Goal: Task Accomplishment & Management: Complete application form

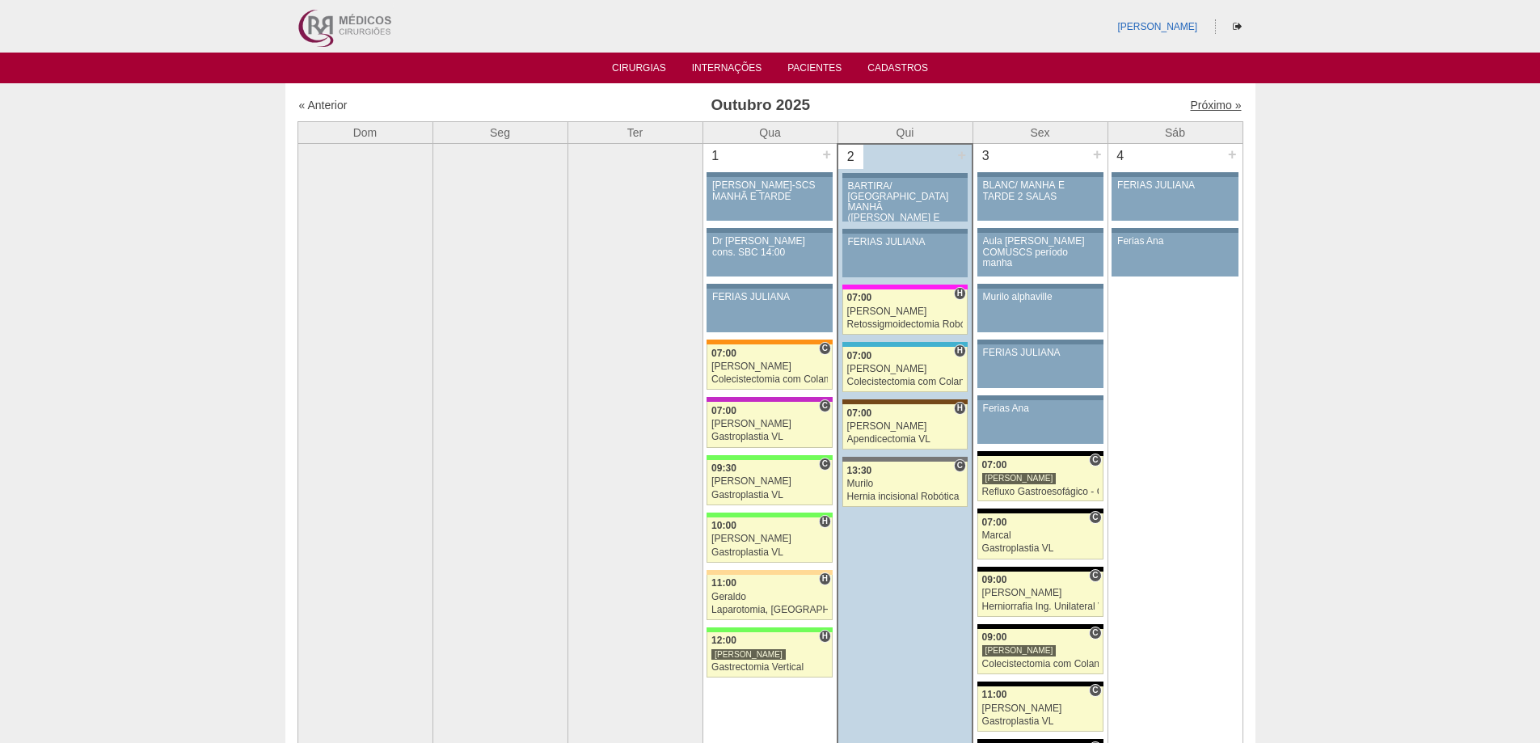
click at [1198, 108] on link "Próximo »" at bounding box center [1215, 105] width 51 height 13
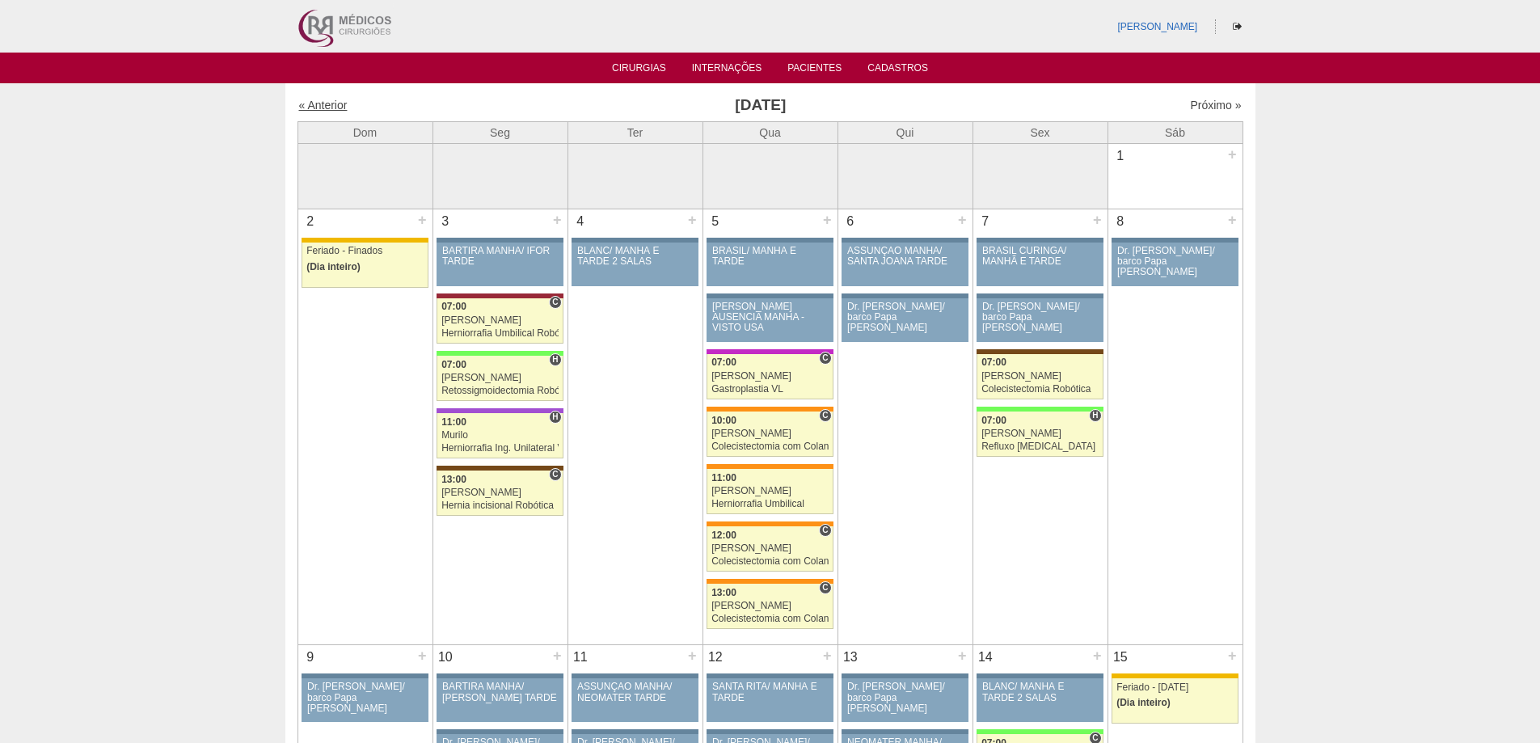
click at [312, 102] on link "« Anterior" at bounding box center [323, 105] width 49 height 13
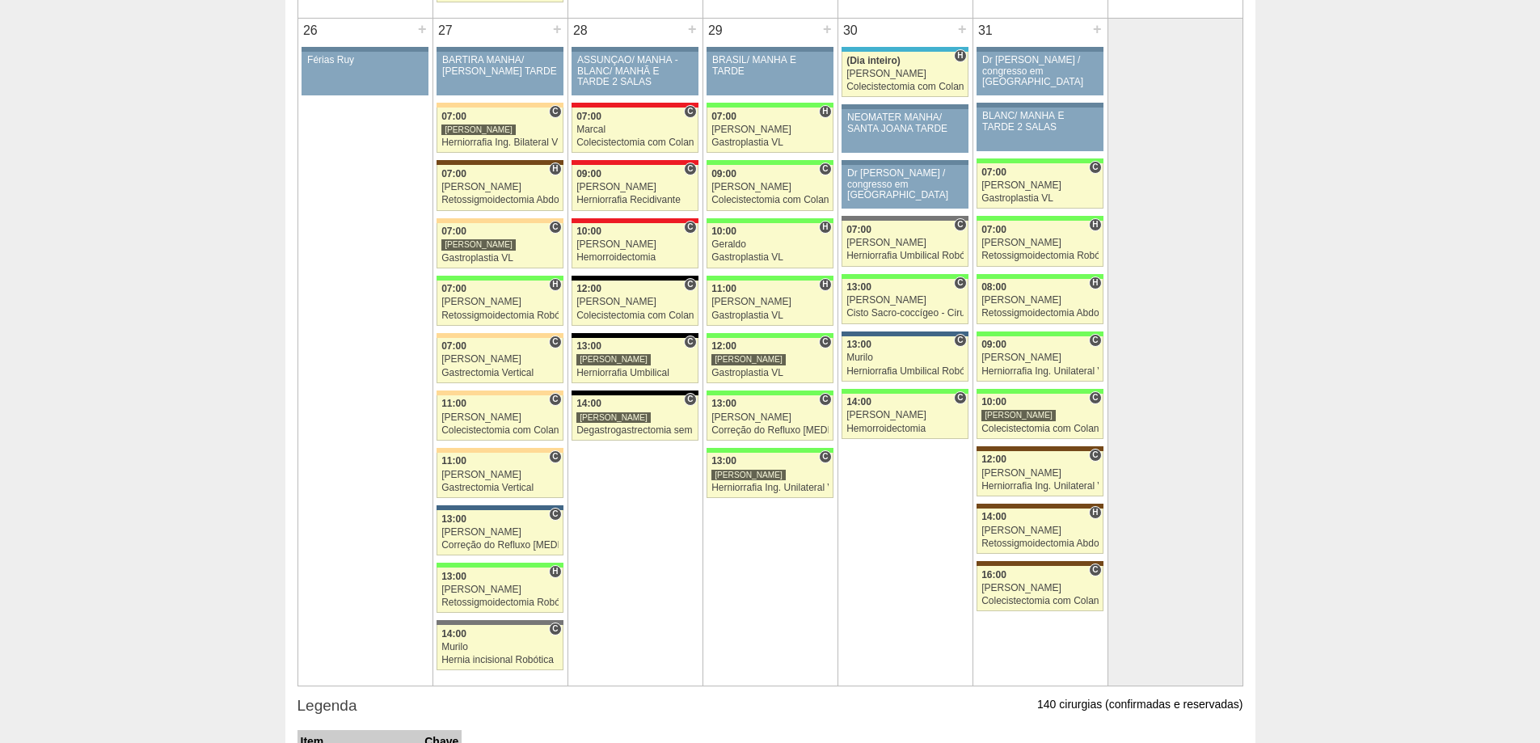
scroll to position [3402, 0]
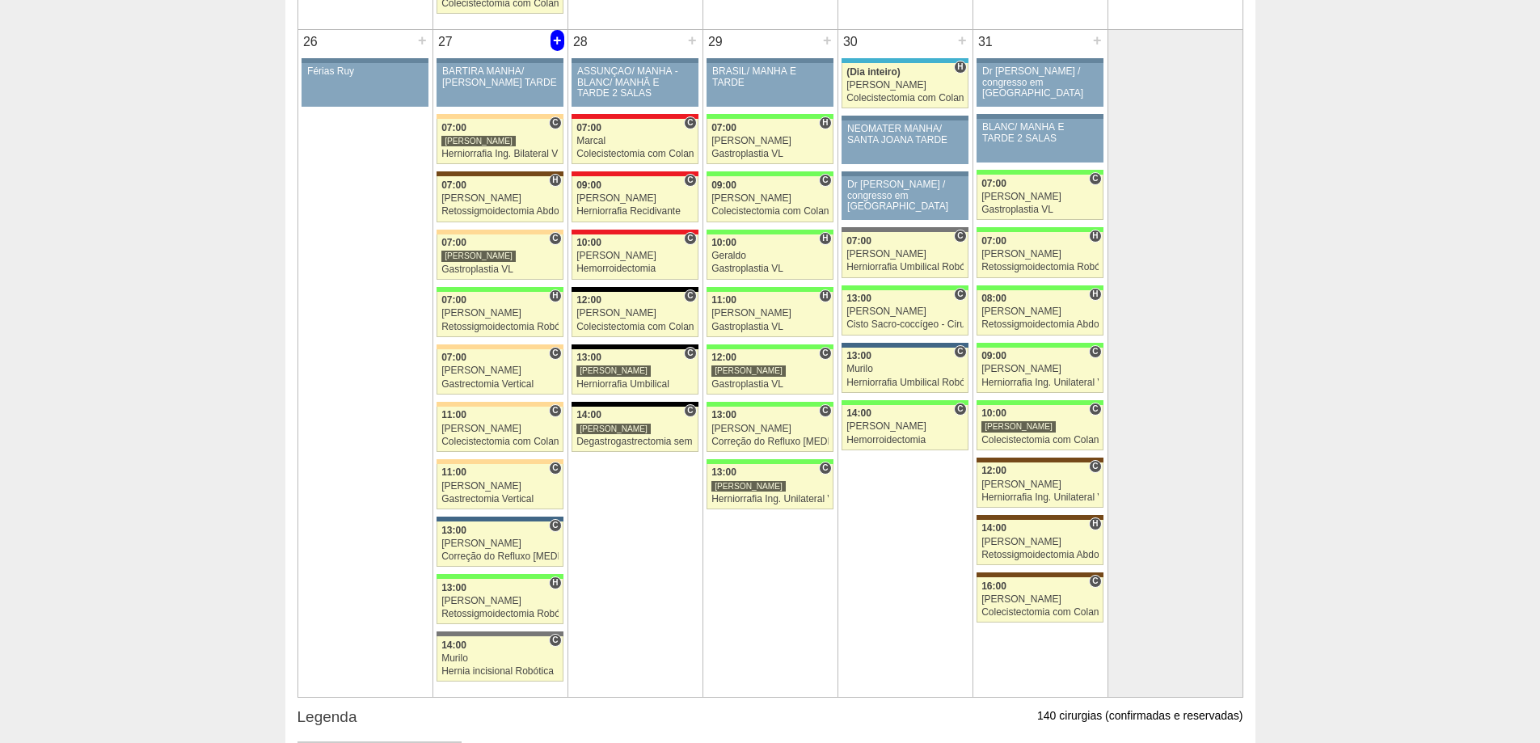
click at [556, 48] on div "+" at bounding box center [558, 40] width 14 height 21
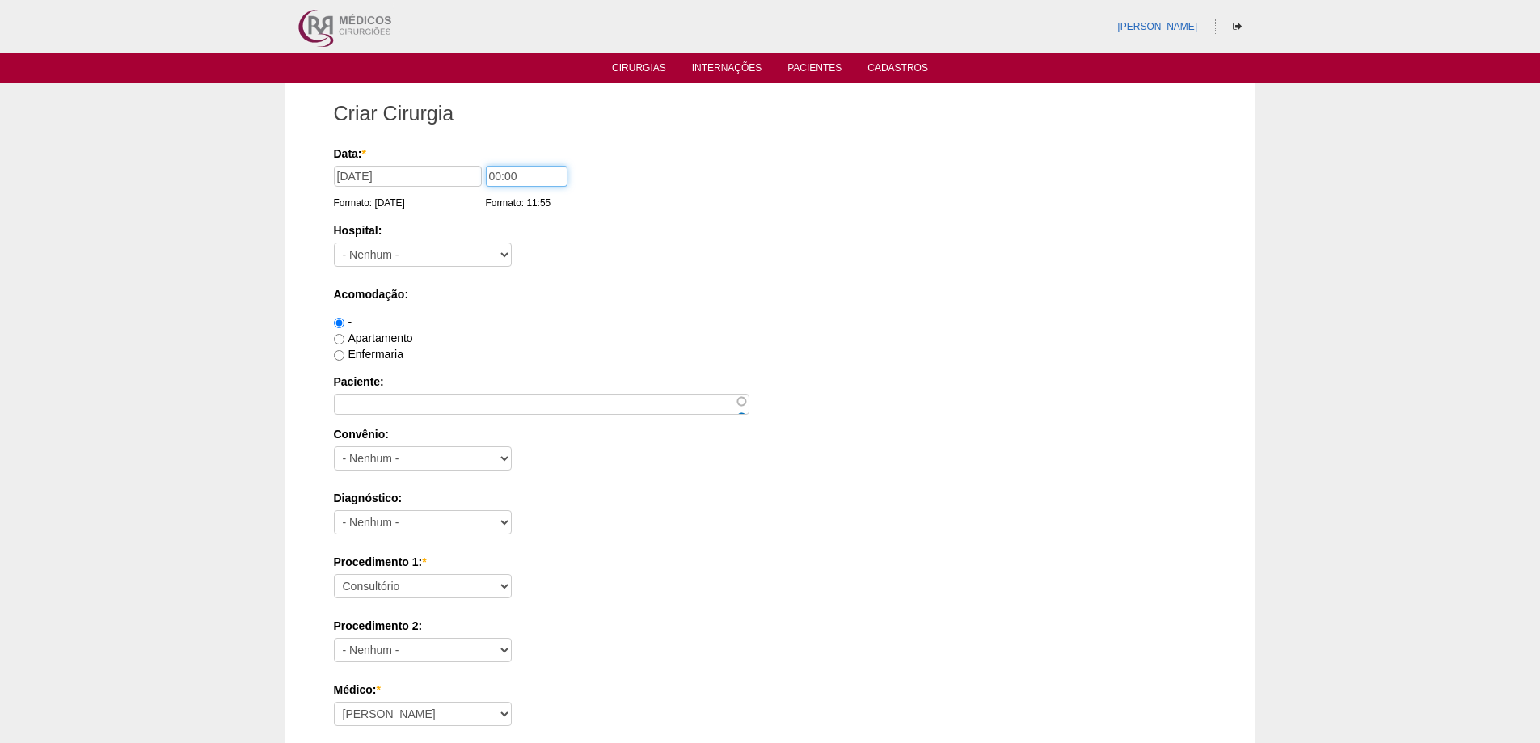
drag, startPoint x: 495, startPoint y: 176, endPoint x: 473, endPoint y: 163, distance: 25.8
click at [473, 163] on div "Data: * [DATE] Formato: [DATE] 00:00 Formato: 11:55" at bounding box center [768, 178] width 868 height 65
type input "09:00"
click at [400, 250] on select "- Nenhum - 9 de Julho Albert Einstein Alvorada América Assunção Bartira Benefic…" at bounding box center [423, 255] width 178 height 24
select select "44"
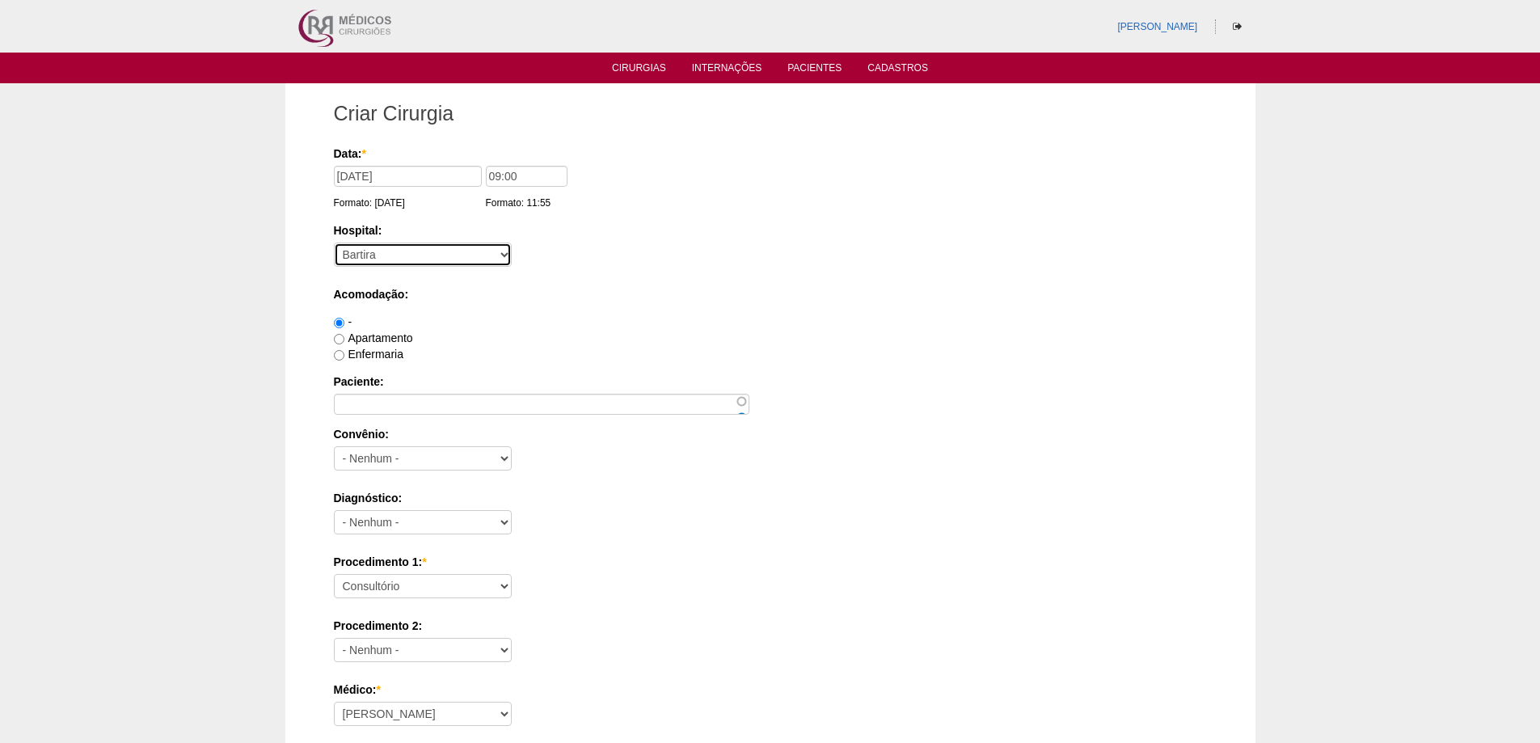
click at [334, 243] on select "- Nenhum - 9 de Julho Albert Einstein Alvorada América Assunção Bartira Benefic…" at bounding box center [423, 255] width 178 height 24
drag, startPoint x: 373, startPoint y: 359, endPoint x: 332, endPoint y: 292, distance: 78.3
click at [373, 358] on label "Enfermaria" at bounding box center [369, 354] width 70 height 13
click at [344, 358] on input "Enfermaria" at bounding box center [339, 355] width 11 height 11
radio input "true"
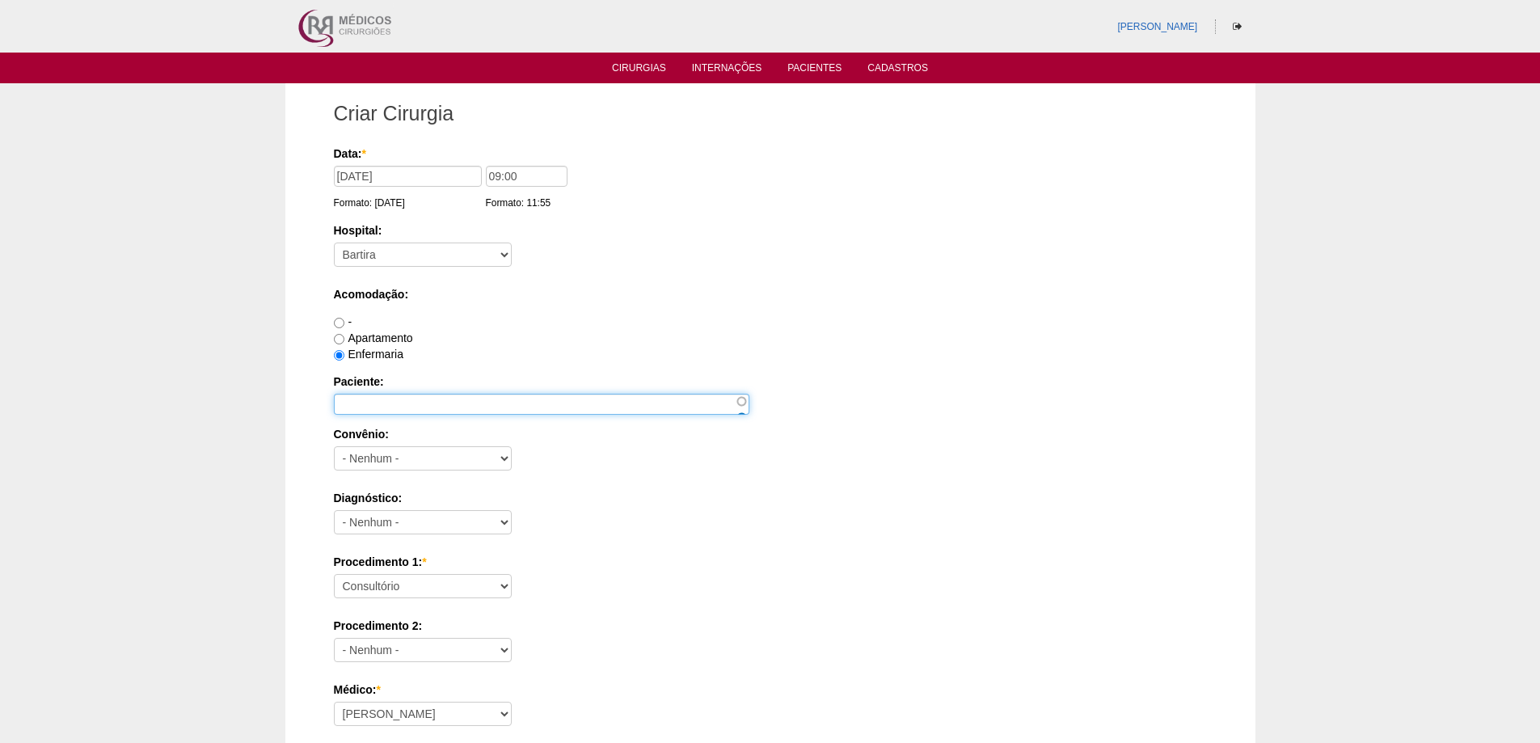
click at [391, 395] on input "Paciente:" at bounding box center [542, 404] width 416 height 21
paste input "[PERSON_NAME]"
type input "VIVIAN DA SILVA COSTA"
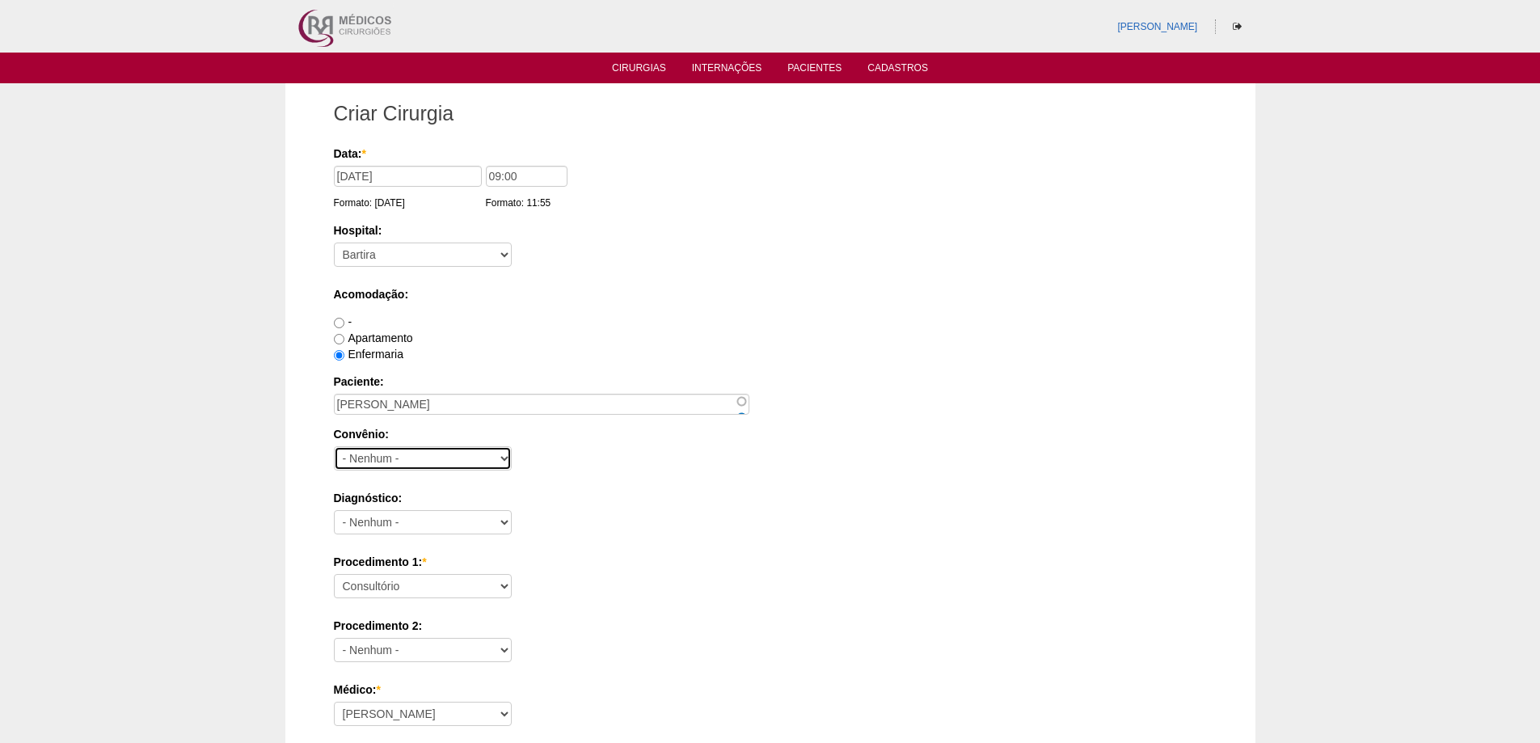
drag, startPoint x: 395, startPoint y: 454, endPoint x: 378, endPoint y: 447, distance: 17.7
click at [395, 454] on select "- Nenhum - Abet Afresp Allianz Amil Blue Life Caasp Cabesp Caixa de Pensões Car…" at bounding box center [423, 458] width 178 height 24
select select "26"
click at [334, 446] on select "- Nenhum - Abet Afresp Allianz Amil Blue Life Caasp Cabesp Caixa de Pensões Car…" at bounding box center [423, 458] width 178 height 24
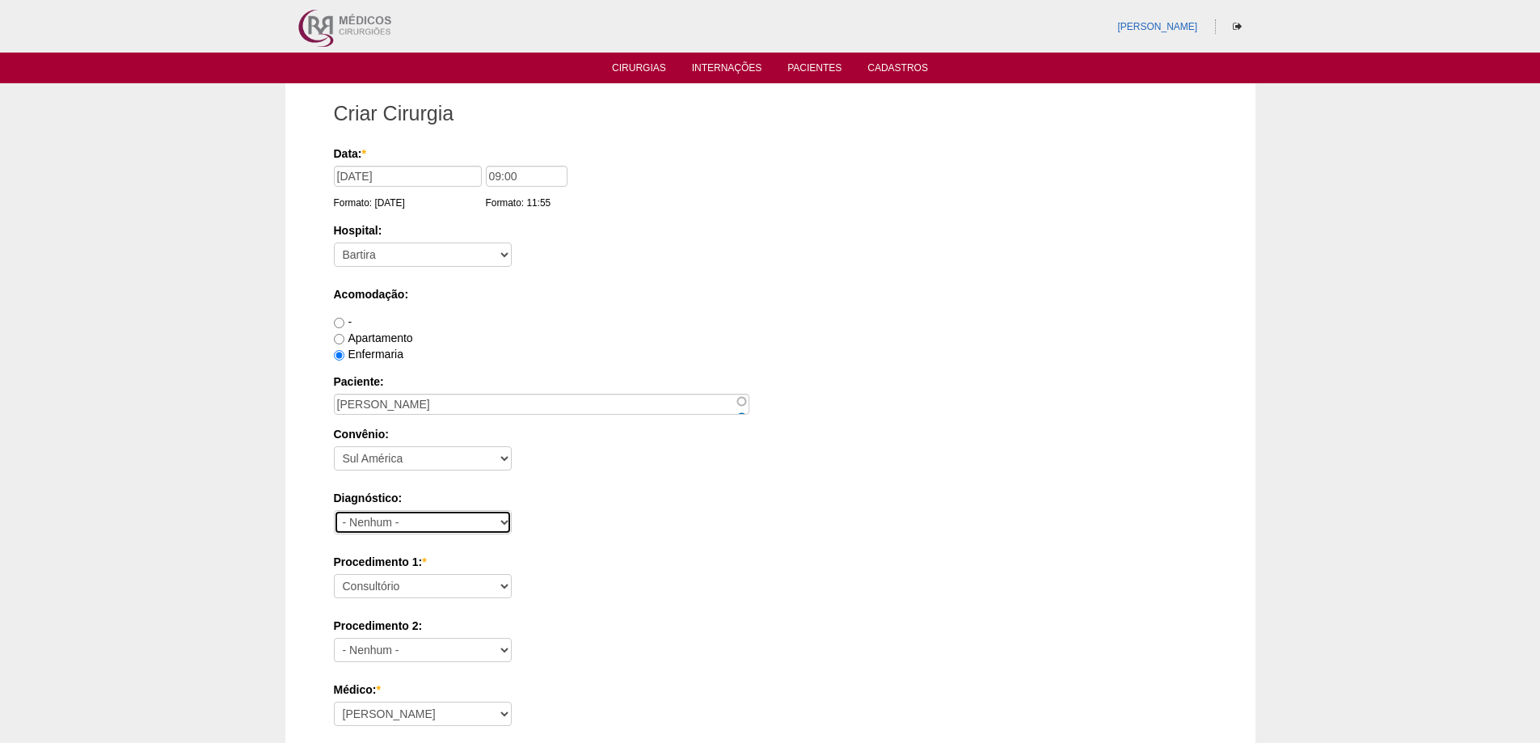
click at [419, 518] on select "- Nenhum - Abdome Agudo Abscesso Hepático Abscesso Perianal Abscesso Peritoneal…" at bounding box center [423, 522] width 178 height 24
click at [334, 510] on select "- Nenhum - Abdome Agudo Abscesso Hepático Abscesso Perianal Abscesso Peritoneal…" at bounding box center [423, 522] width 178 height 24
click at [423, 524] on select "- Nenhum - Abdome Agudo Abscesso Hepático Abscesso Perianal Abscesso Peritoneal…" at bounding box center [423, 522] width 178 height 24
select select "12"
click at [334, 510] on select "- Nenhum - Abdome Agudo Abscesso Hepático Abscesso Perianal Abscesso Peritoneal…" at bounding box center [423, 522] width 178 height 24
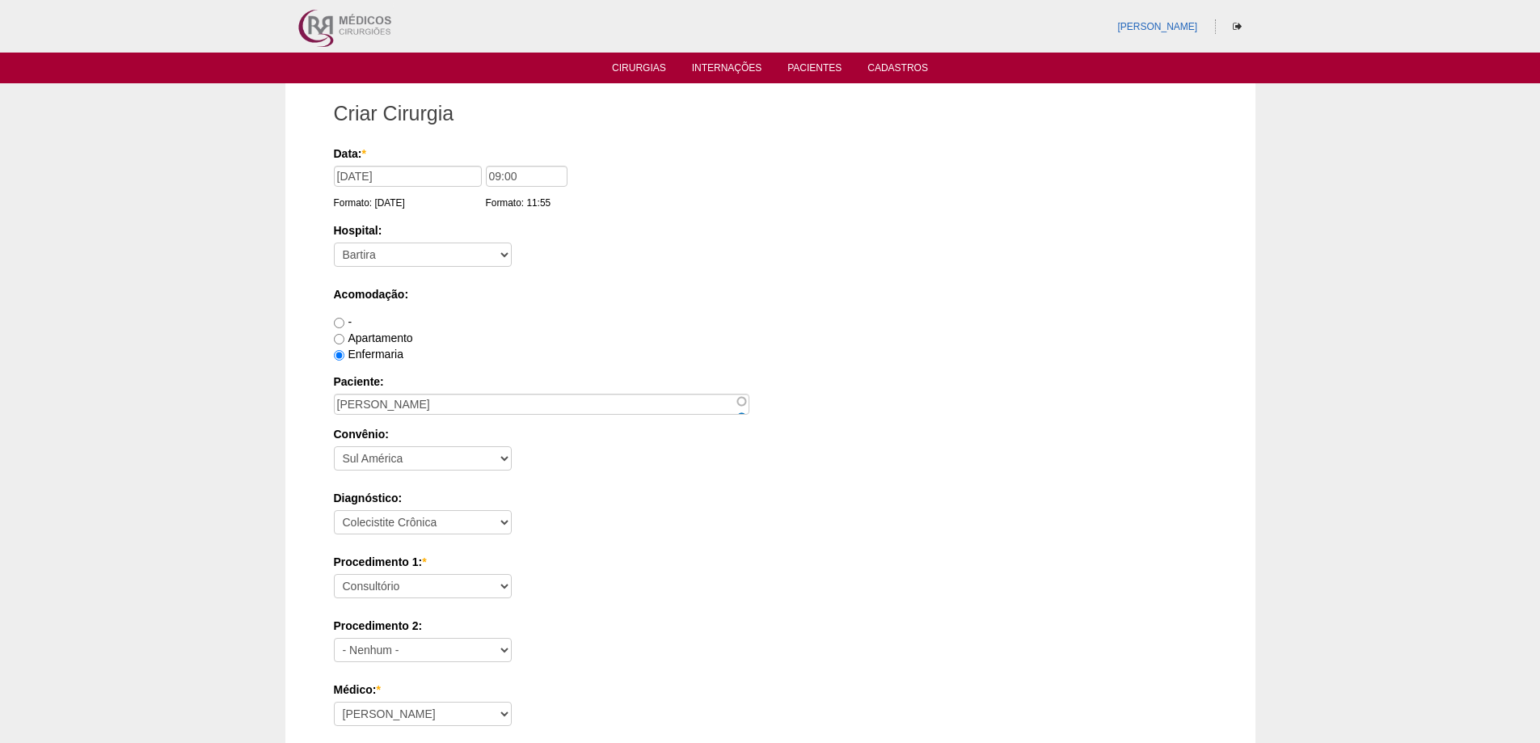
click at [571, 513] on div "Diagnóstico: - Nenhum - Abdome Agudo Abscesso Hepático Abscesso Perianal Absces…" at bounding box center [770, 516] width 873 height 53
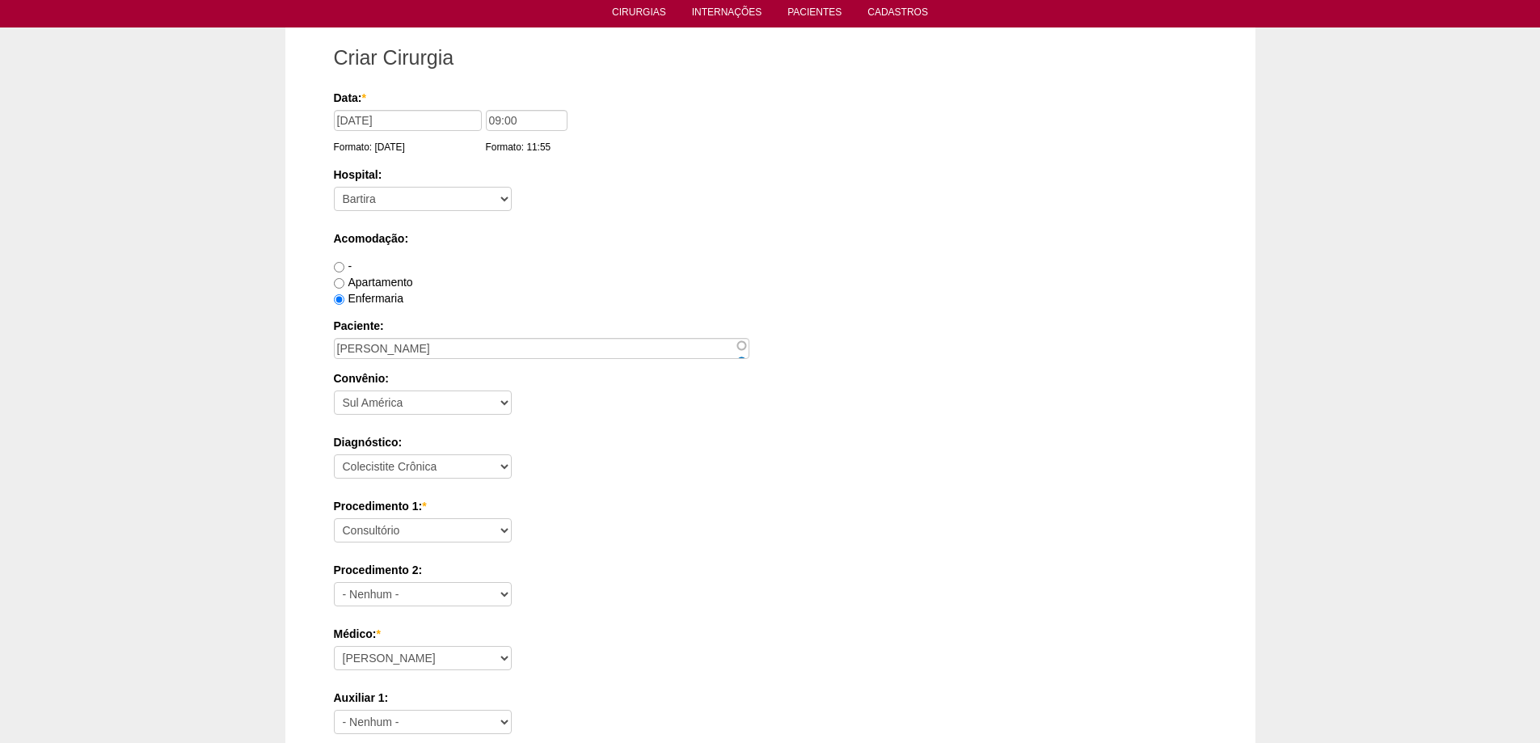
scroll to position [81, 0]
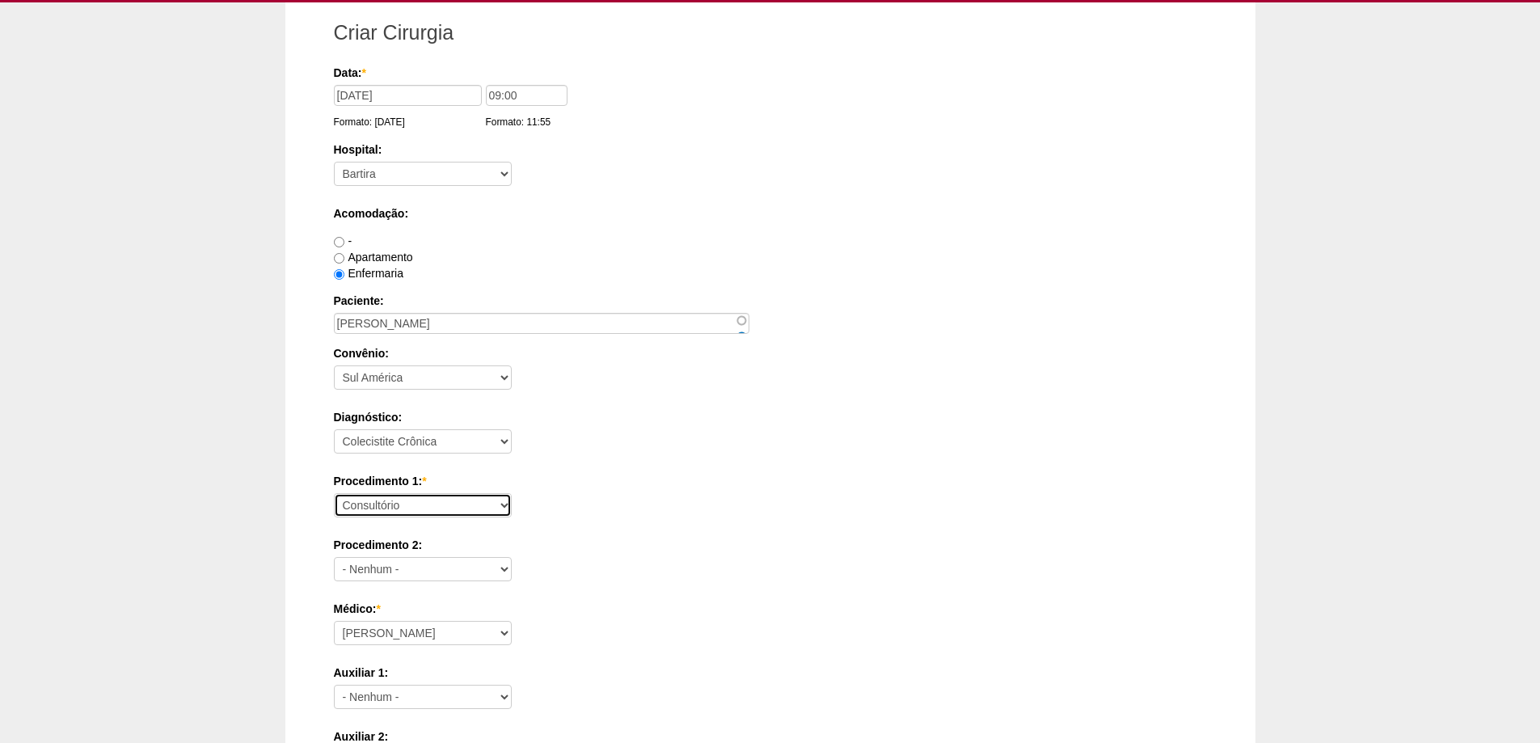
click at [472, 516] on select "Consultório Abscesso Hepático - Drenagem Abscesso perianal Amputação Abdômino P…" at bounding box center [423, 505] width 178 height 24
select select "3735"
click at [334, 493] on select "Consultório Abscesso Hepático - Drenagem Abscesso perianal Amputação Abdômino P…" at bounding box center [423, 505] width 178 height 24
click at [635, 483] on label "Procedimento 1: *" at bounding box center [770, 481] width 873 height 16
click at [512, 493] on select "Consultório Abscesso Hepático - Drenagem Abscesso perianal Amputação Abdômino P…" at bounding box center [423, 505] width 178 height 24
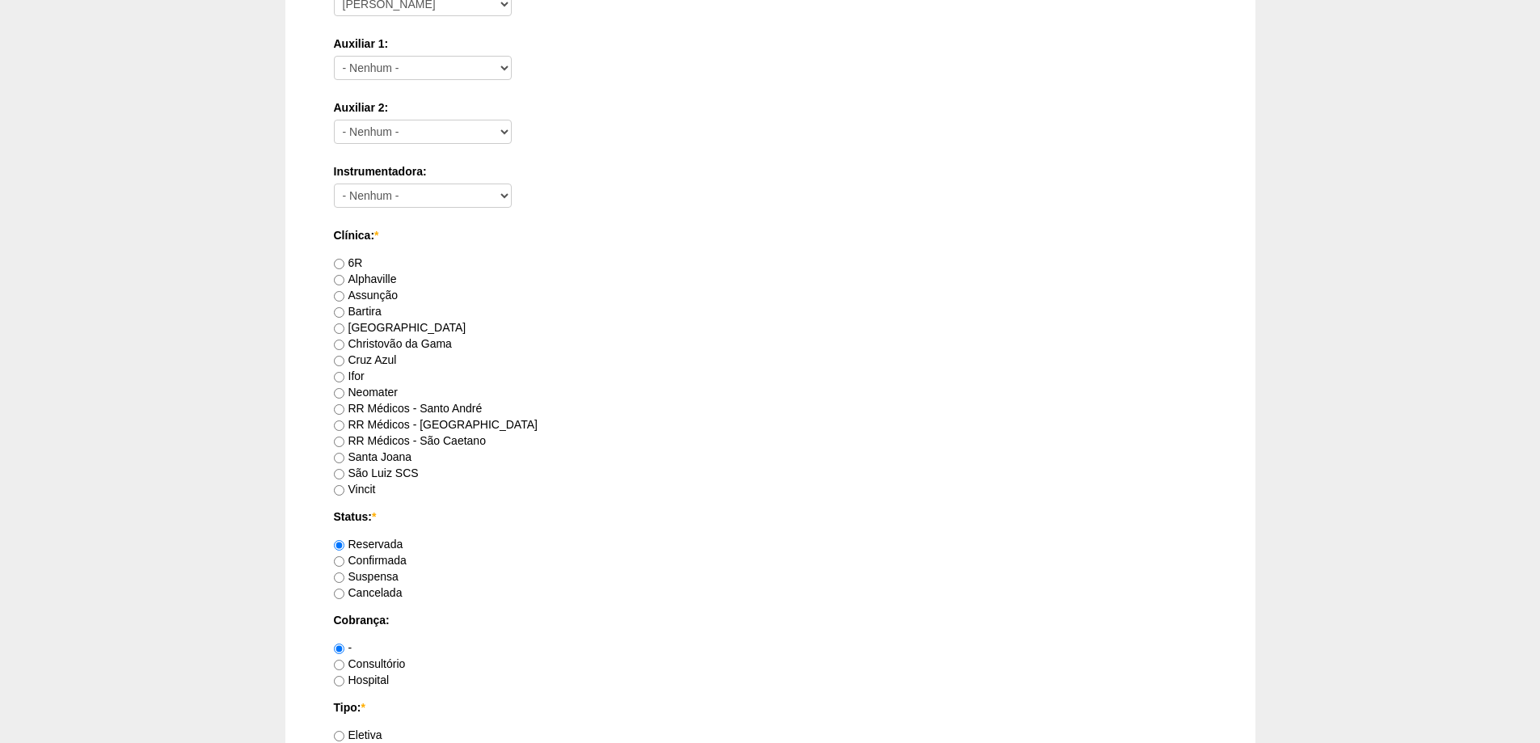
scroll to position [728, 0]
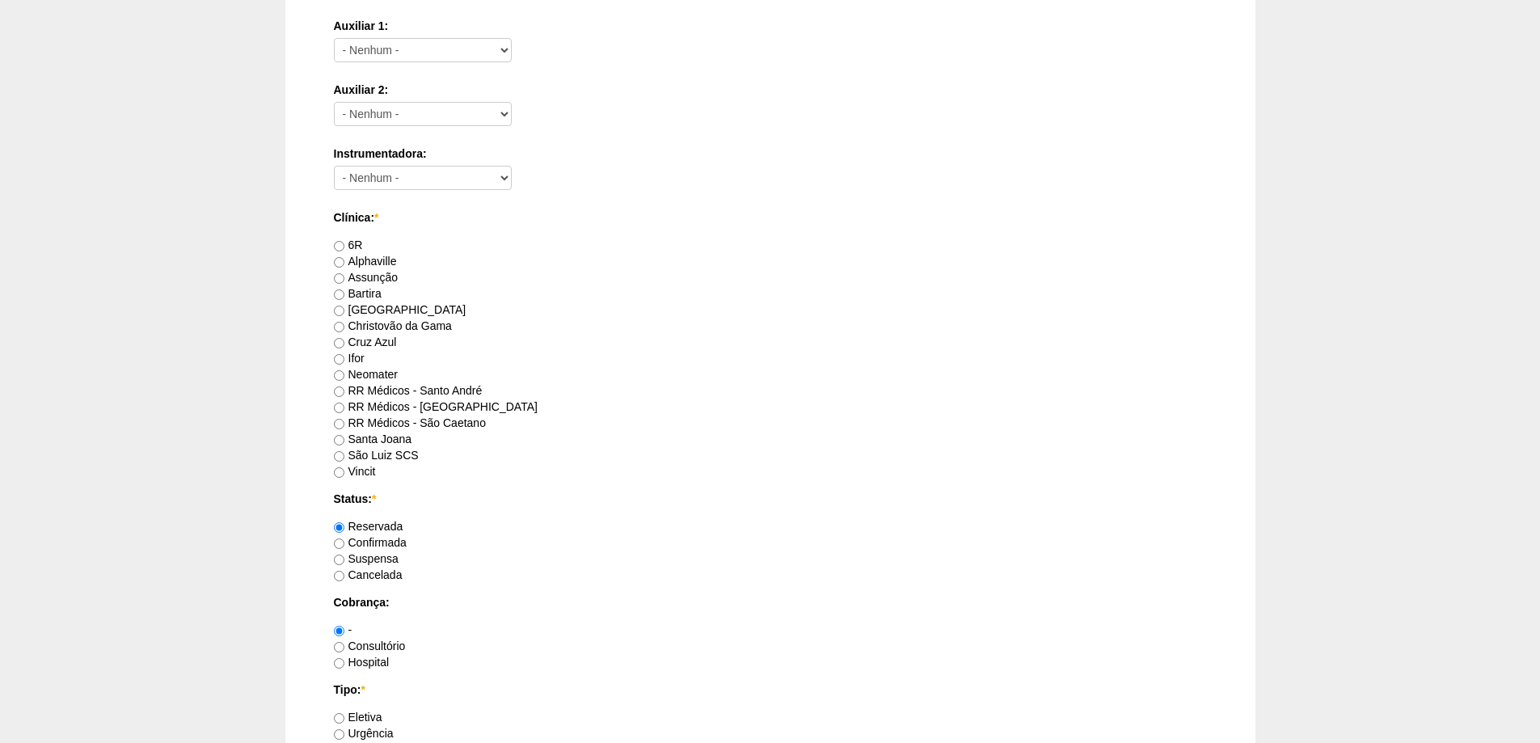
click at [459, 392] on label "RR Médicos - Santo André" at bounding box center [408, 390] width 149 height 13
click at [344, 392] on input "RR Médicos - Santo André" at bounding box center [339, 391] width 11 height 11
radio input "true"
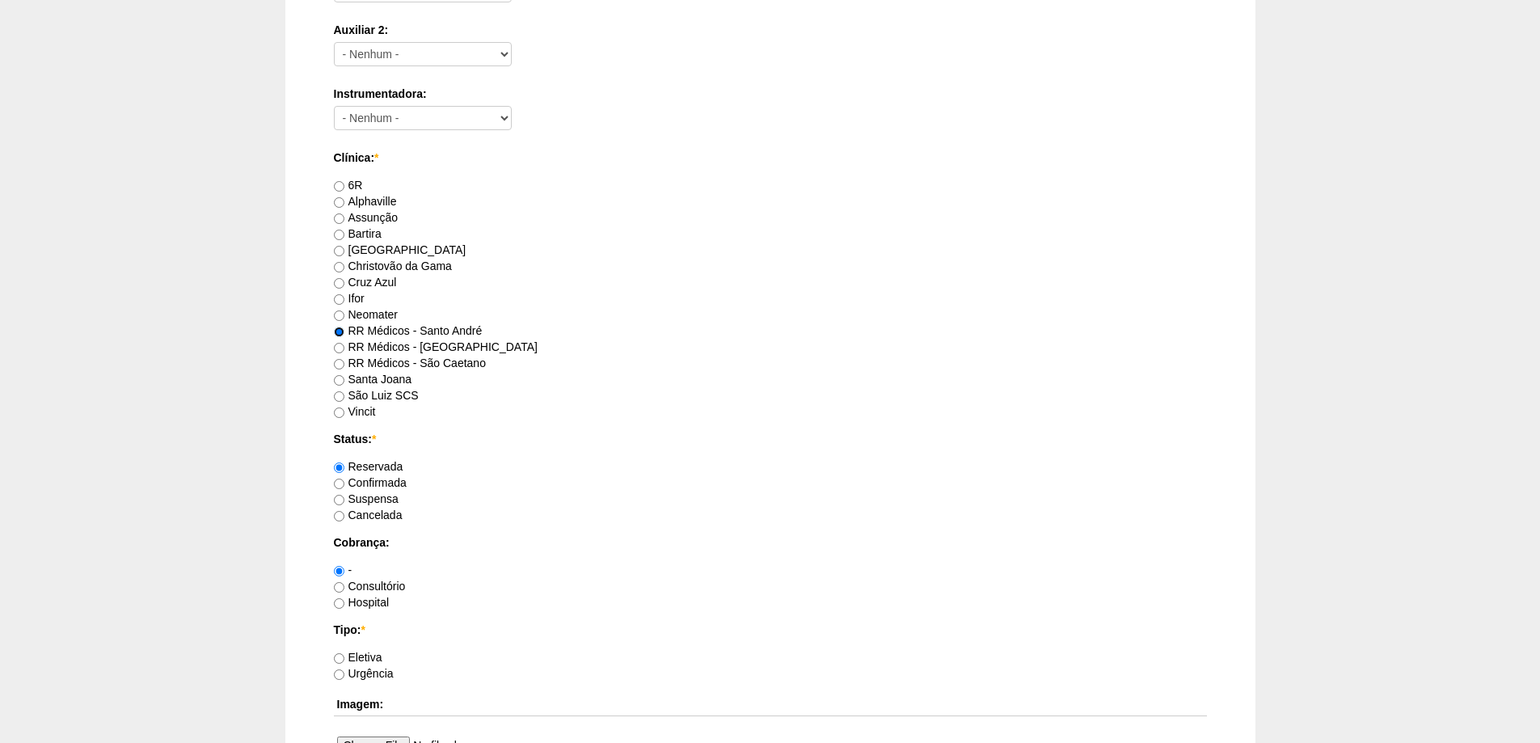
scroll to position [889, 0]
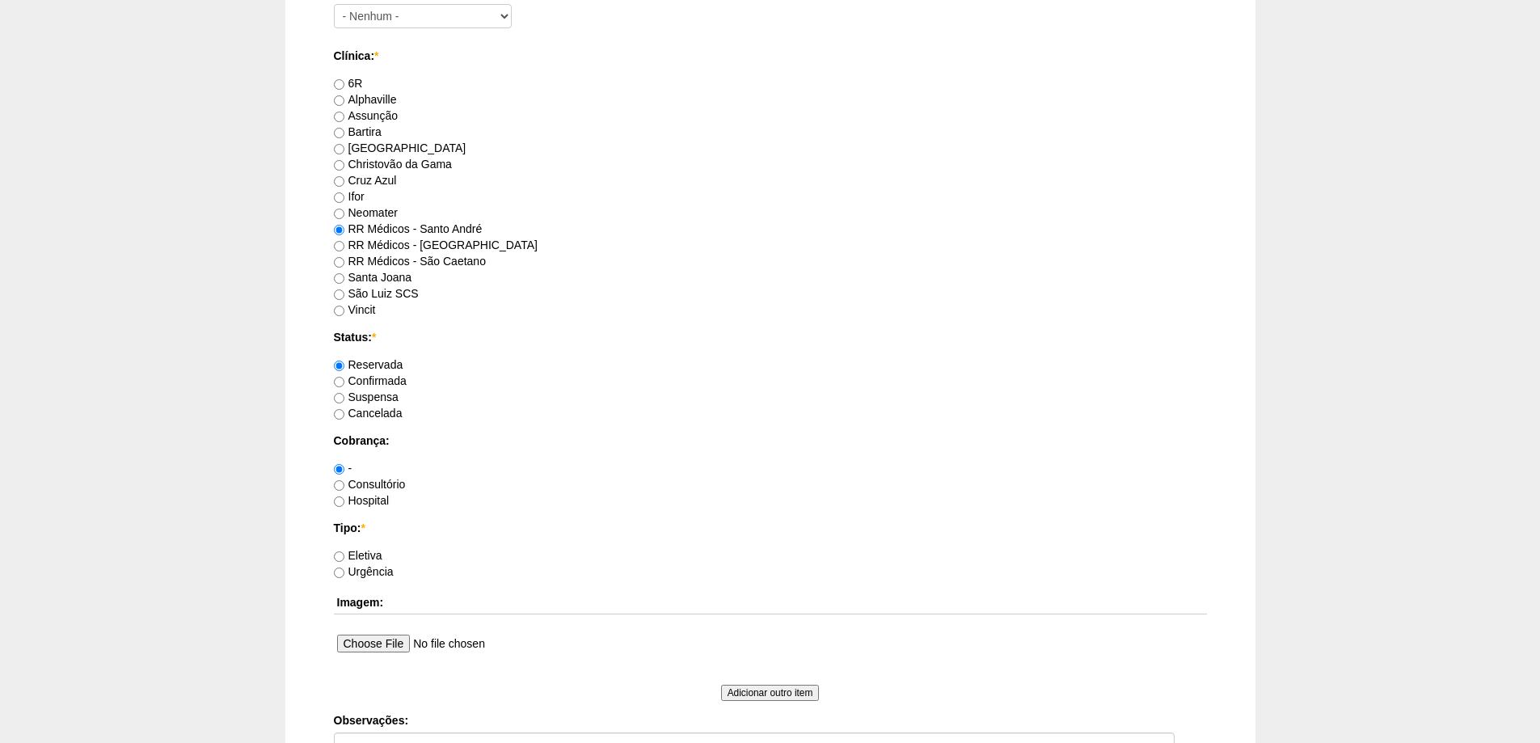
click at [388, 483] on label "Consultório" at bounding box center [370, 484] width 72 height 13
click at [344, 483] on input "Consultório" at bounding box center [339, 485] width 11 height 11
radio input "true"
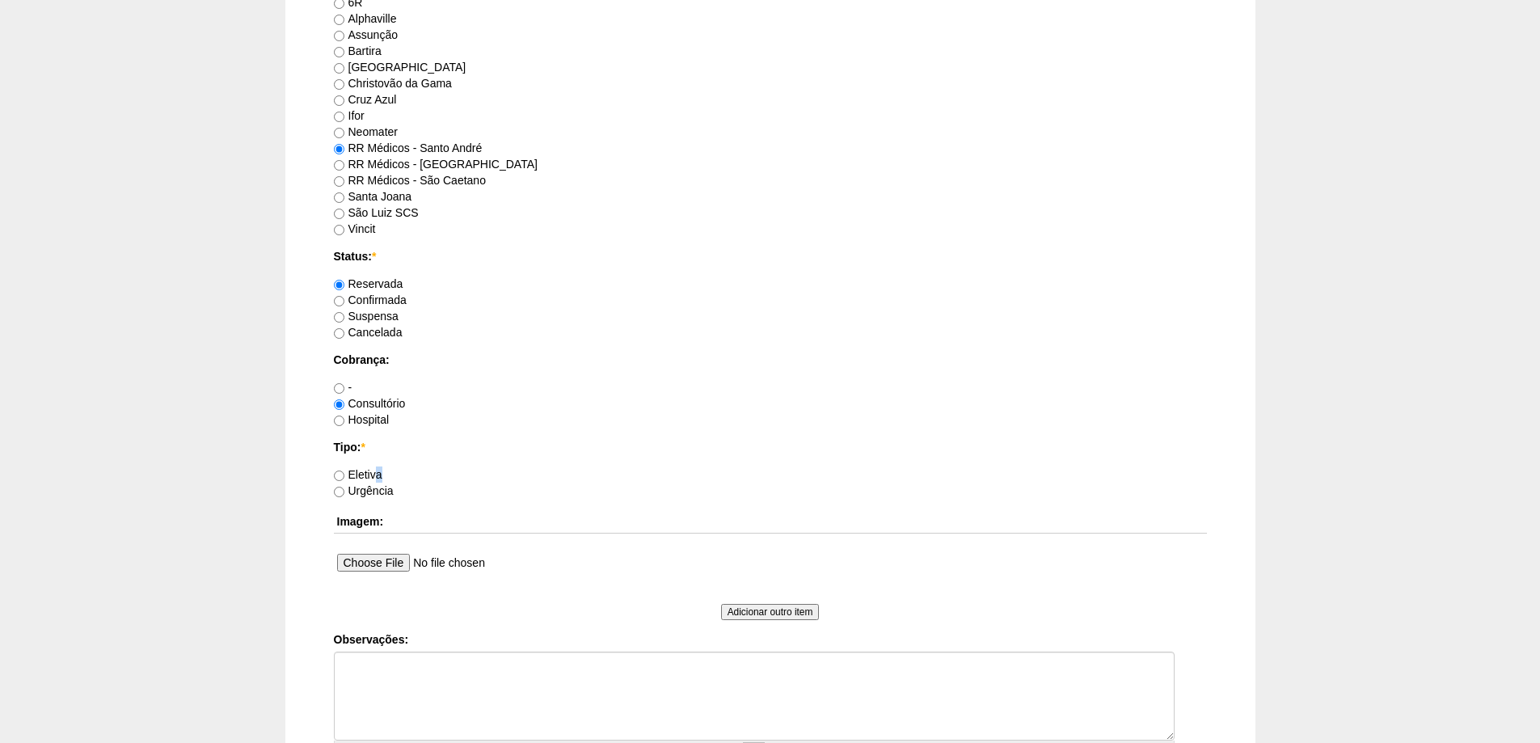
click at [376, 477] on label "Eletiva" at bounding box center [358, 474] width 49 height 13
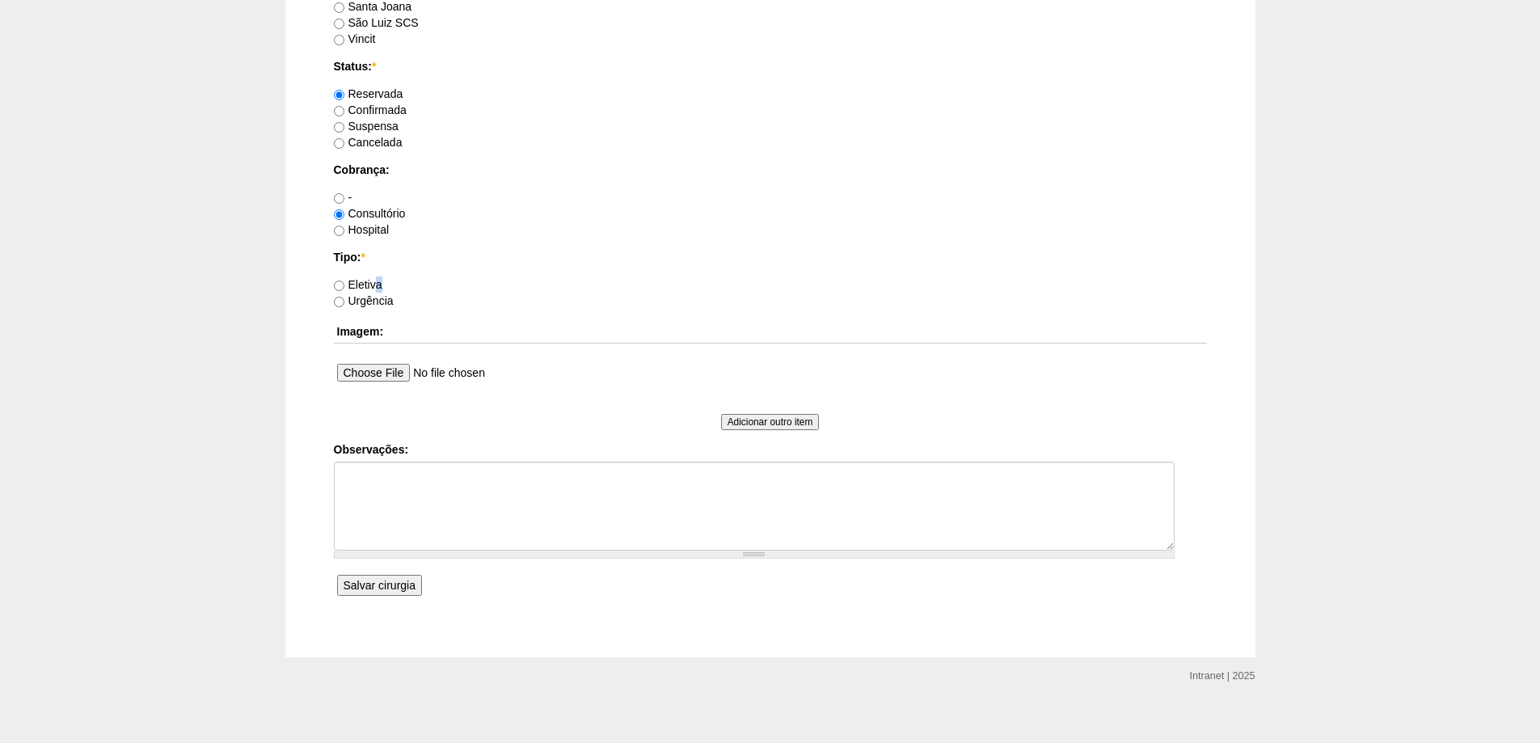
scroll to position [1172, 0]
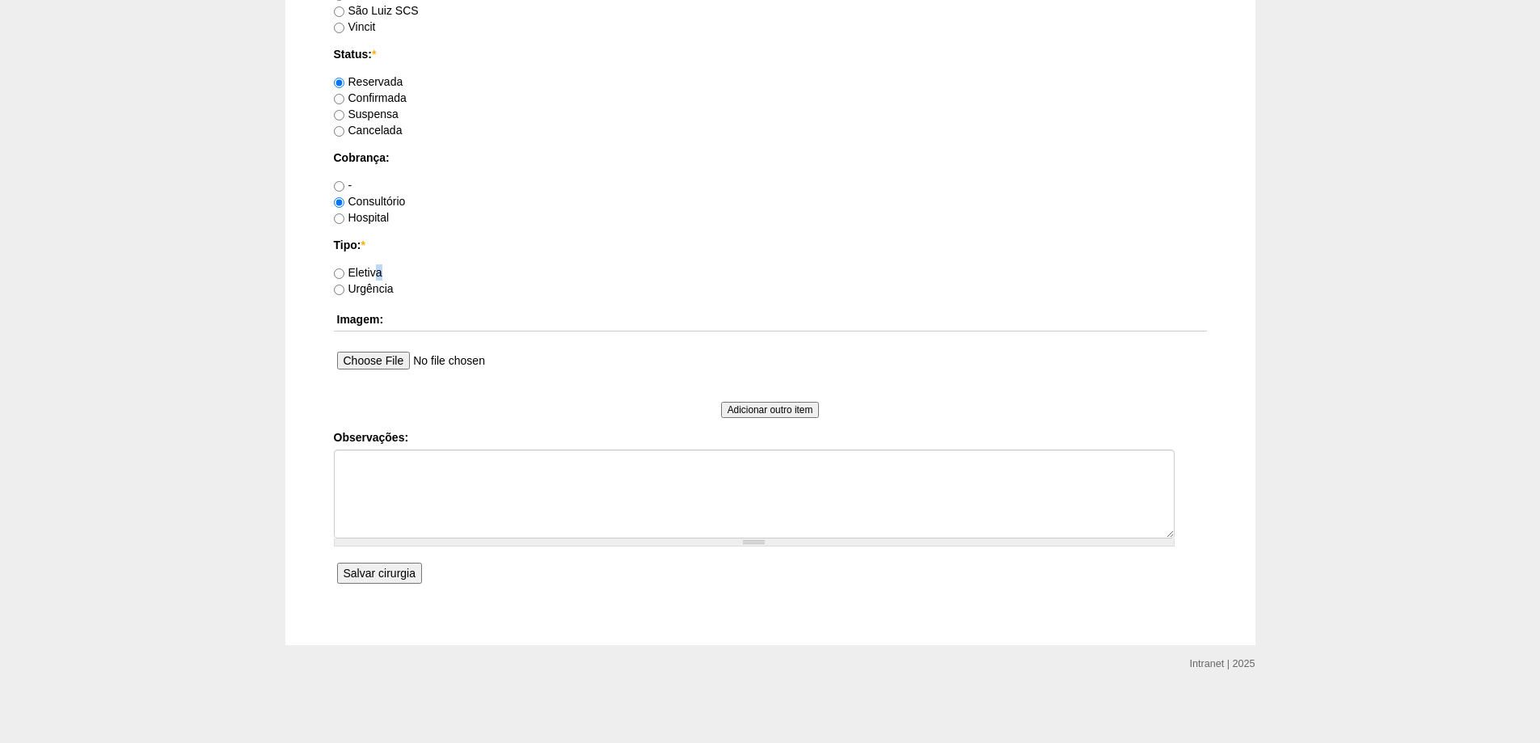
click at [378, 268] on label "Eletiva" at bounding box center [358, 272] width 49 height 13
click at [344, 268] on input "Eletiva" at bounding box center [339, 273] width 11 height 11
radio input "true"
click at [356, 580] on input "Salvar cirurgia" at bounding box center [379, 573] width 85 height 21
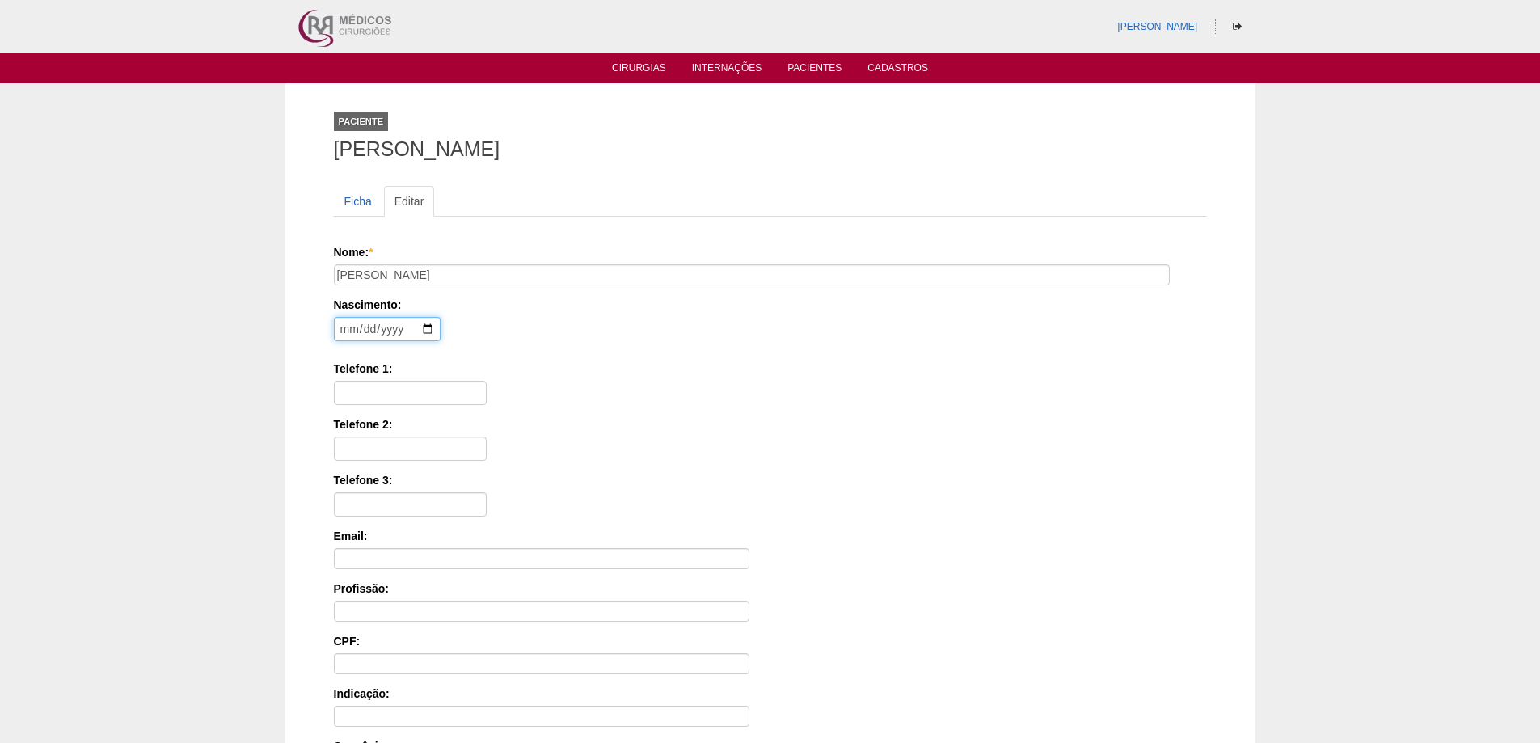
click at [340, 336] on input "date" at bounding box center [387, 329] width 107 height 24
type input "1981-12-23"
click at [371, 390] on input "Telefone 1:" at bounding box center [410, 393] width 153 height 24
type input "11 96304-1283"
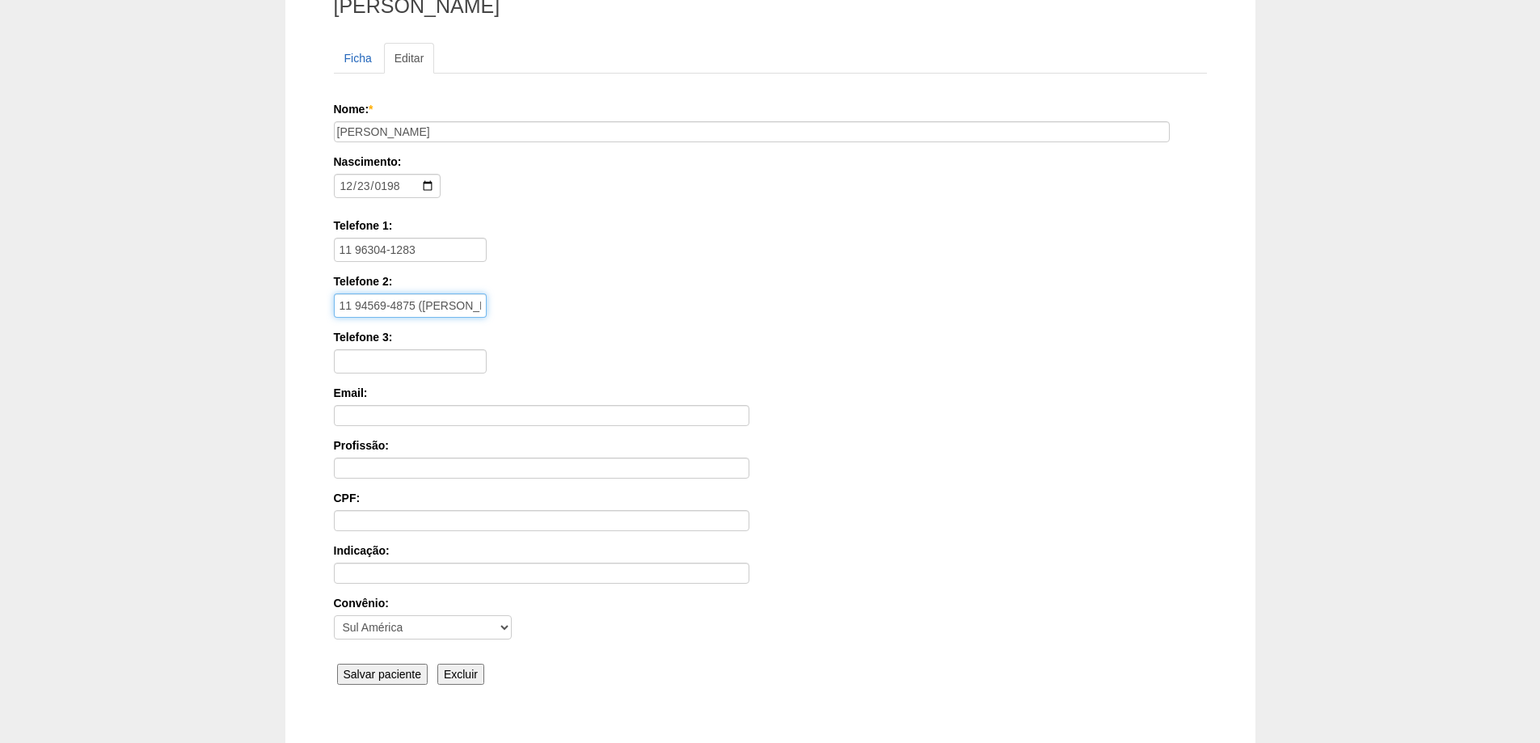
scroll to position [244, 0]
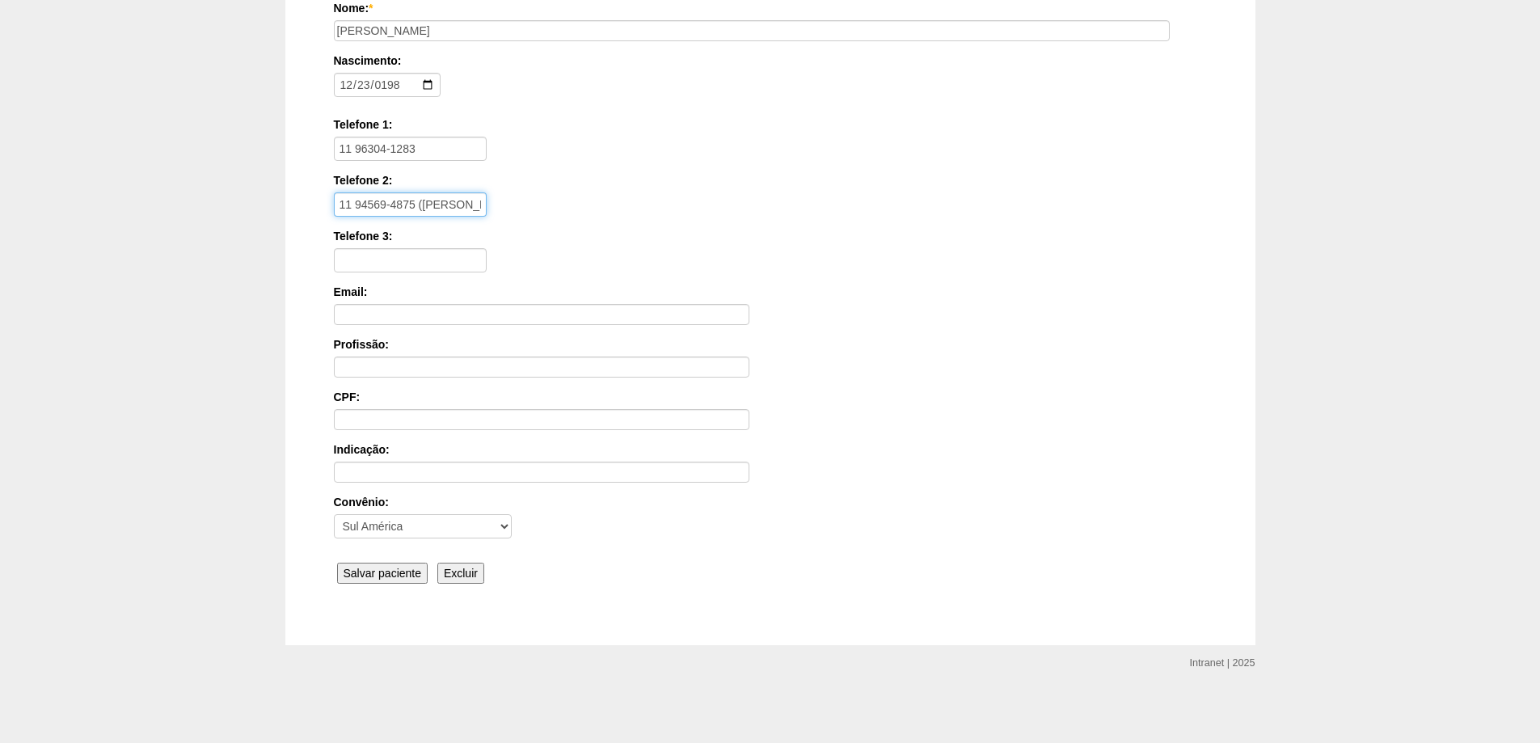
type input "11 94569-4875 (MARCOS)"
click at [381, 567] on input "Salvar paciente" at bounding box center [382, 573] width 91 height 21
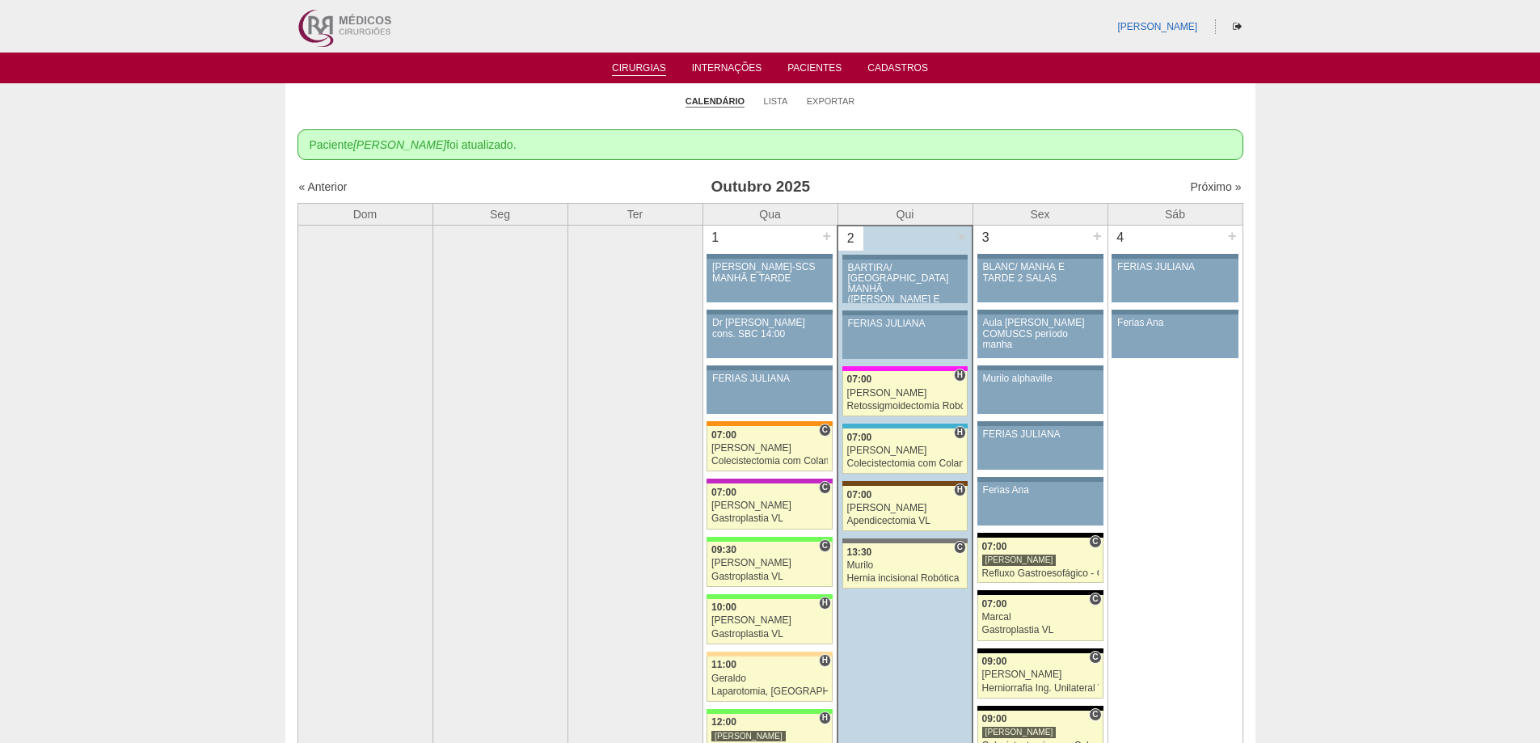
click at [340, 39] on img at bounding box center [343, 26] width 100 height 53
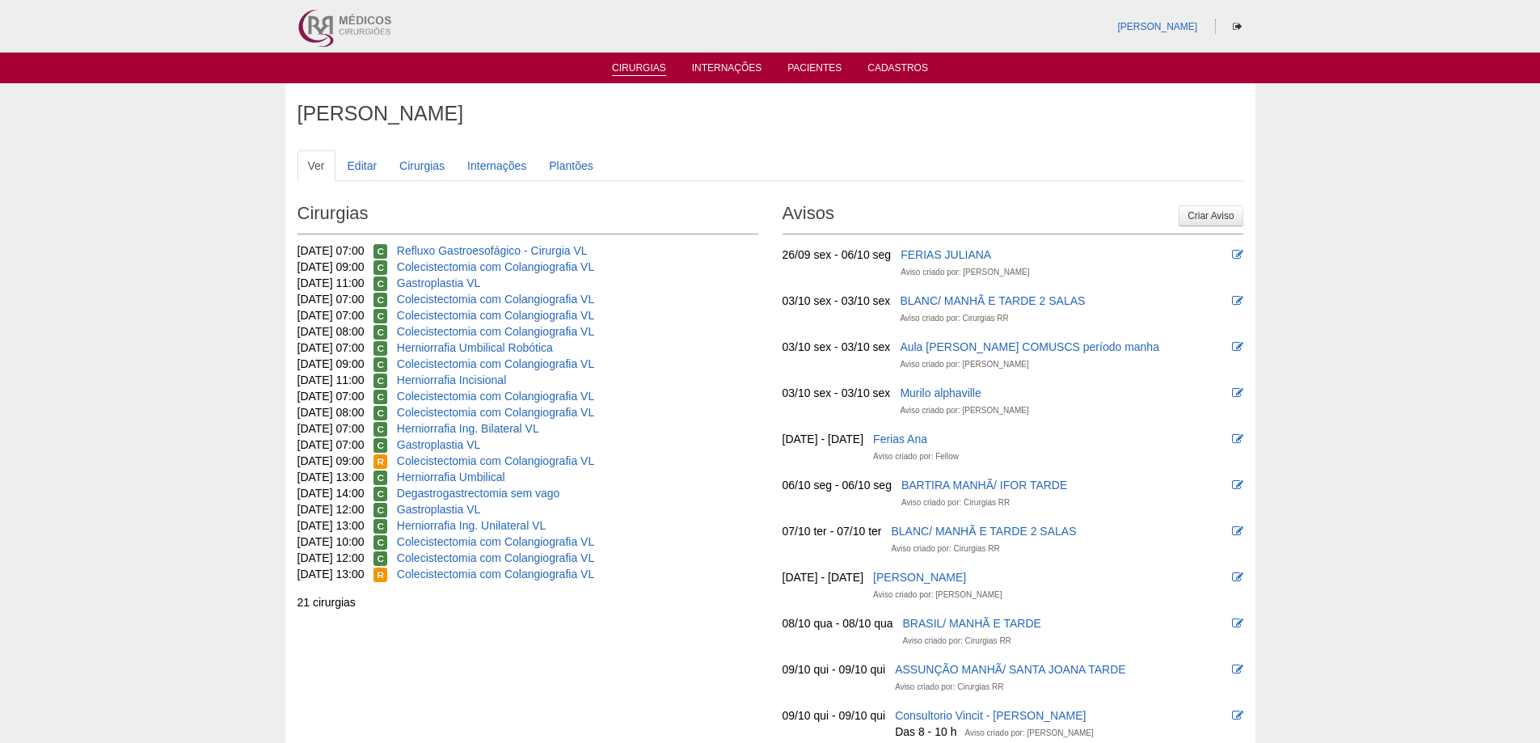
click at [654, 66] on link "Cirurgias" at bounding box center [639, 69] width 54 height 14
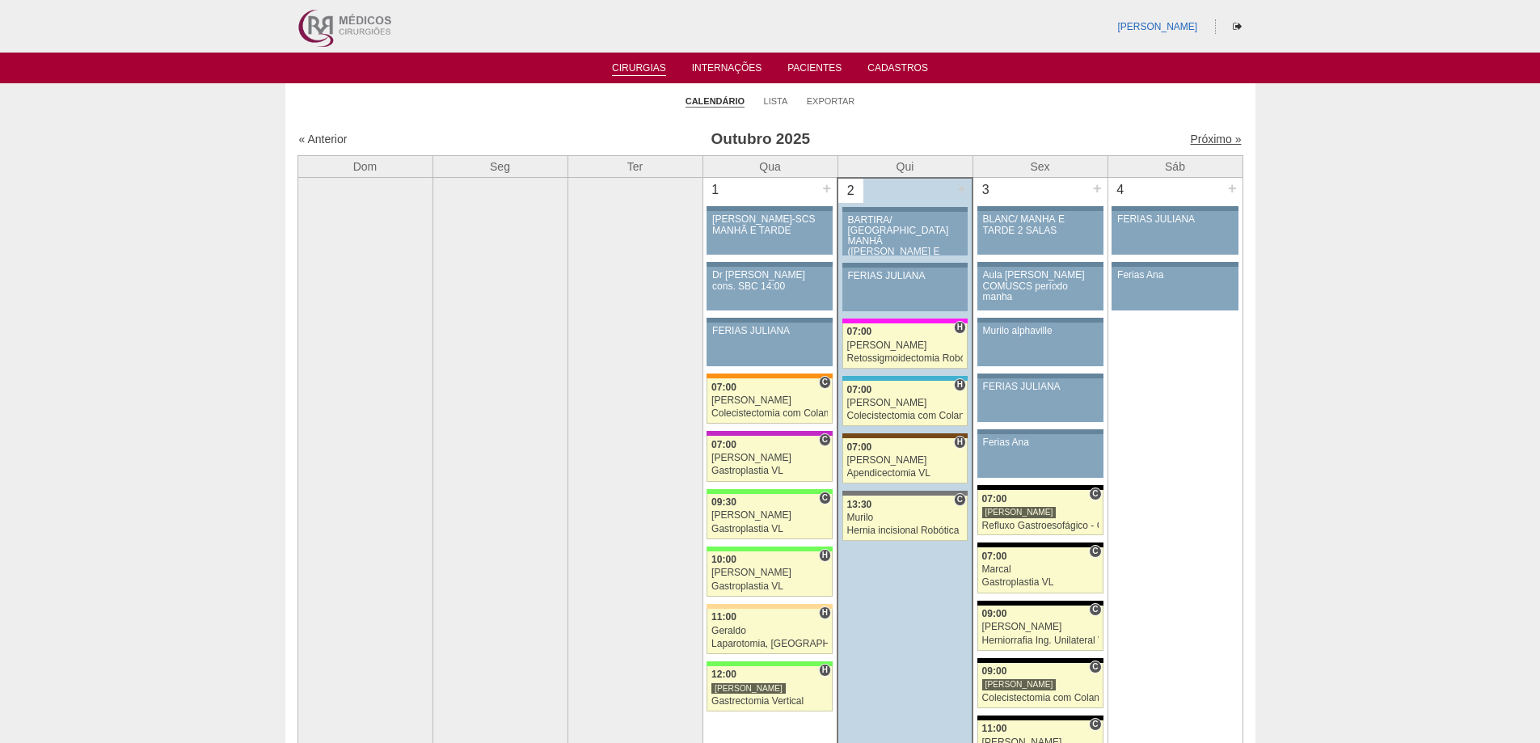
click at [1206, 144] on link "Próximo »" at bounding box center [1215, 139] width 51 height 13
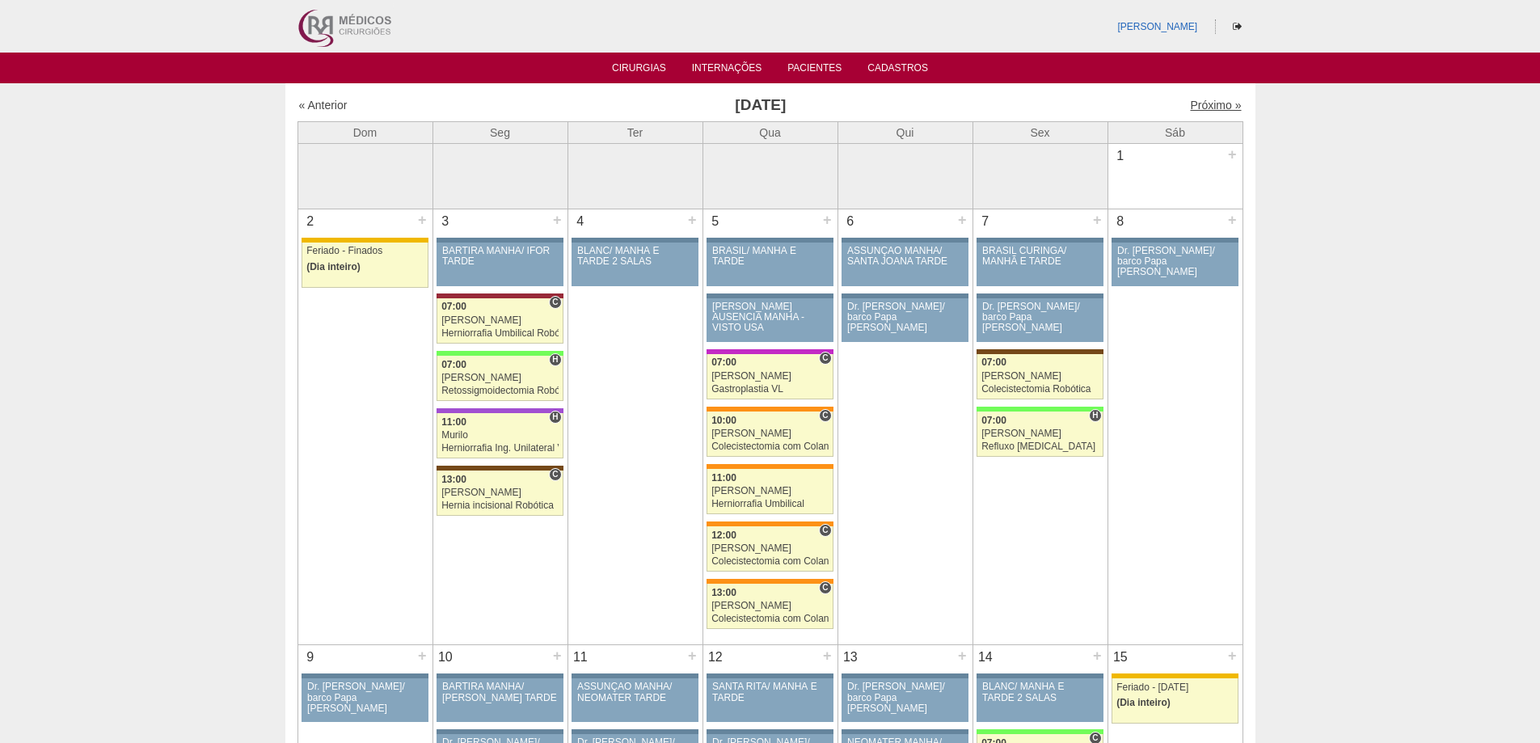
click at [1217, 106] on link "Próximo »" at bounding box center [1215, 105] width 51 height 13
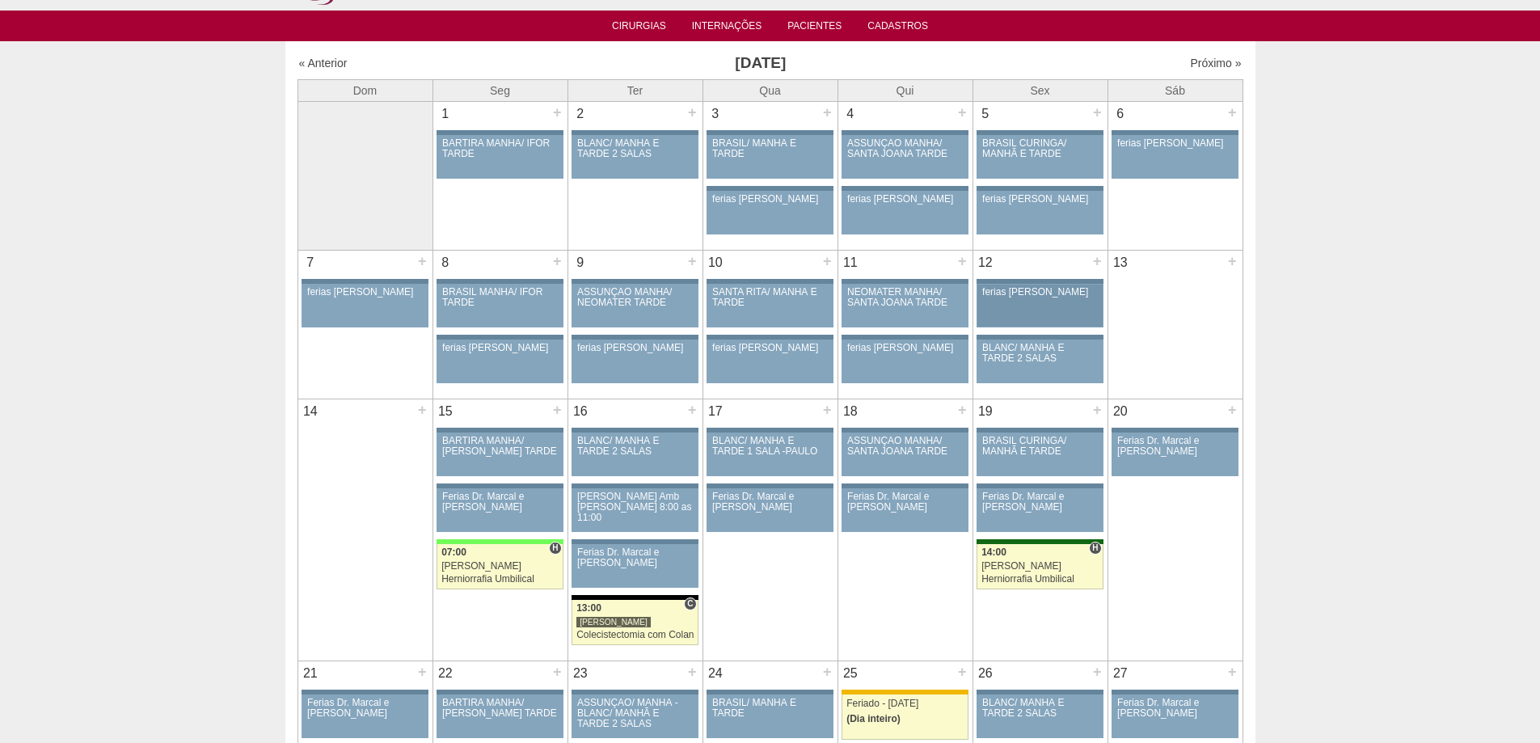
scroll to position [81, 0]
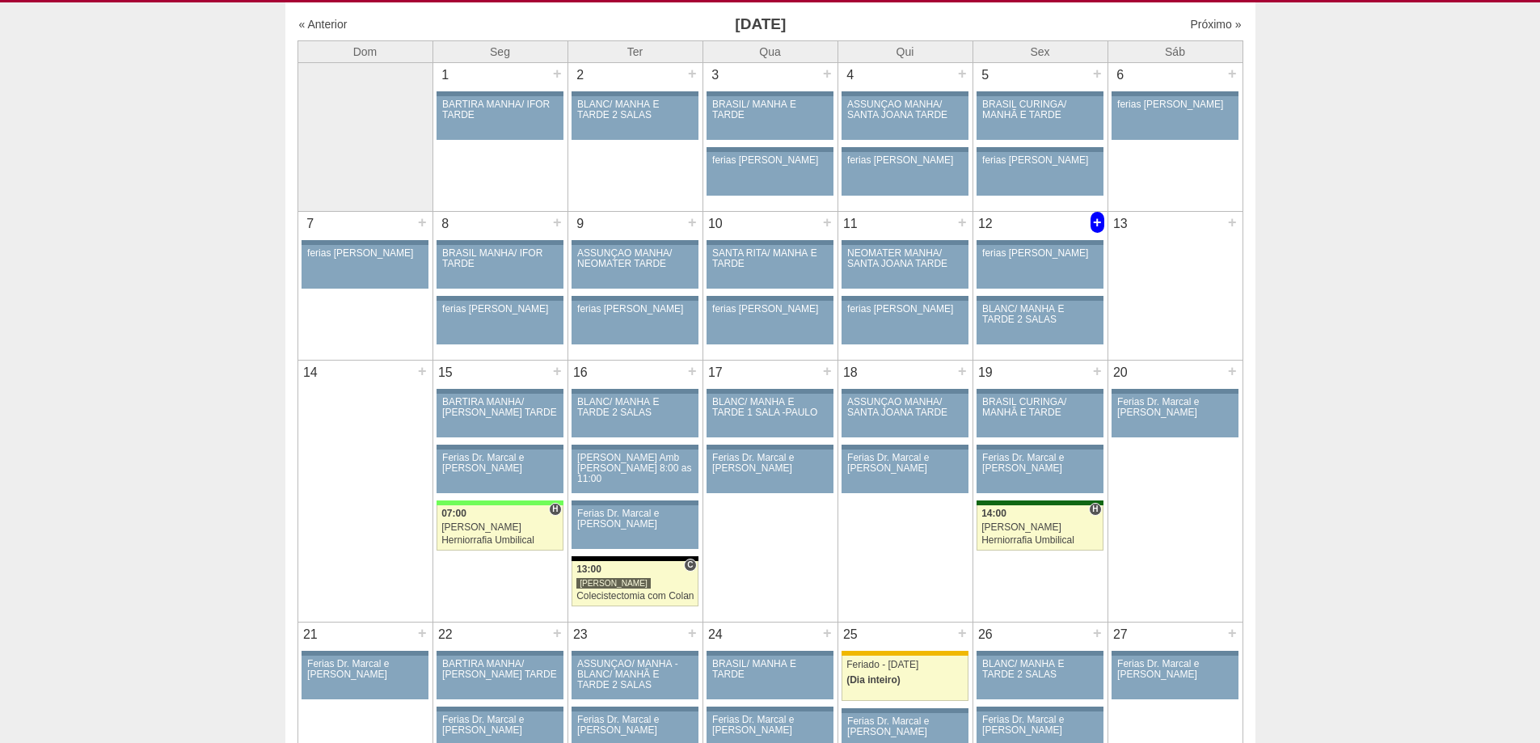
click at [1092, 220] on div "+" at bounding box center [1098, 222] width 14 height 21
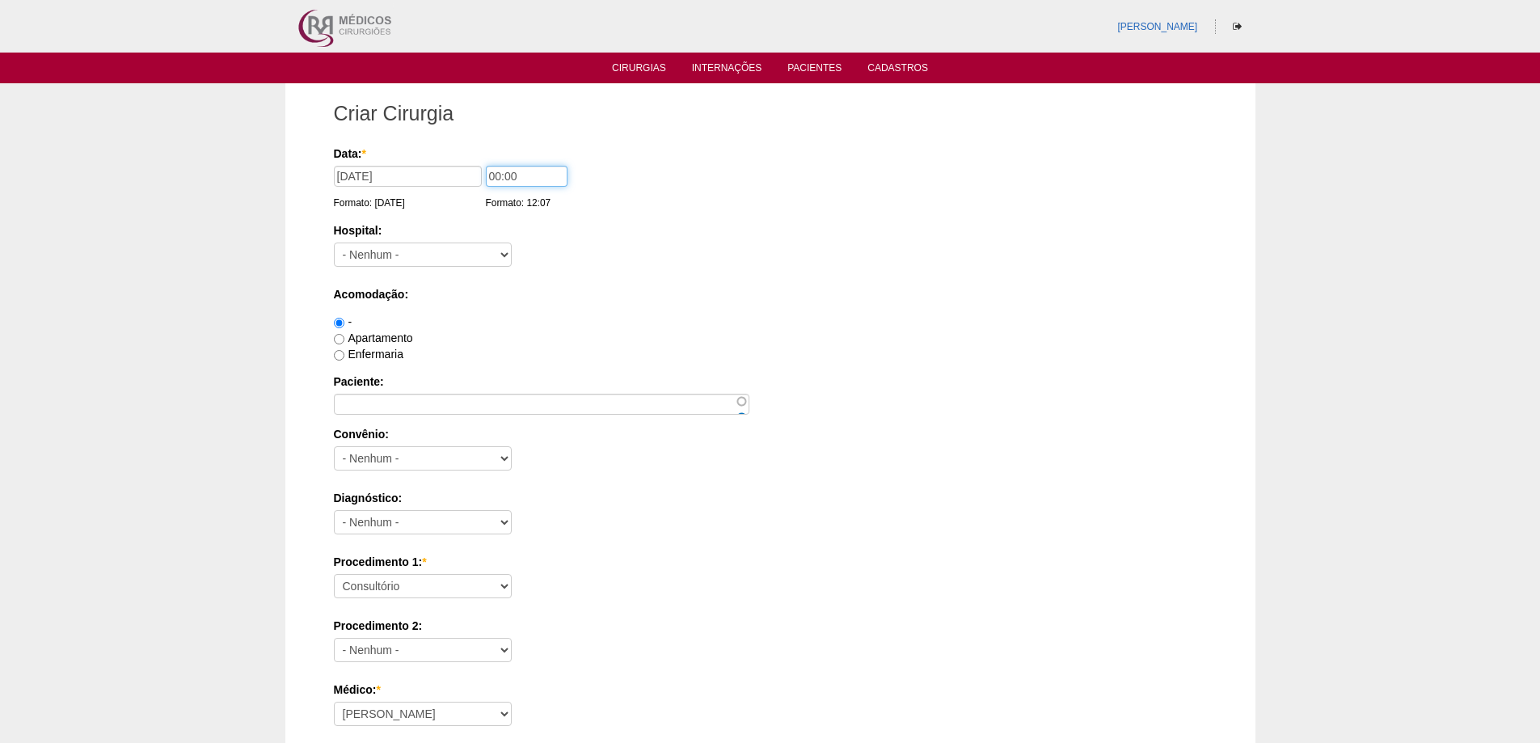
drag, startPoint x: 497, startPoint y: 173, endPoint x: 449, endPoint y: 170, distance: 48.6
click at [449, 162] on div "Data: * [DATE] Formato: [DATE] 00:00 Formato: 12:07" at bounding box center [768, 154] width 868 height 16
type input "07:00"
click at [473, 243] on select "- [GEOGRAPHIC_DATA] - [DATE] [PERSON_NAME] Alvorada América Assunção Bartira Be…" at bounding box center [423, 255] width 178 height 24
select select "67"
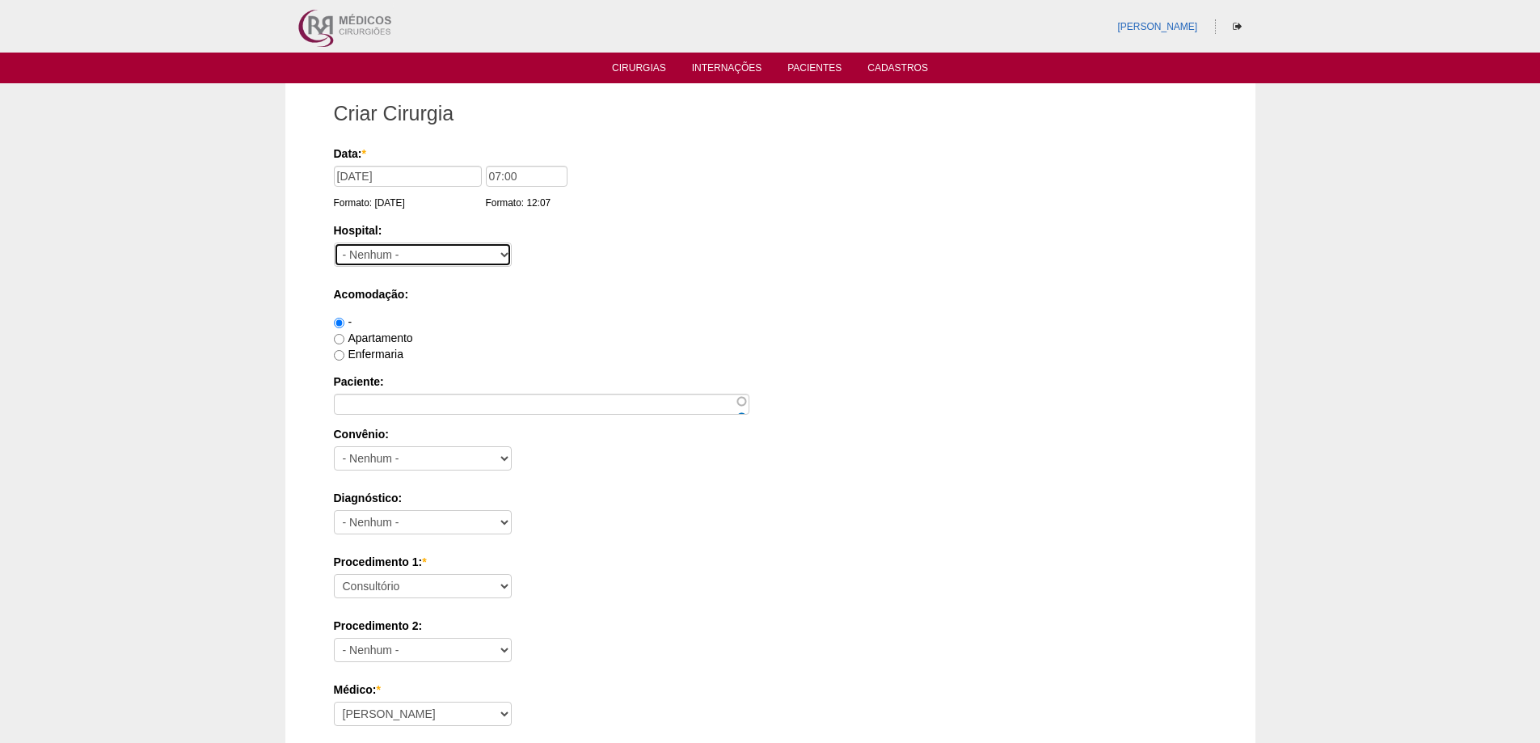
click at [334, 243] on select "- Nenhum - 9 de Julho Albert Einstein Alvorada América Assunção Bartira Benefic…" at bounding box center [423, 255] width 178 height 24
click at [391, 336] on label "Apartamento" at bounding box center [373, 337] width 79 height 13
click at [344, 336] on input "Apartamento" at bounding box center [339, 339] width 11 height 11
radio input "true"
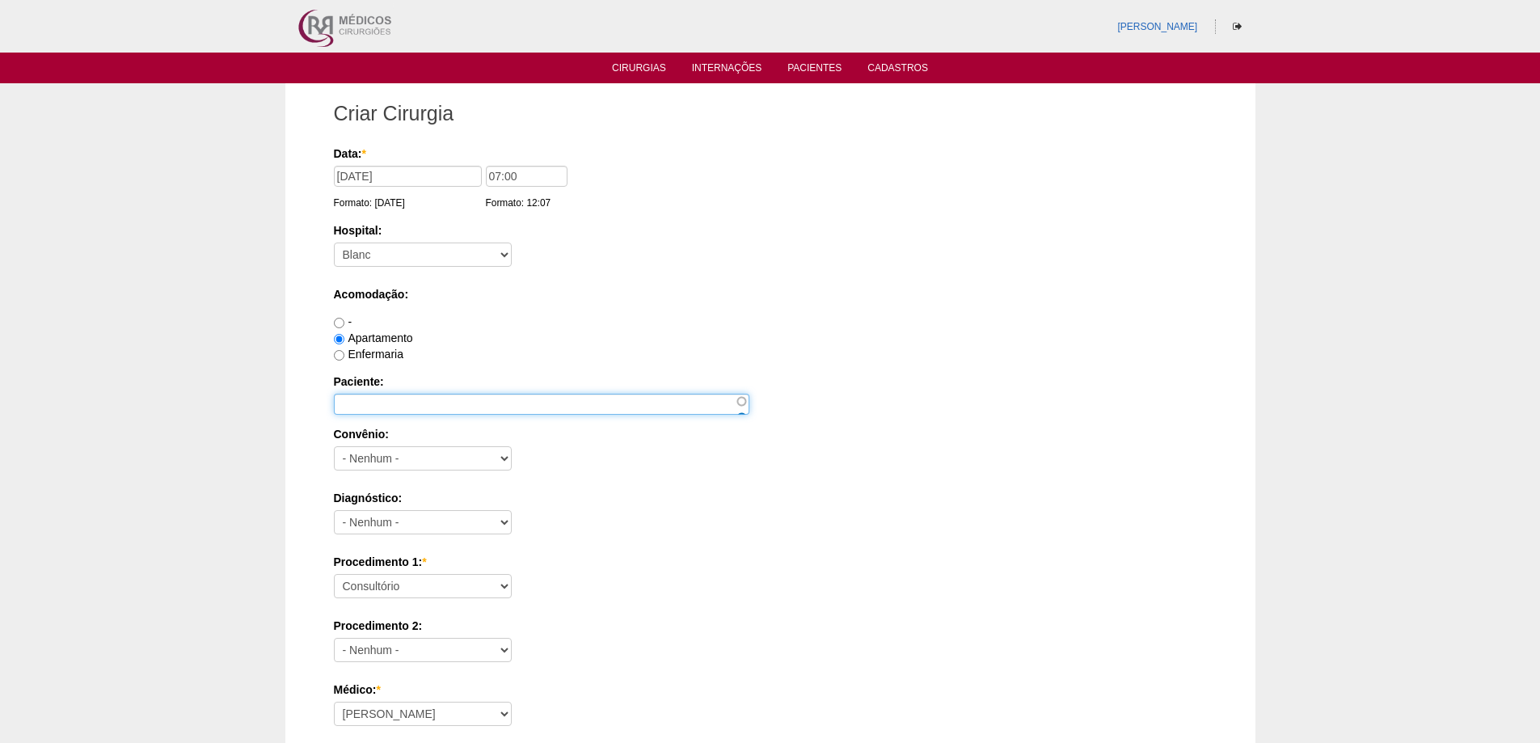
click at [391, 407] on input "Paciente:" at bounding box center [542, 404] width 416 height 21
paste input "[PERSON_NAME] [PERSON_NAME] [PERSON_NAME]"
type input "[PERSON_NAME] [PERSON_NAME] [PERSON_NAME]"
click at [380, 361] on div "Enfermaria" at bounding box center [770, 354] width 873 height 16
click at [382, 358] on label "Enfermaria" at bounding box center [369, 354] width 70 height 13
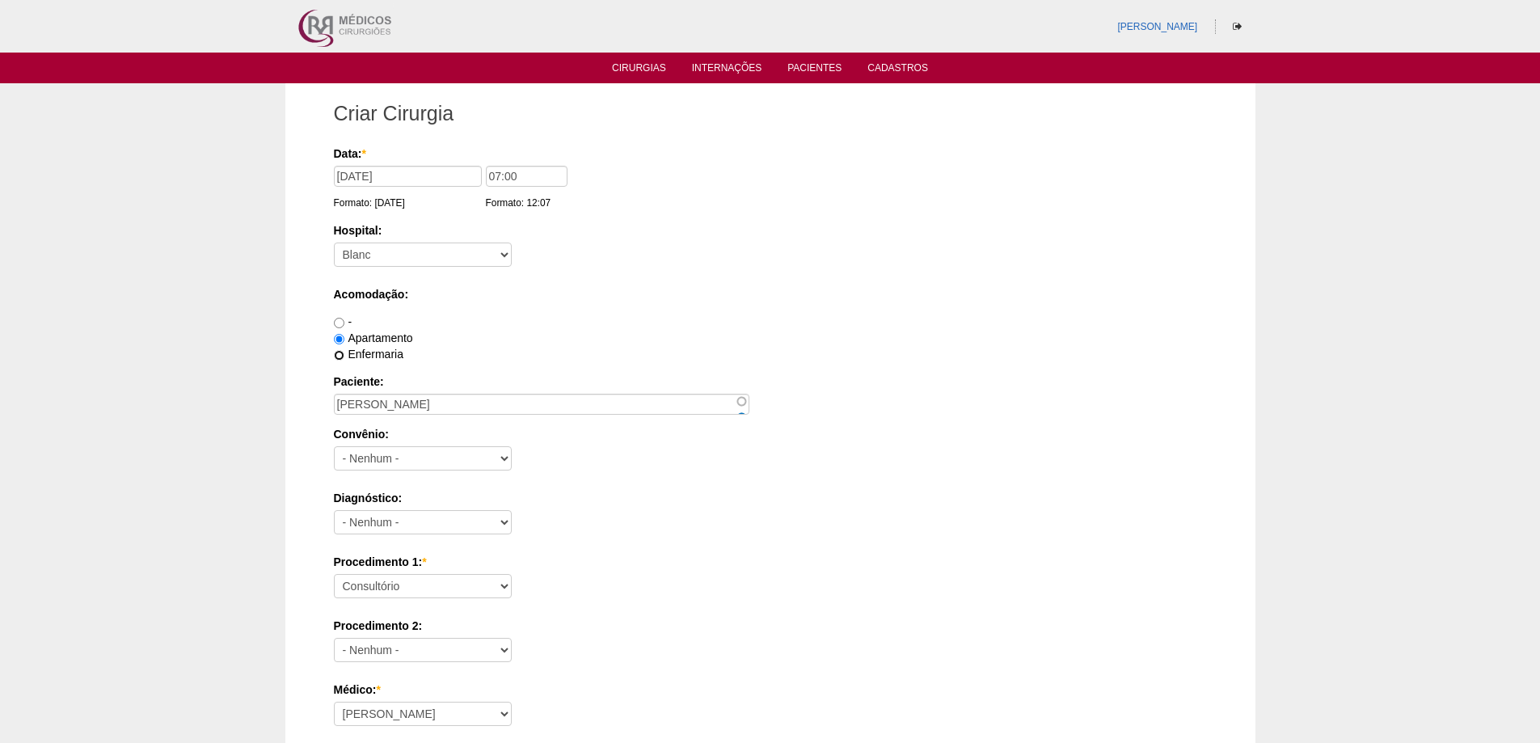
click at [344, 358] on input "Enfermaria" at bounding box center [339, 355] width 11 height 11
radio input "true"
click at [395, 454] on select "- Nenhum - Abet Afresp Allianz Amil Blue Life Caasp Cabesp Caixa de Pensões Car…" at bounding box center [423, 458] width 178 height 24
select select "8907"
click at [334, 446] on select "- Nenhum - Abet Afresp Allianz Amil Blue Life Caasp Cabesp Caixa de Pensões Car…" at bounding box center [423, 458] width 178 height 24
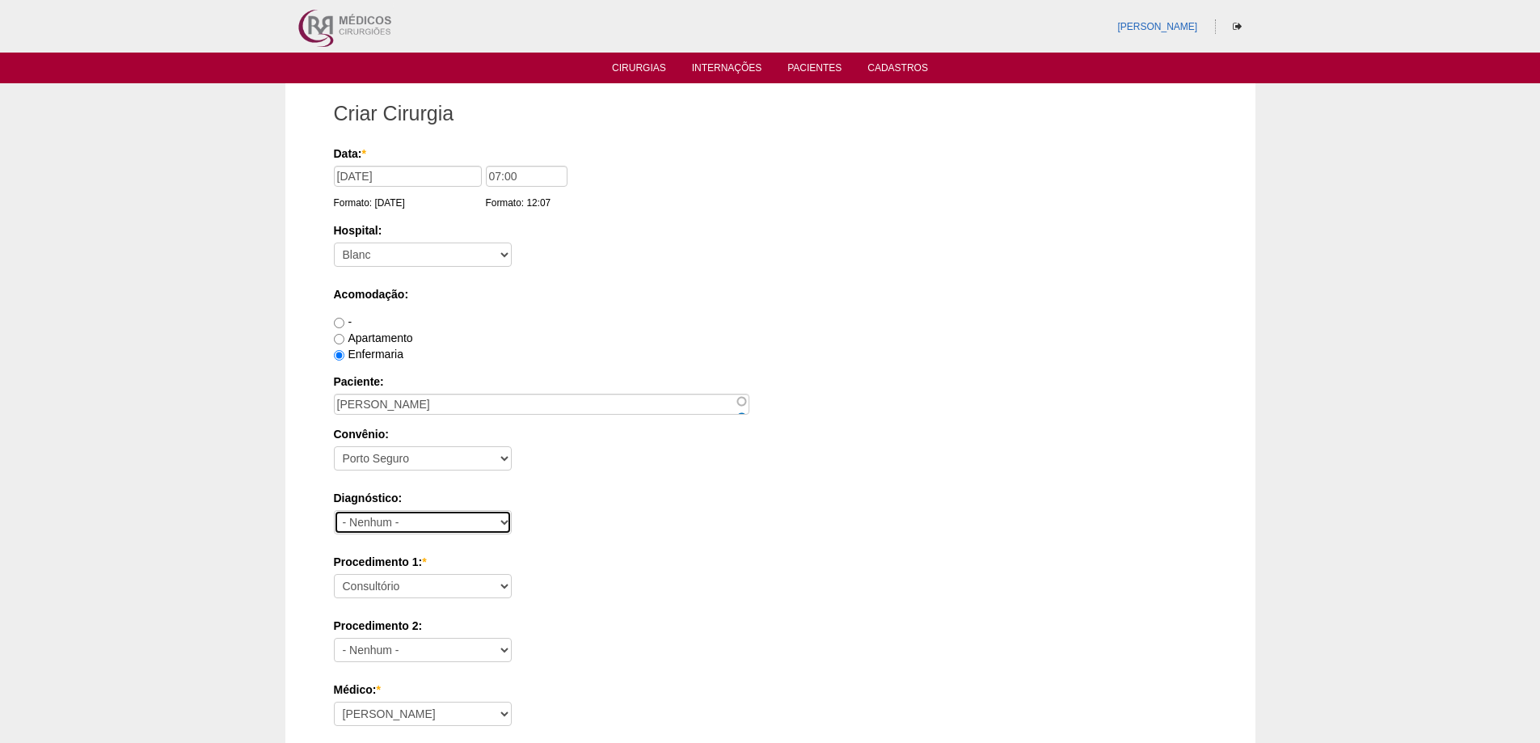
click at [368, 517] on select "- Nenhum - Abdome Agudo Abscesso Hepático Abscesso Perianal Abscesso Peritoneal…" at bounding box center [423, 522] width 178 height 24
select select "12"
click at [334, 510] on select "- Nenhum - Abdome Agudo Abscesso Hepático Abscesso Perianal Abscesso Peritoneal…" at bounding box center [423, 522] width 178 height 24
click at [369, 581] on select "Consultório Abscesso Hepático - Drenagem Abscesso perianal Amputação Abdômino P…" at bounding box center [423, 586] width 178 height 24
select select "3735"
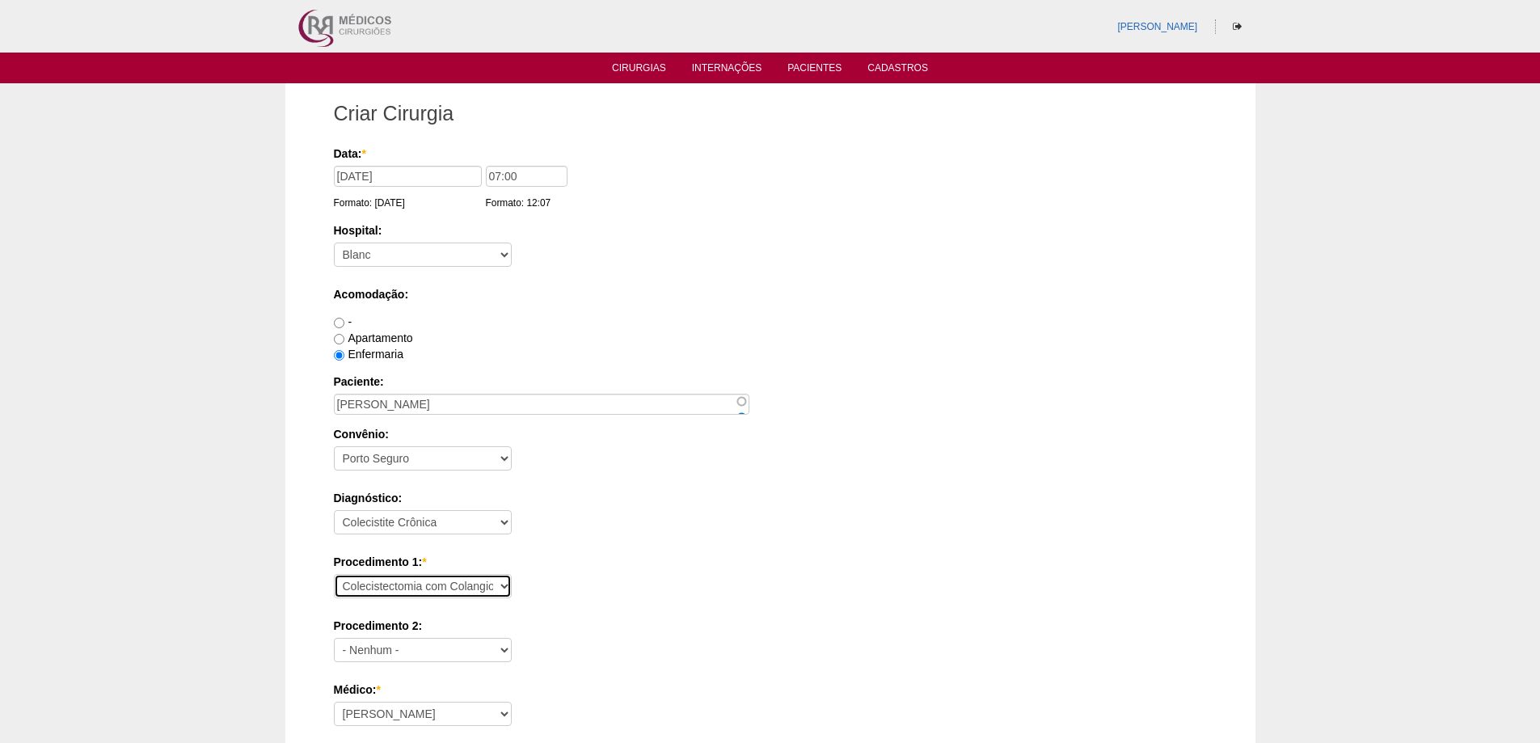
click at [334, 574] on select "Consultório Abscesso Hepático - Drenagem Abscesso perianal Amputação Abdômino P…" at bounding box center [423, 586] width 178 height 24
click at [614, 524] on div "Diagnóstico: - Nenhum - Abdome Agudo Abscesso Hepático Abscesso Perianal Absces…" at bounding box center [770, 516] width 873 height 53
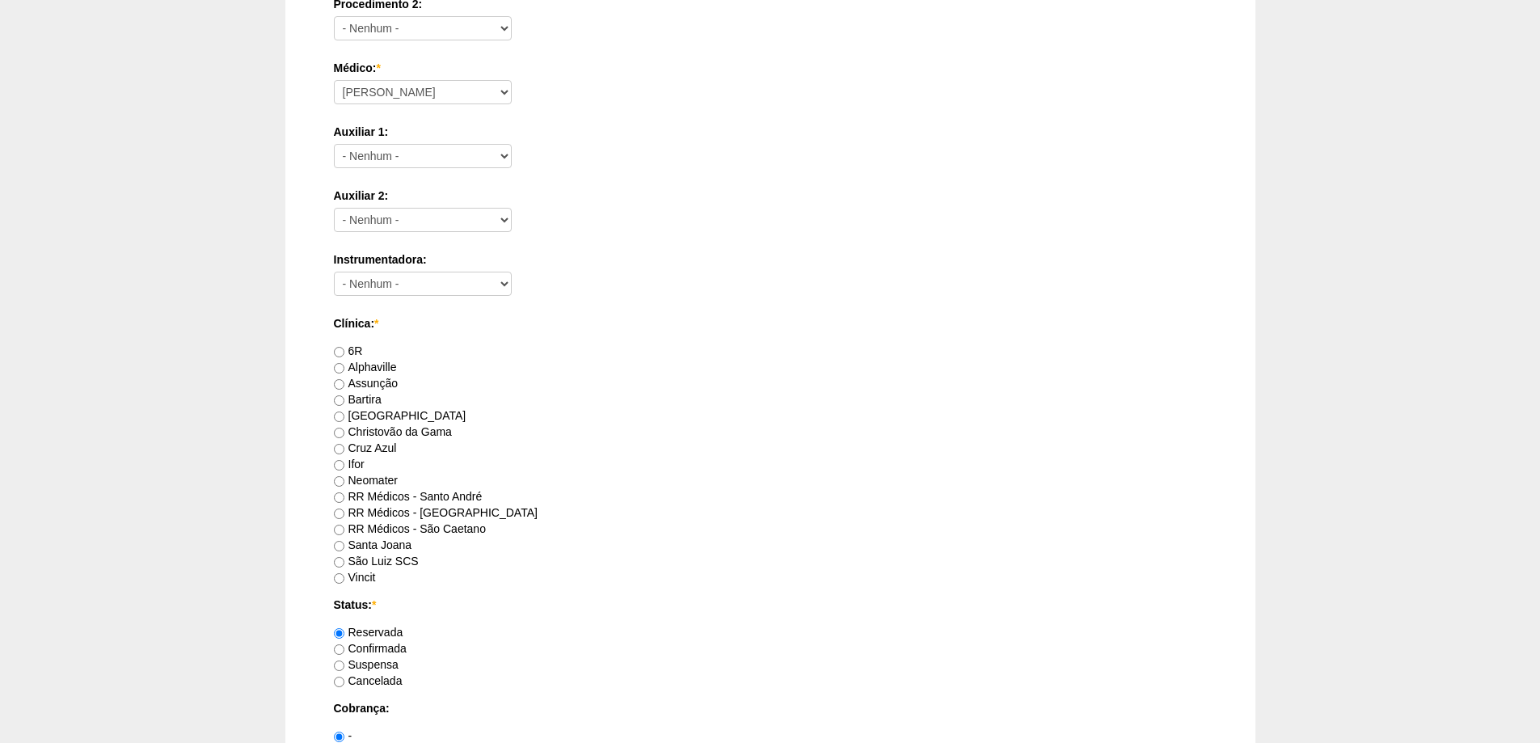
scroll to position [647, 0]
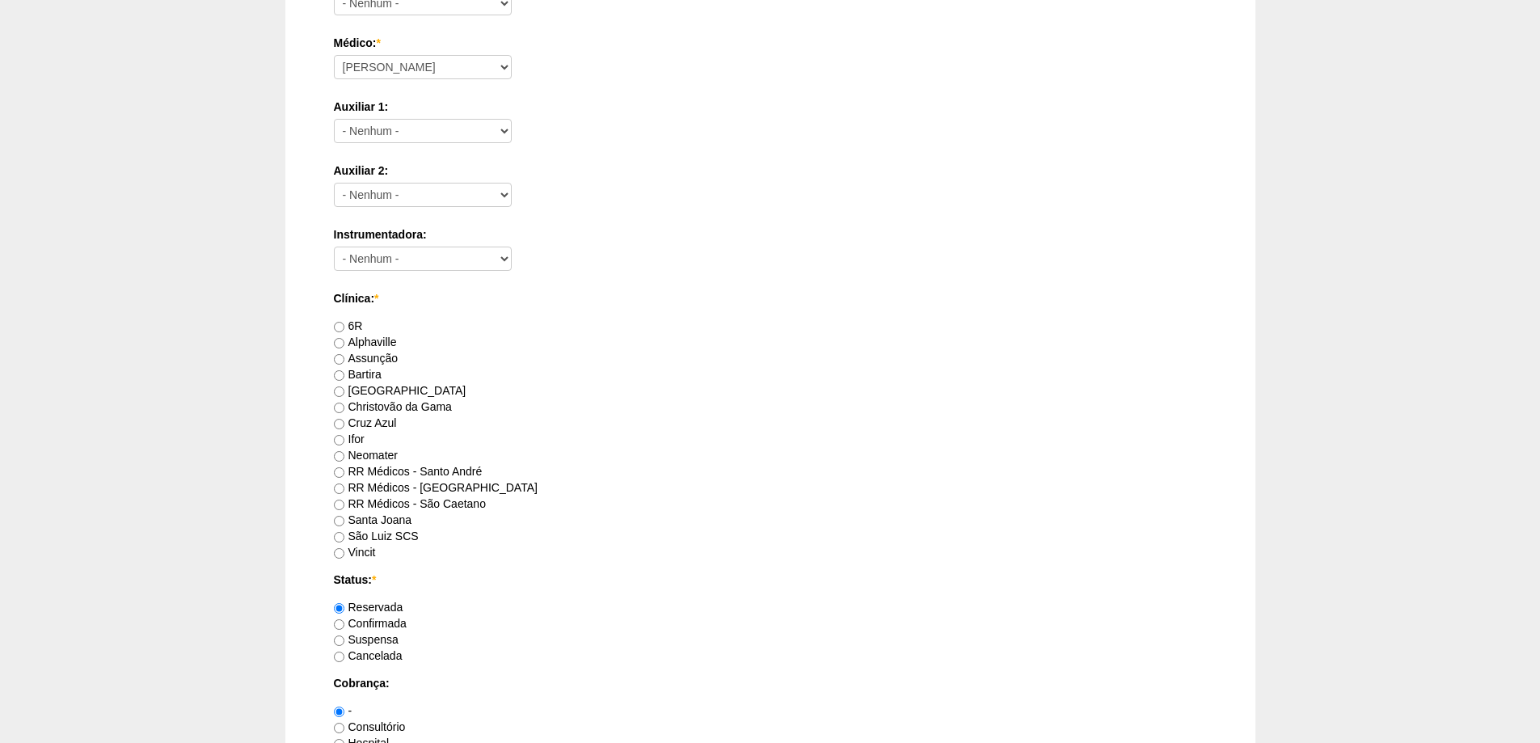
click at [464, 473] on label "RR Médicos - Santo André" at bounding box center [408, 471] width 149 height 13
click at [344, 473] on input "RR Médicos - Santo André" at bounding box center [339, 472] width 11 height 11
radio input "true"
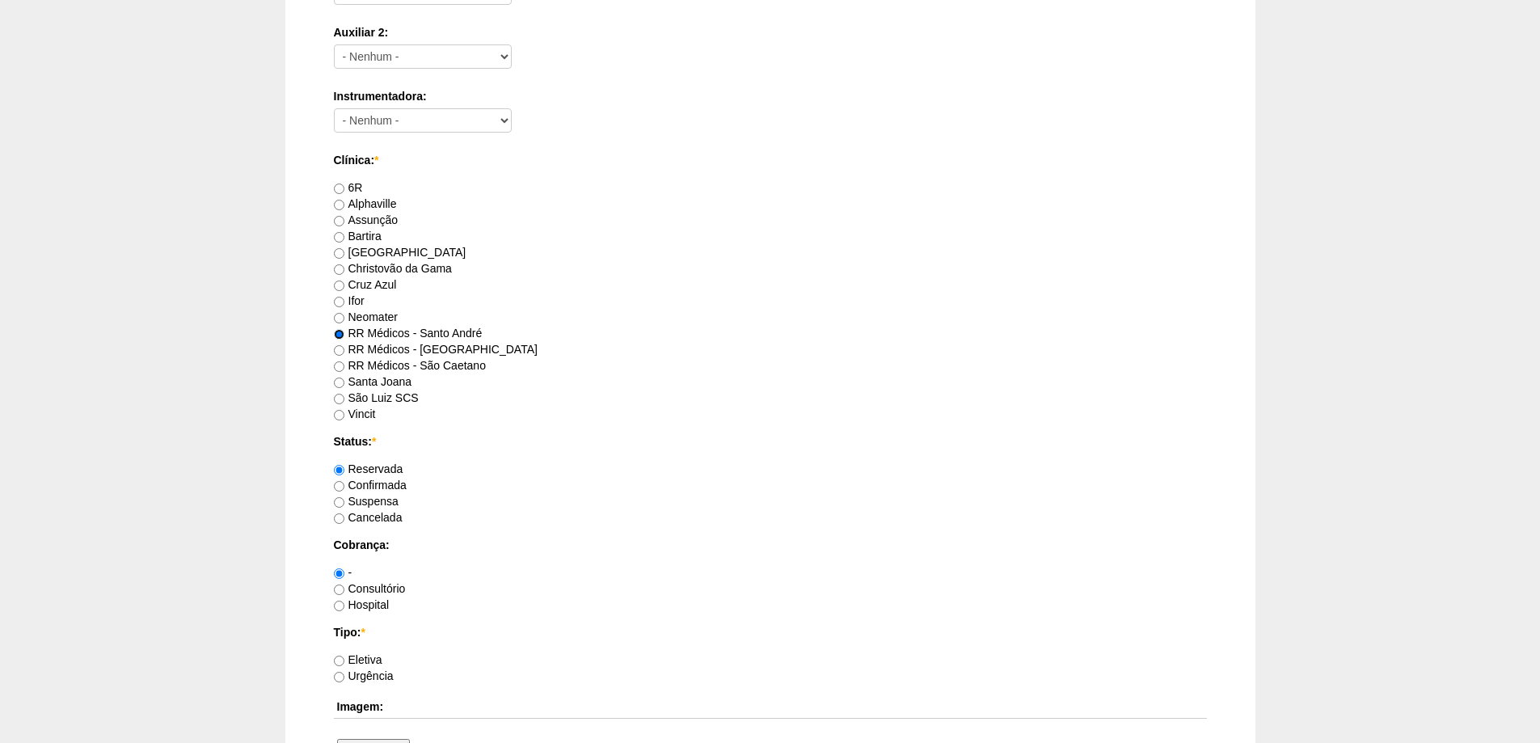
scroll to position [889, 0]
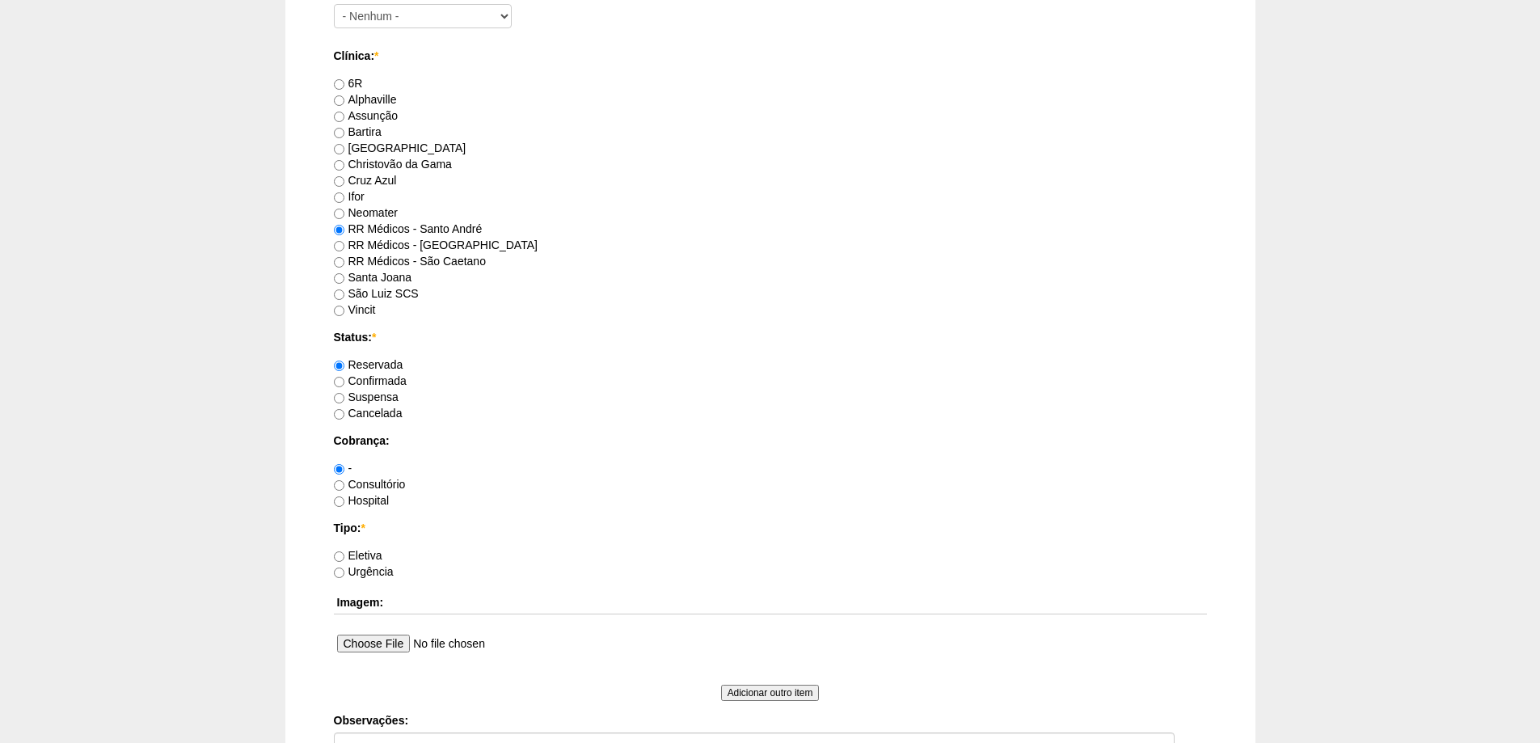
click at [374, 499] on label "Hospital" at bounding box center [362, 500] width 56 height 13
click at [344, 499] on input "Hospital" at bounding box center [339, 501] width 11 height 11
radio input "true"
click at [378, 485] on label "Consultório" at bounding box center [370, 484] width 72 height 13
click at [344, 485] on input "Consultório" at bounding box center [339, 485] width 11 height 11
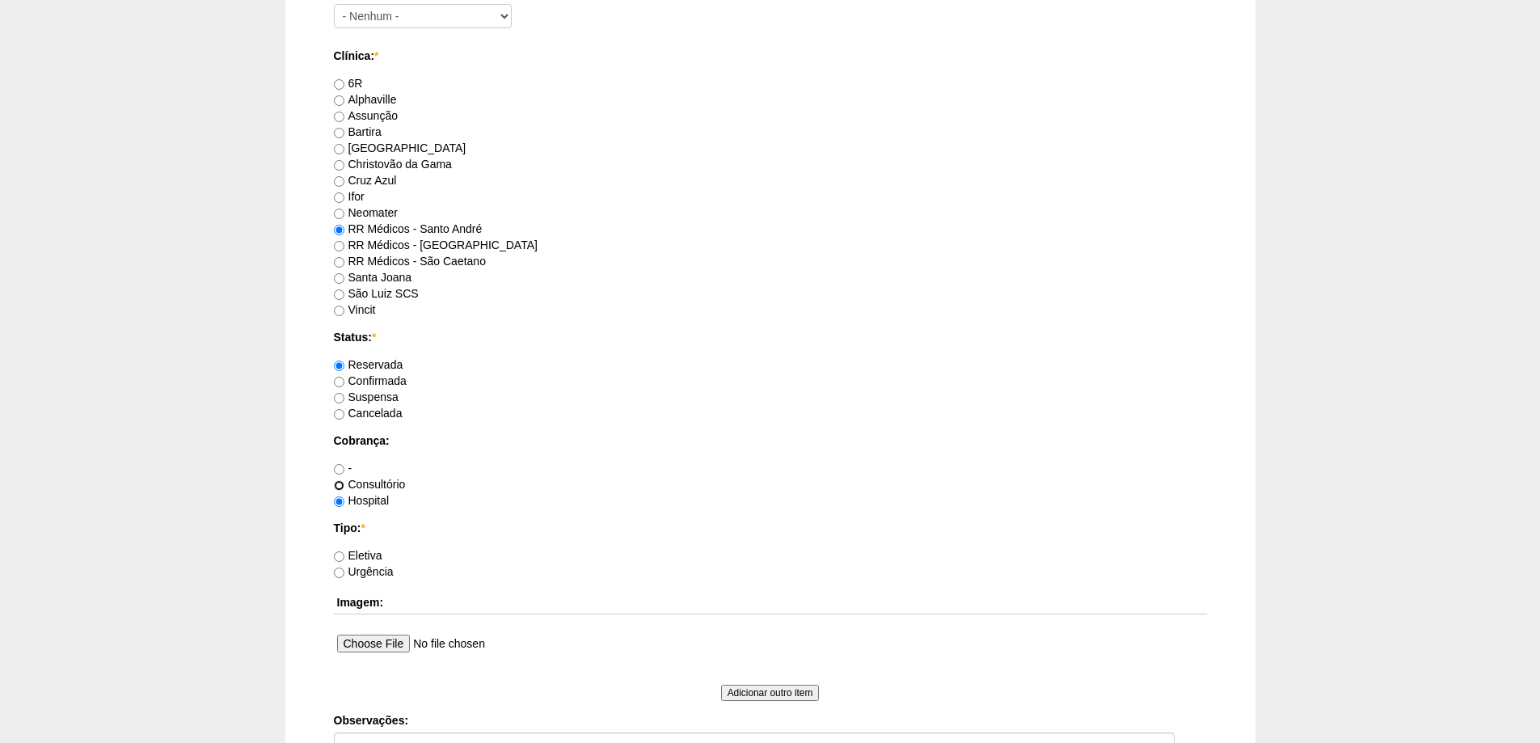
radio input "true"
click at [371, 554] on label "Eletiva" at bounding box center [358, 555] width 49 height 13
click at [344, 554] on input "Eletiva" at bounding box center [339, 556] width 11 height 11
radio input "true"
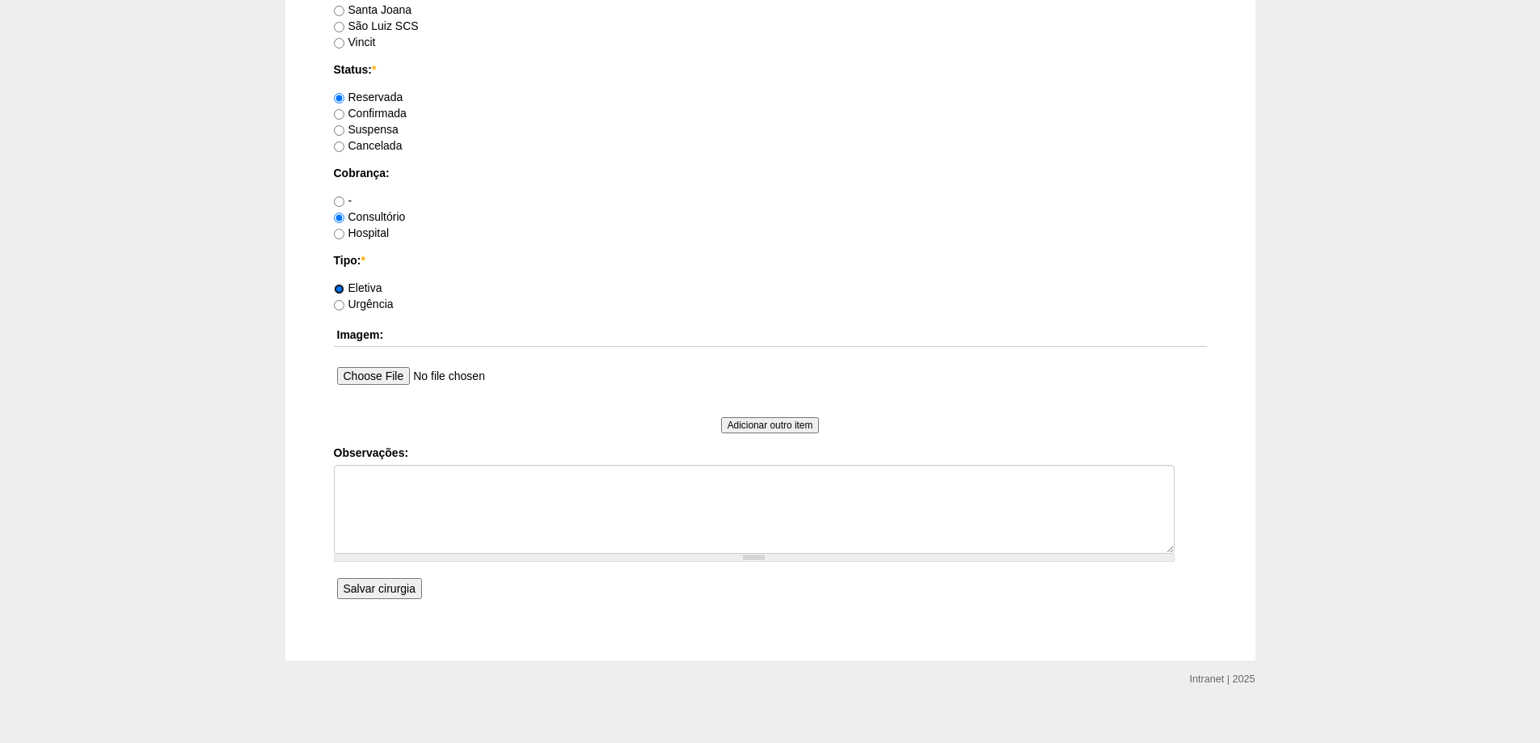
scroll to position [1172, 0]
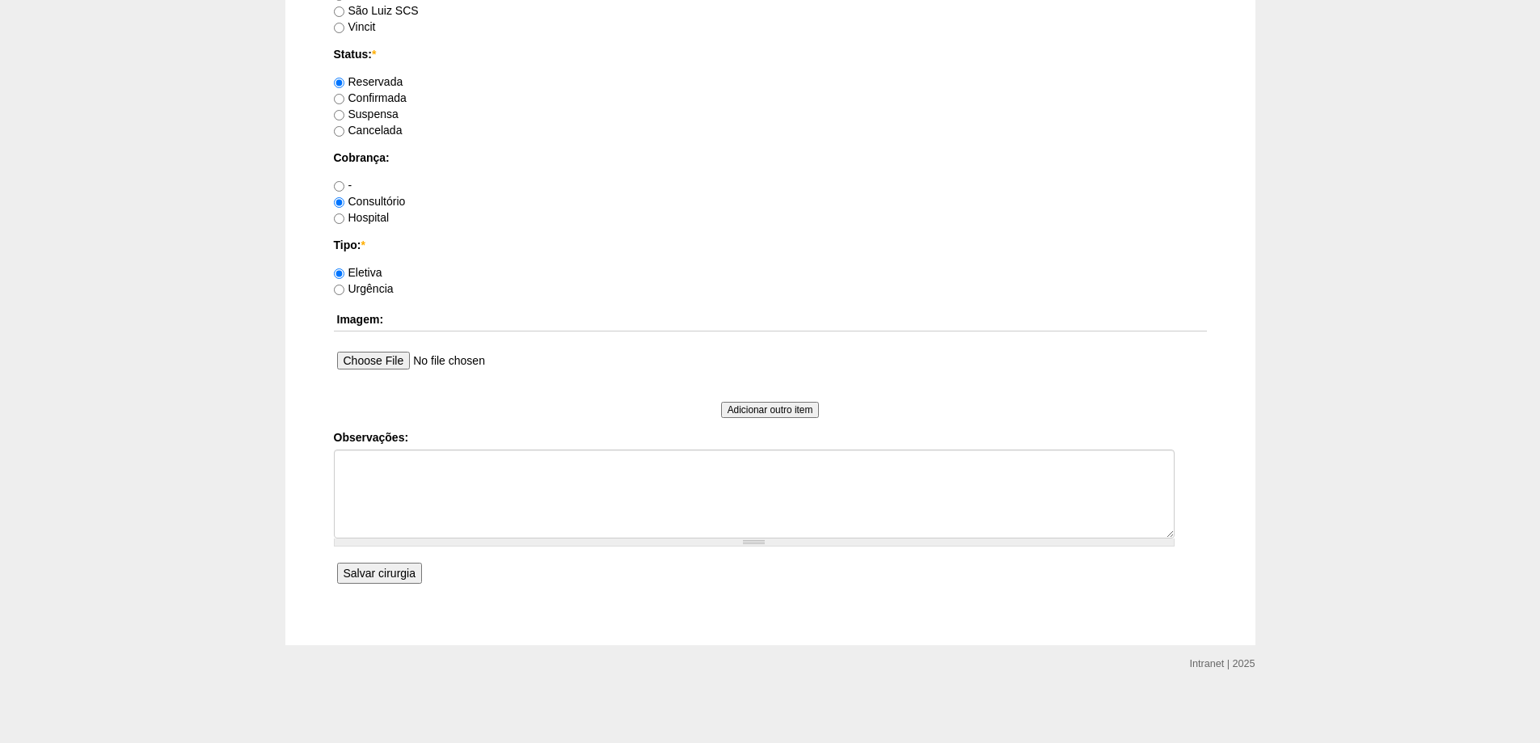
click at [407, 576] on input "Salvar cirurgia" at bounding box center [379, 573] width 85 height 21
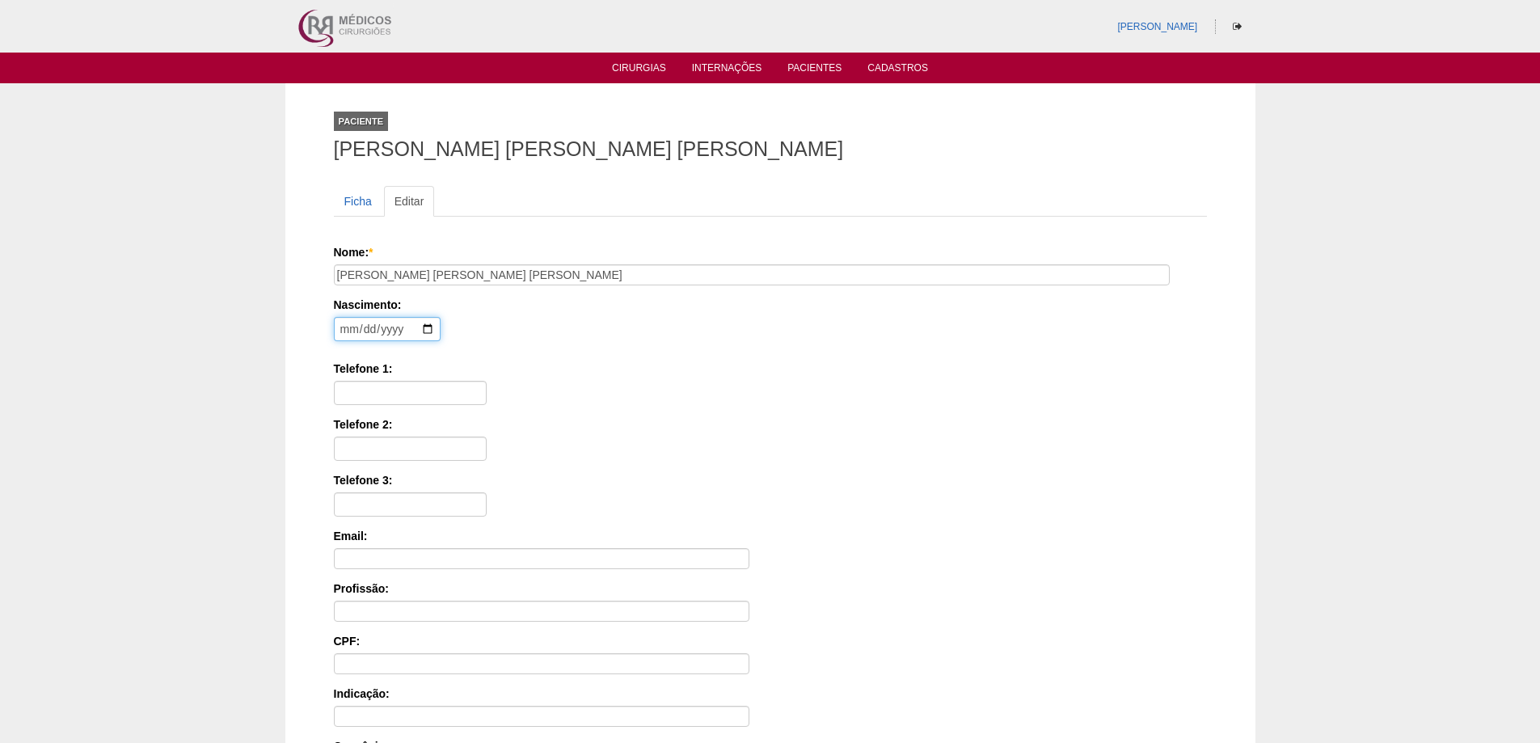
click at [345, 321] on input "date" at bounding box center [387, 329] width 107 height 24
type input "[DATE]"
type input "11 98365-6676"
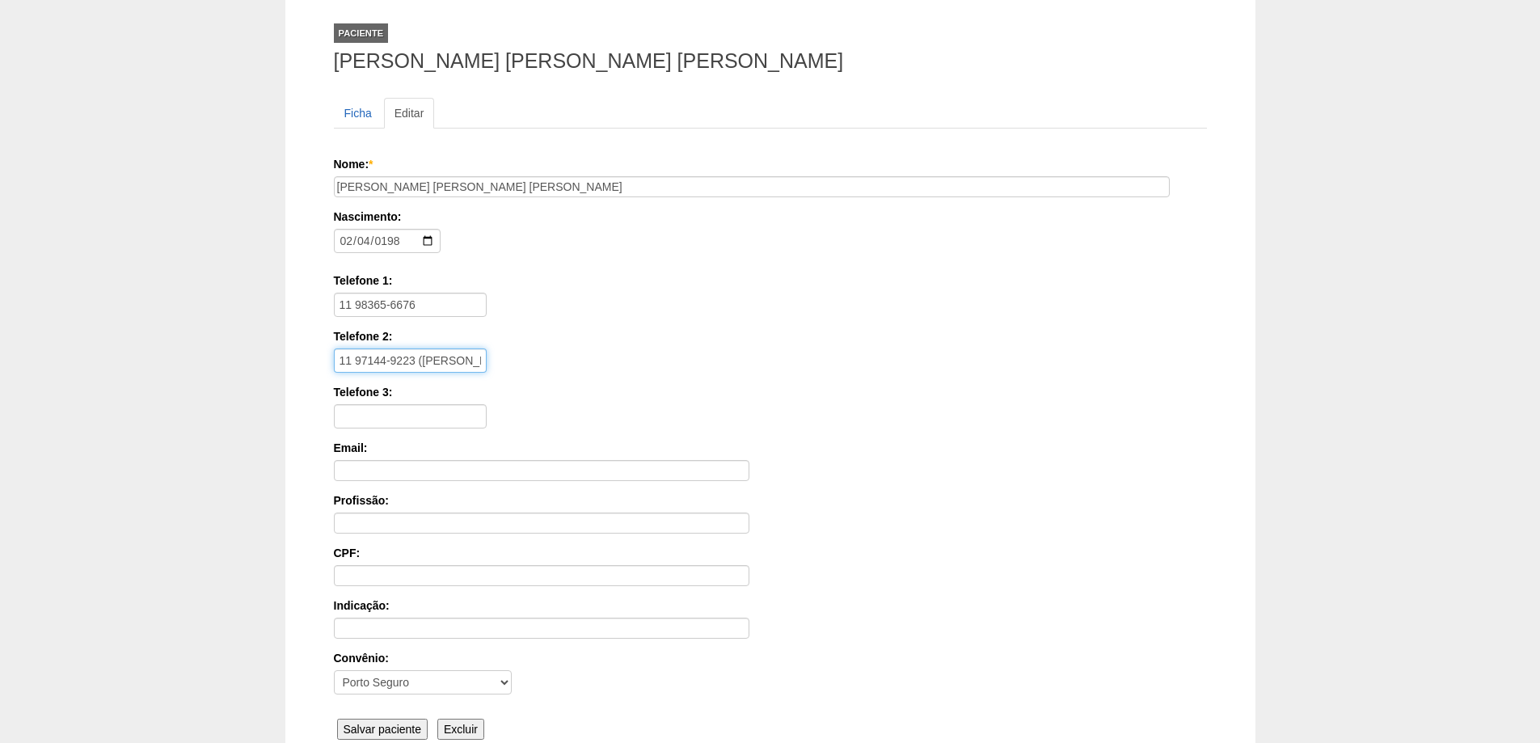
scroll to position [244, 0]
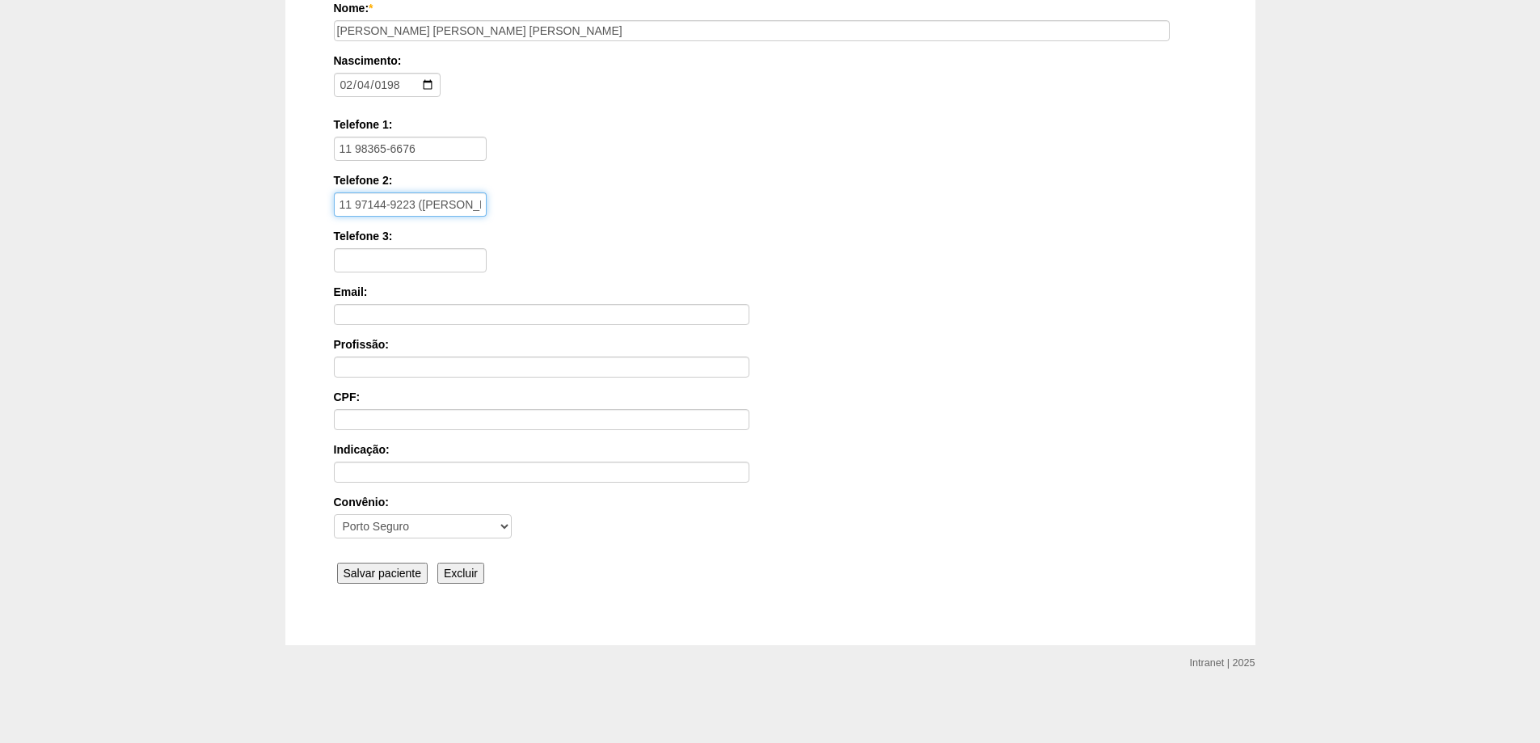
type input "11 97144-9223 ([PERSON_NAME])"
click at [398, 585] on div "Nome: * [PERSON_NAME] [PERSON_NAME] [PERSON_NAME] Nascimento: [DEMOGRAPHIC_DATA…" at bounding box center [770, 294] width 873 height 589
click at [397, 577] on input "Salvar paciente" at bounding box center [382, 573] width 91 height 21
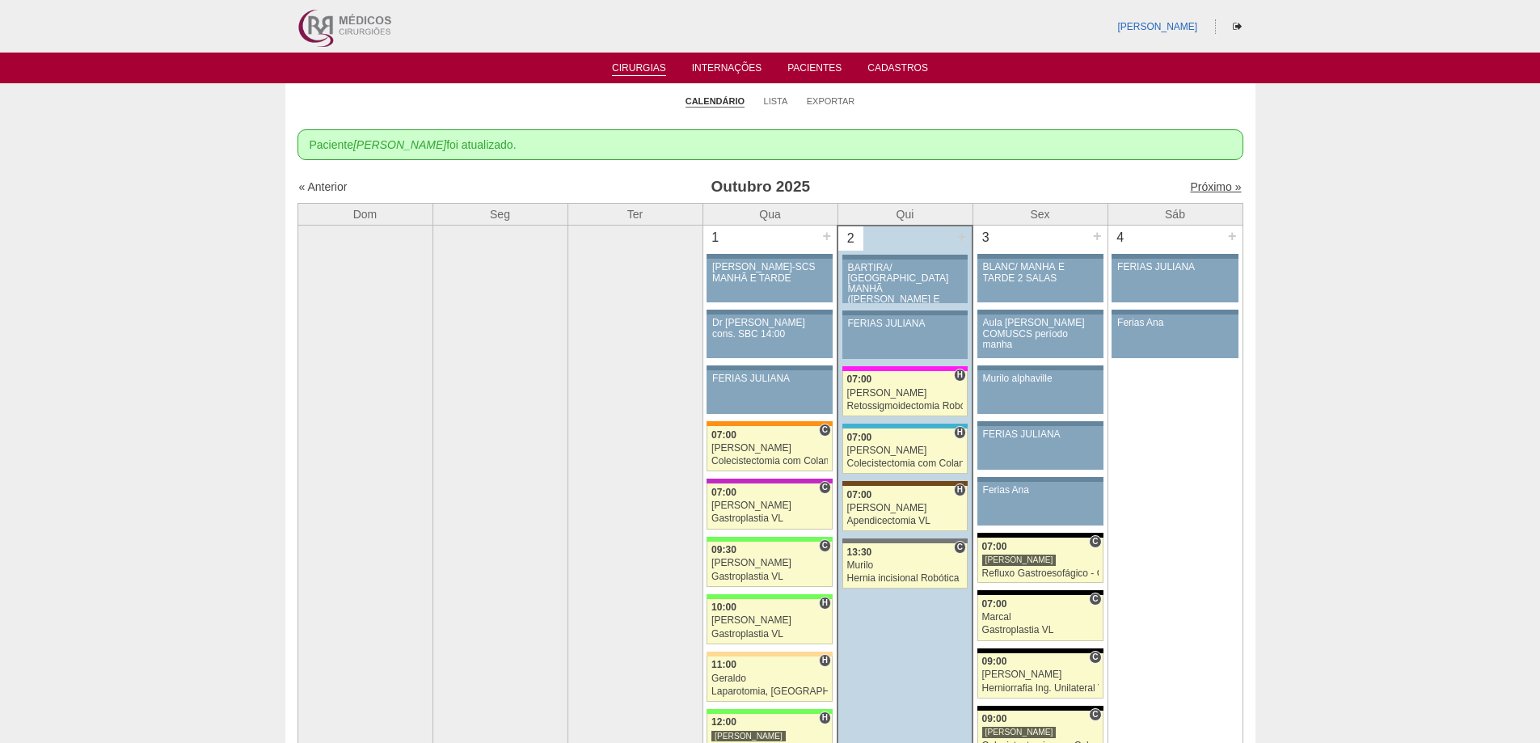
click at [1209, 188] on link "Próximo »" at bounding box center [1215, 186] width 51 height 13
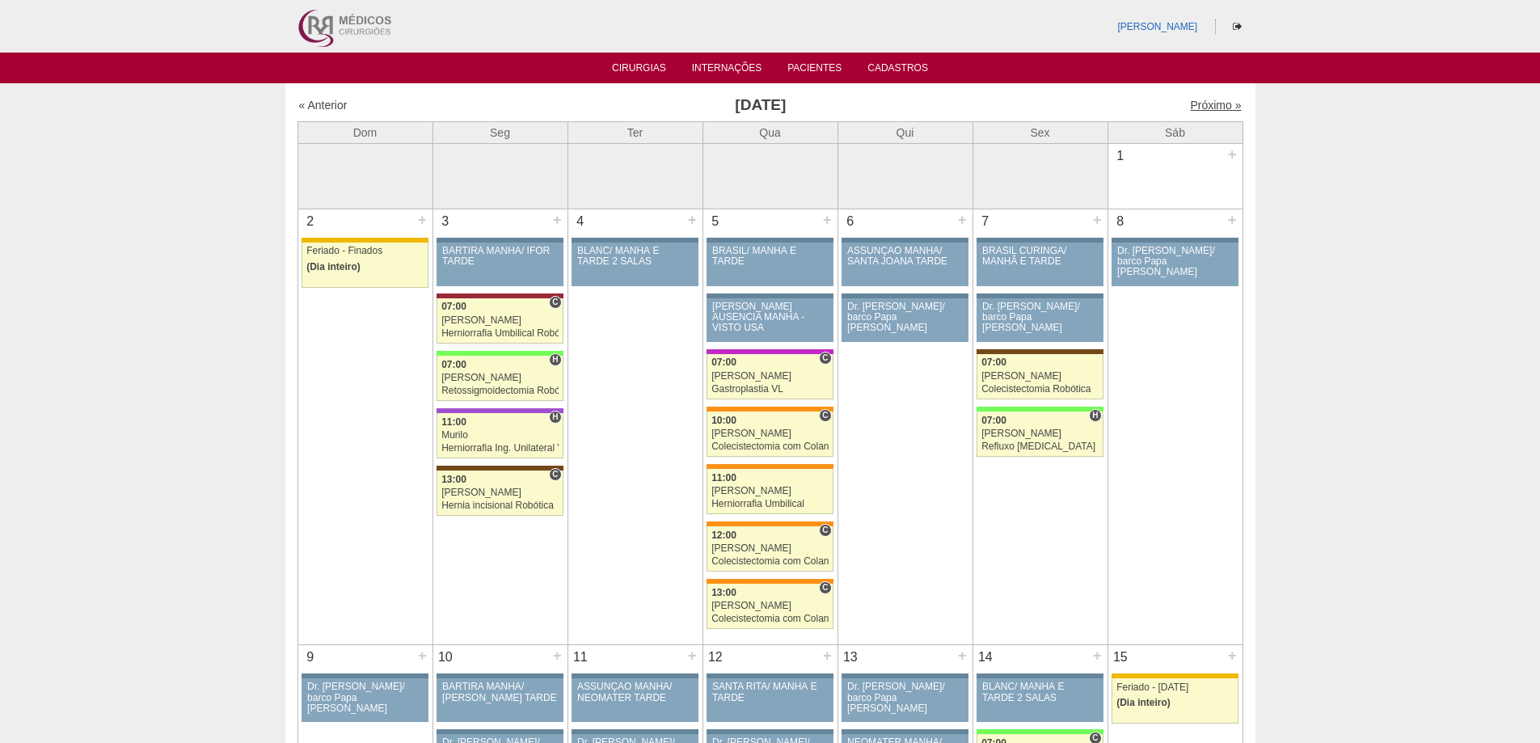
click at [1201, 108] on link "Próximo »" at bounding box center [1215, 105] width 51 height 13
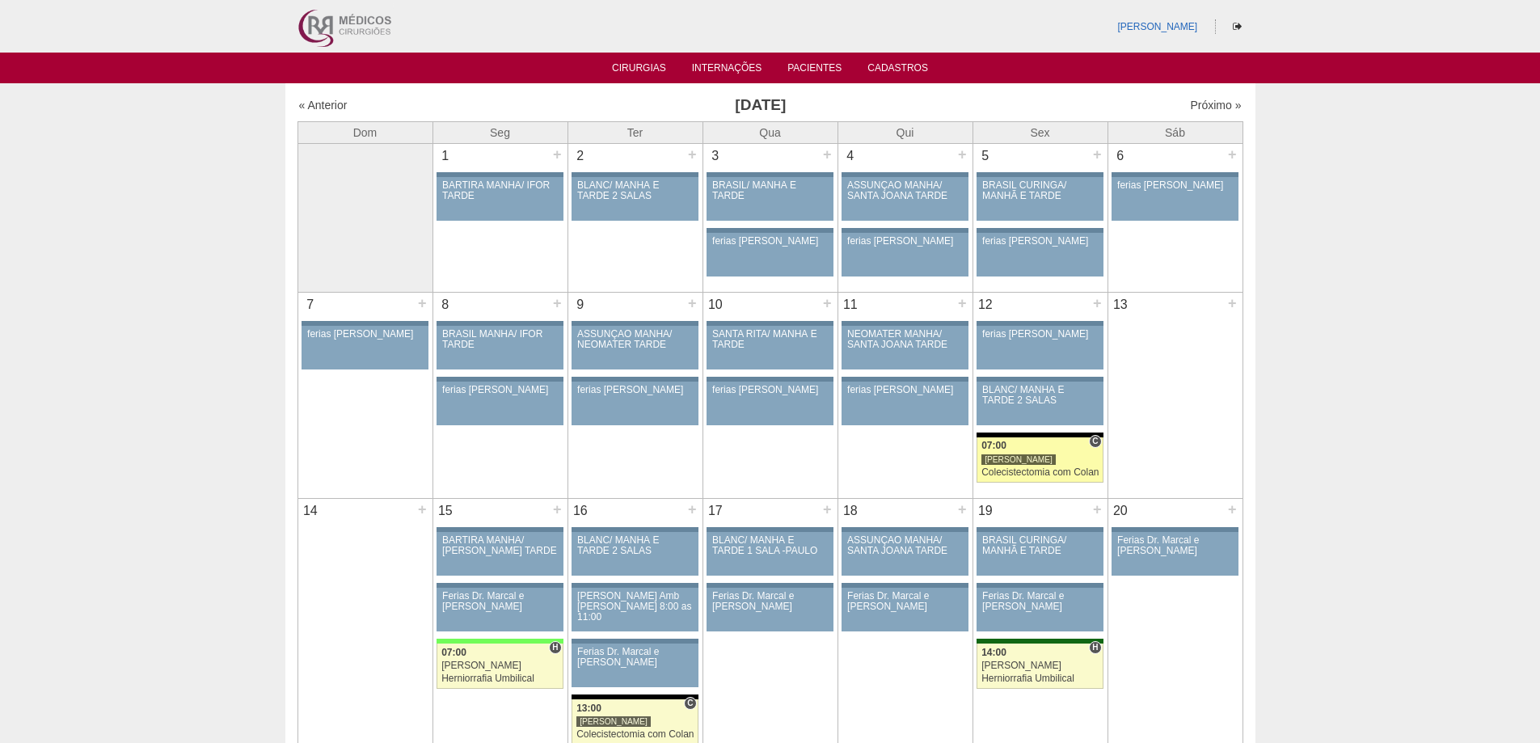
click at [1037, 468] on div "Colecistectomia com Colangiografia VL" at bounding box center [1040, 472] width 117 height 11
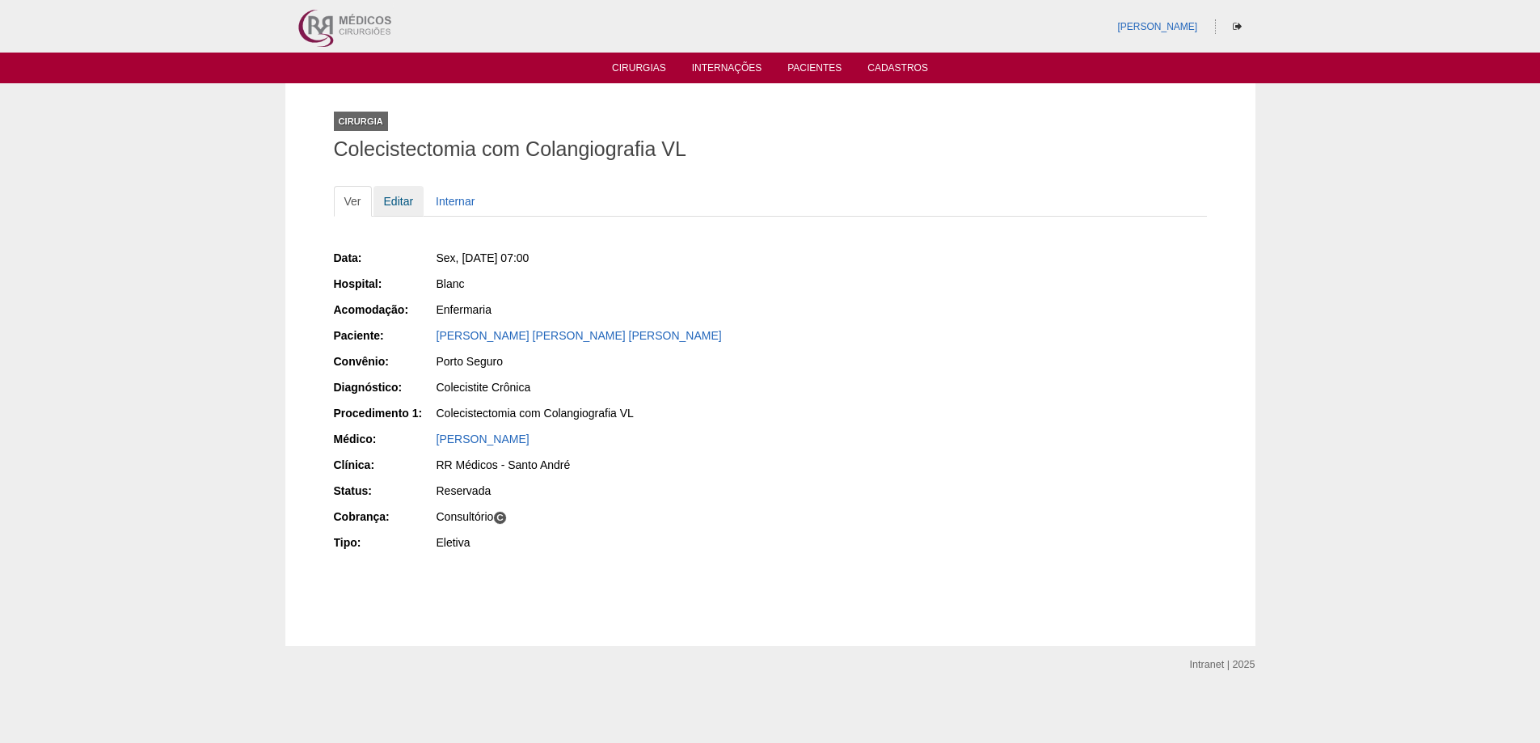
click at [389, 208] on link "Editar" at bounding box center [399, 201] width 51 height 31
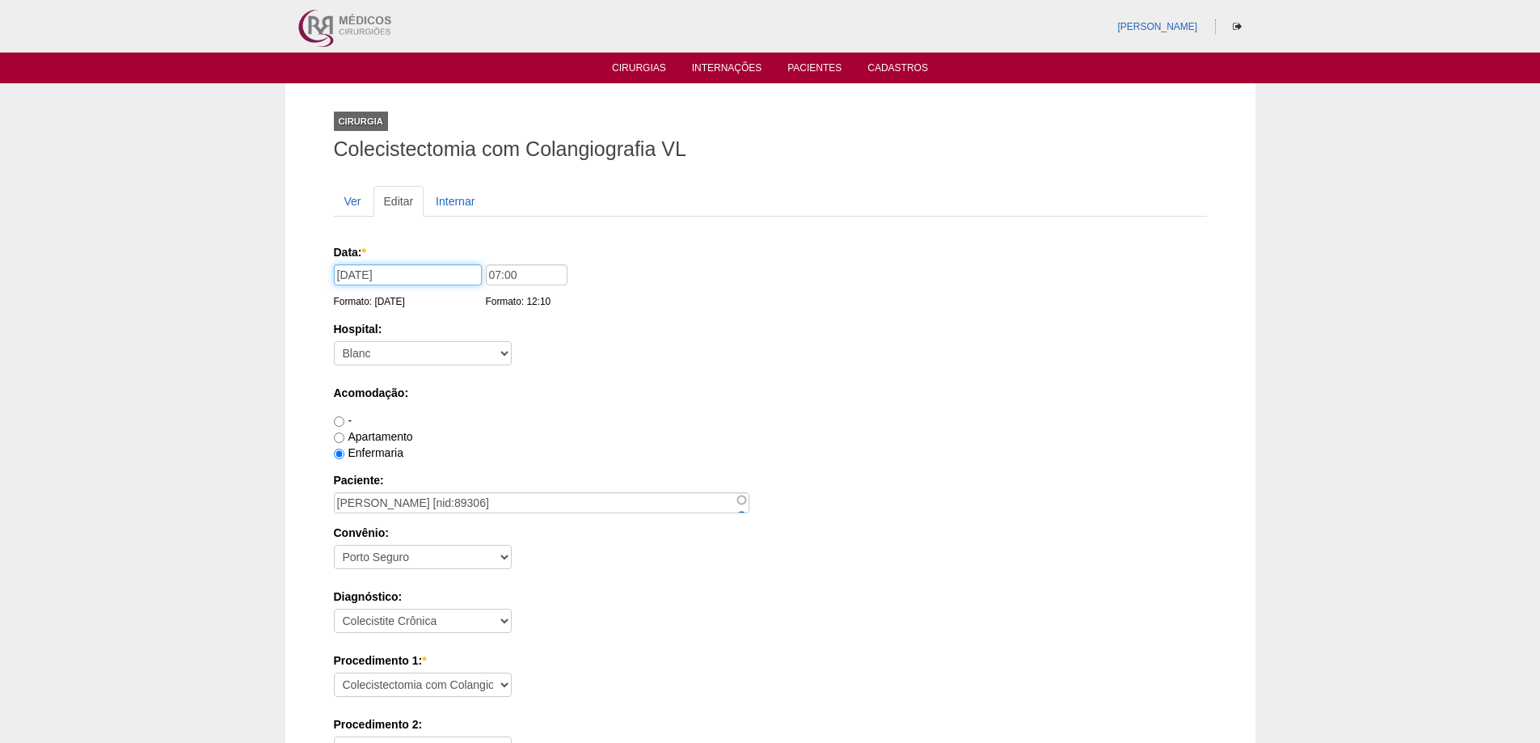
click at [426, 283] on input "[DATE]" at bounding box center [408, 274] width 148 height 21
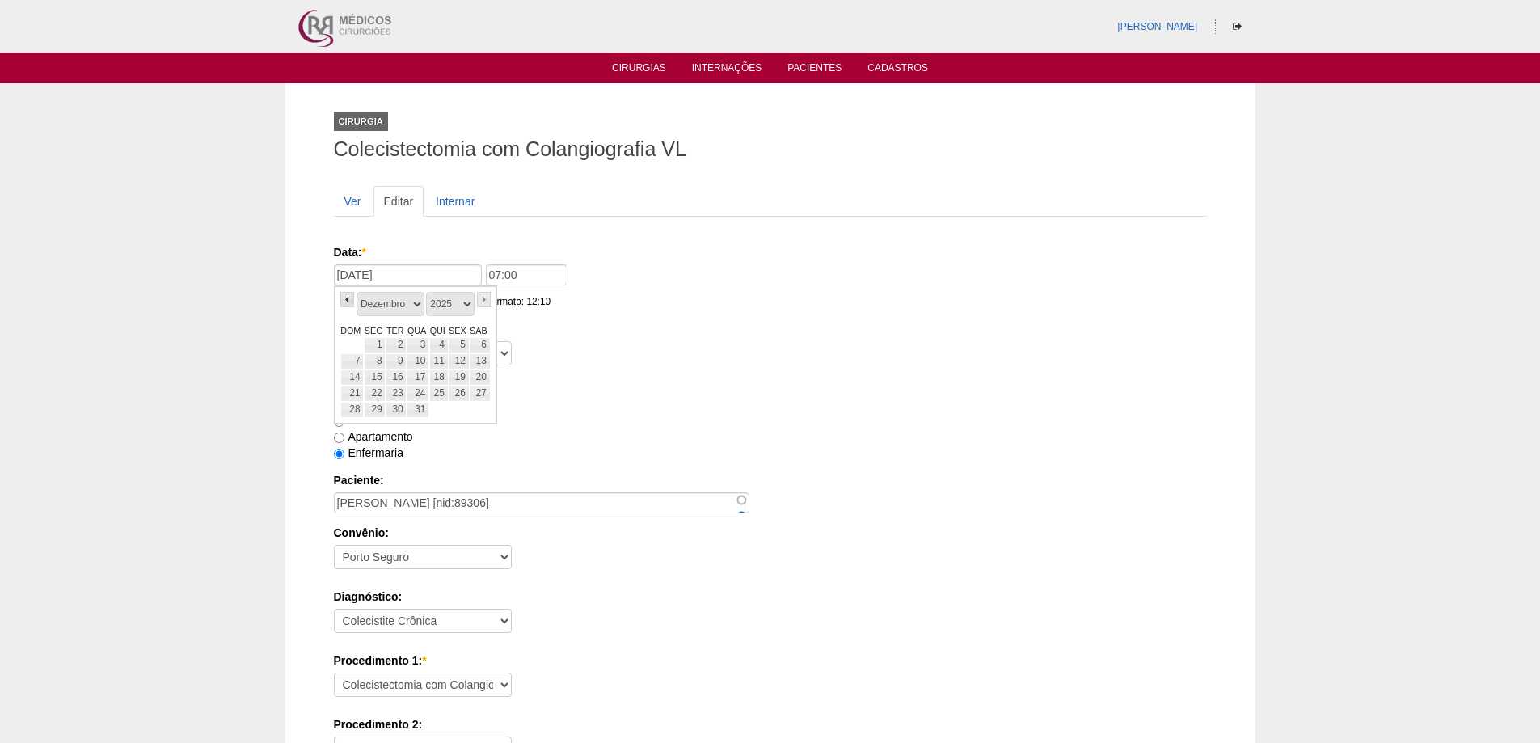
click at [351, 296] on link "«" at bounding box center [347, 299] width 15 height 15
click at [462, 376] on link "14" at bounding box center [459, 377] width 21 height 16
type input "[DATE]"
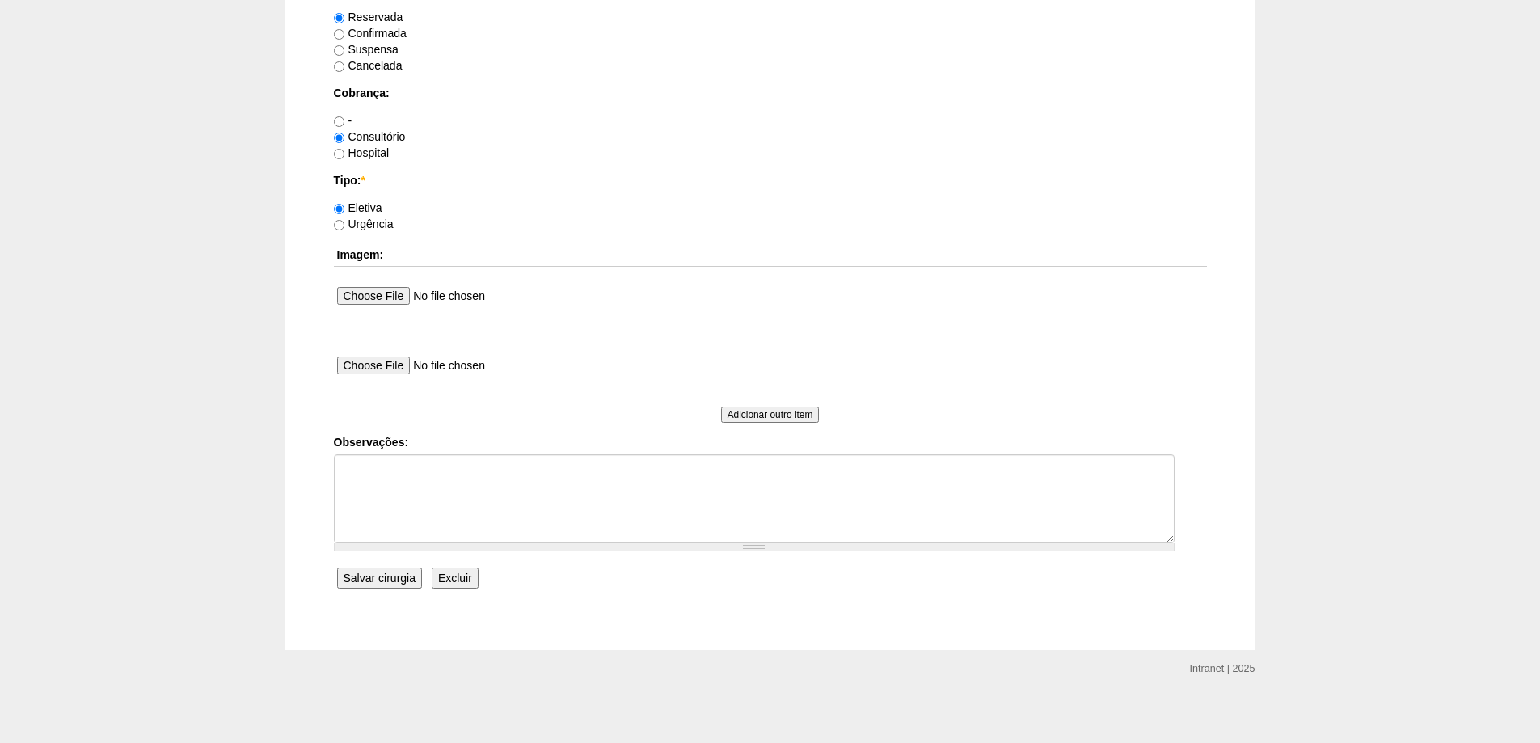
scroll to position [1341, 0]
click at [403, 569] on input "Salvar cirurgia" at bounding box center [379, 573] width 85 height 21
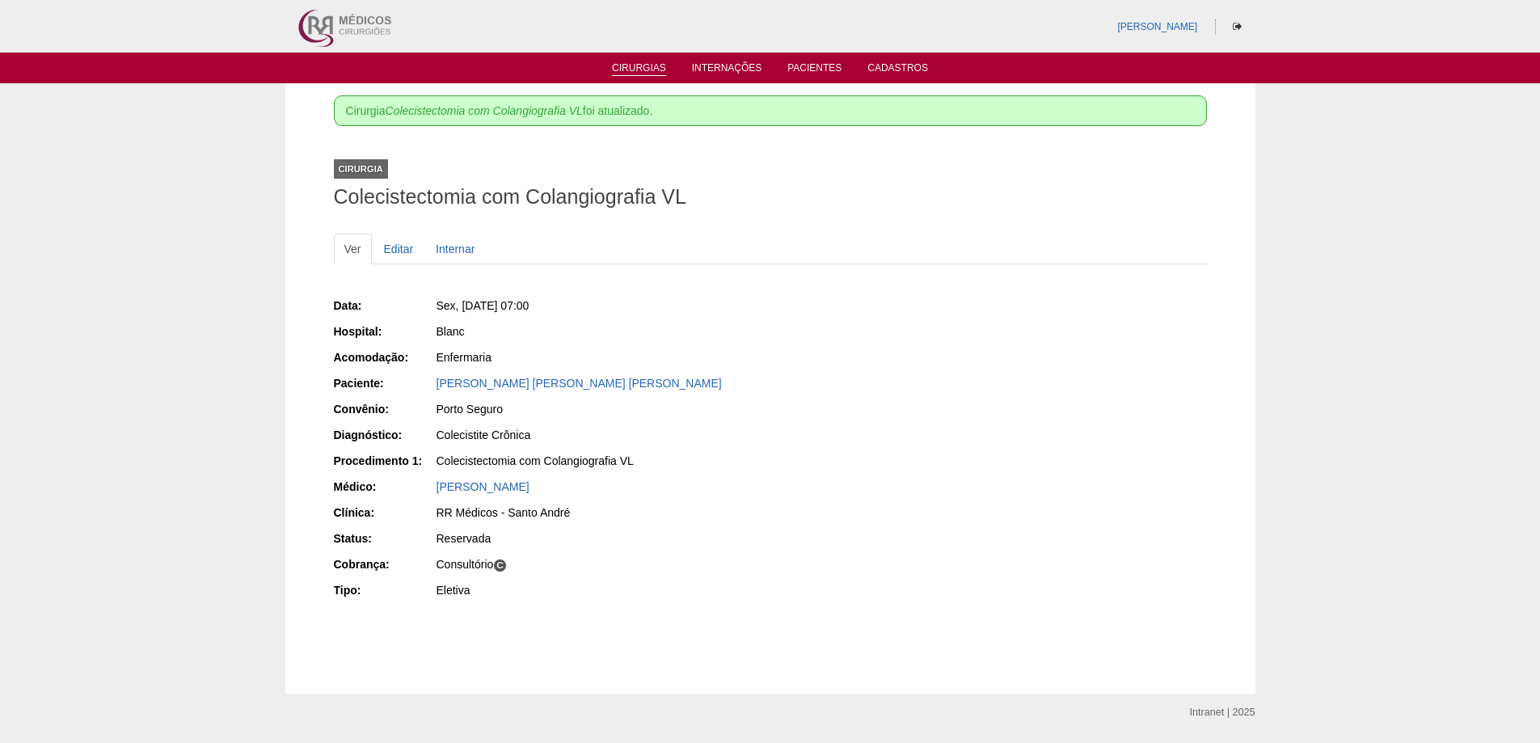
click at [624, 70] on link "Cirurgias" at bounding box center [639, 69] width 54 height 14
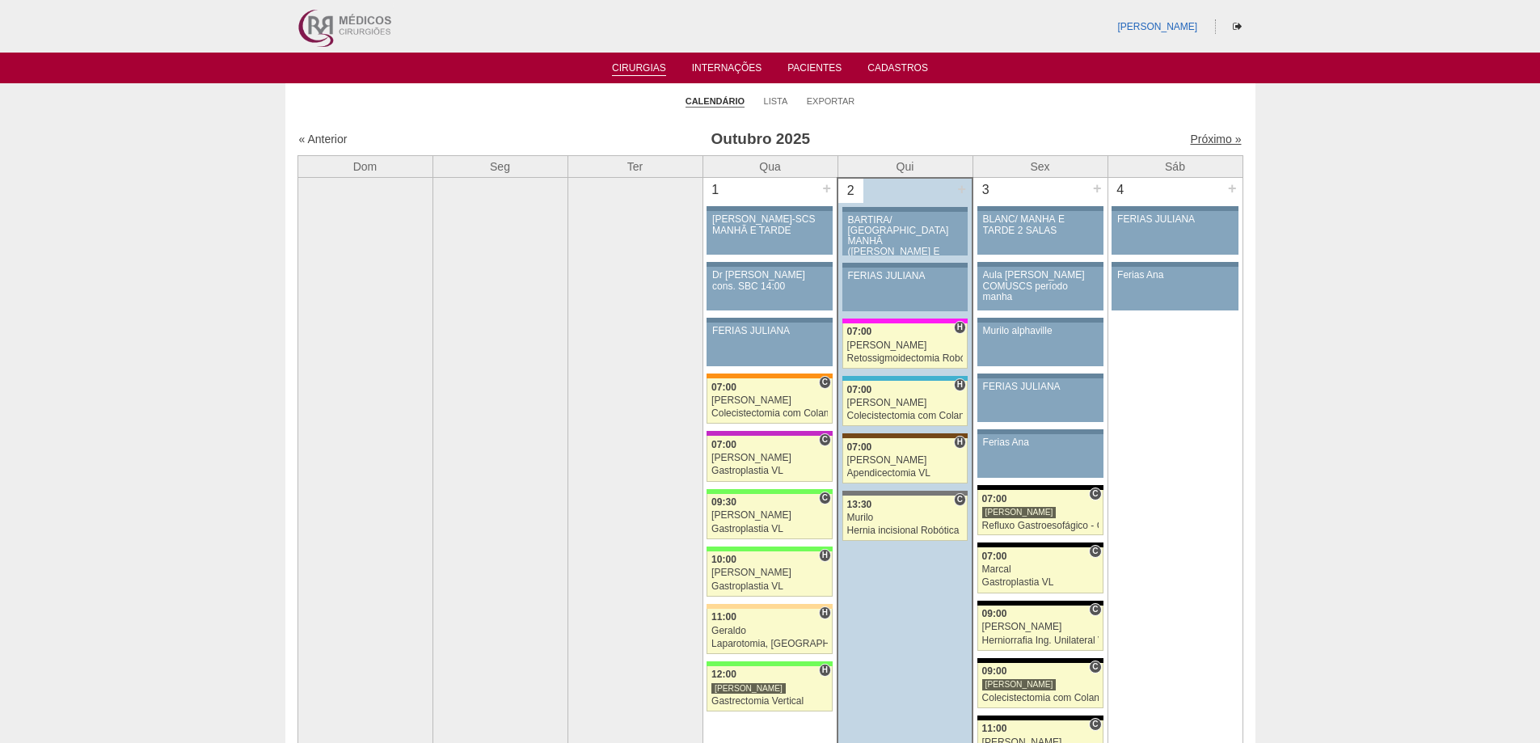
click at [1210, 138] on link "Próximo »" at bounding box center [1215, 139] width 51 height 13
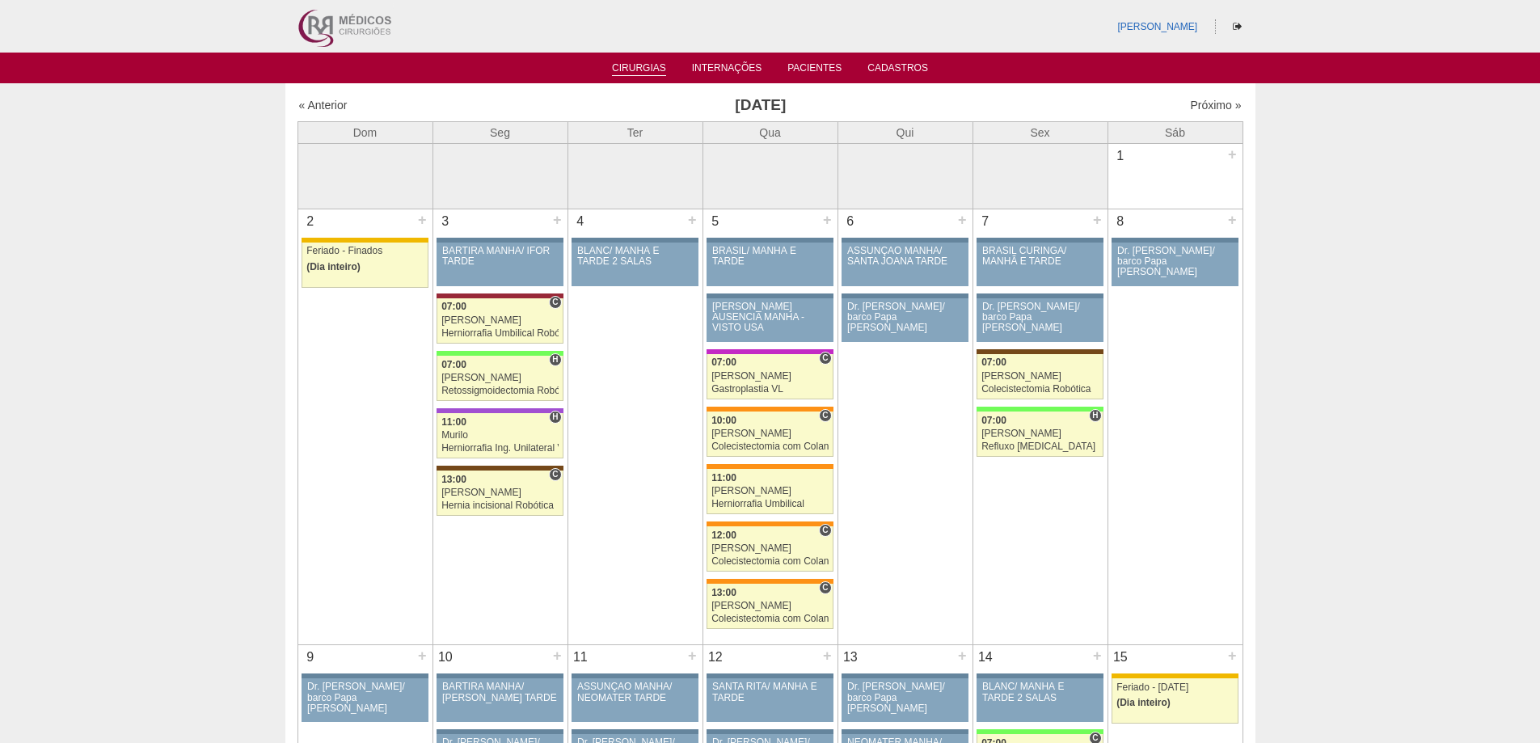
click at [635, 63] on link "Cirurgias" at bounding box center [639, 69] width 54 height 14
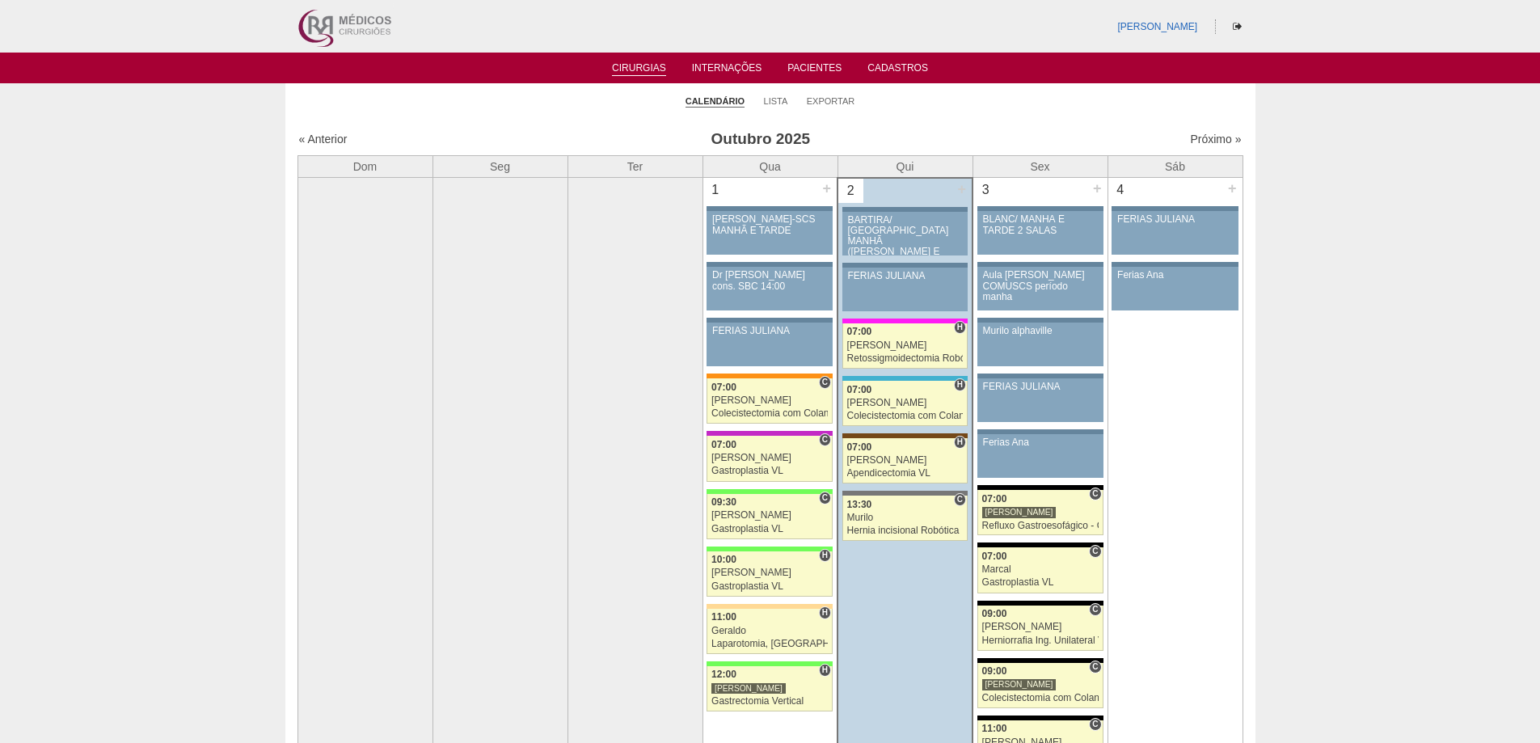
click at [317, 27] on img at bounding box center [343, 26] width 100 height 53
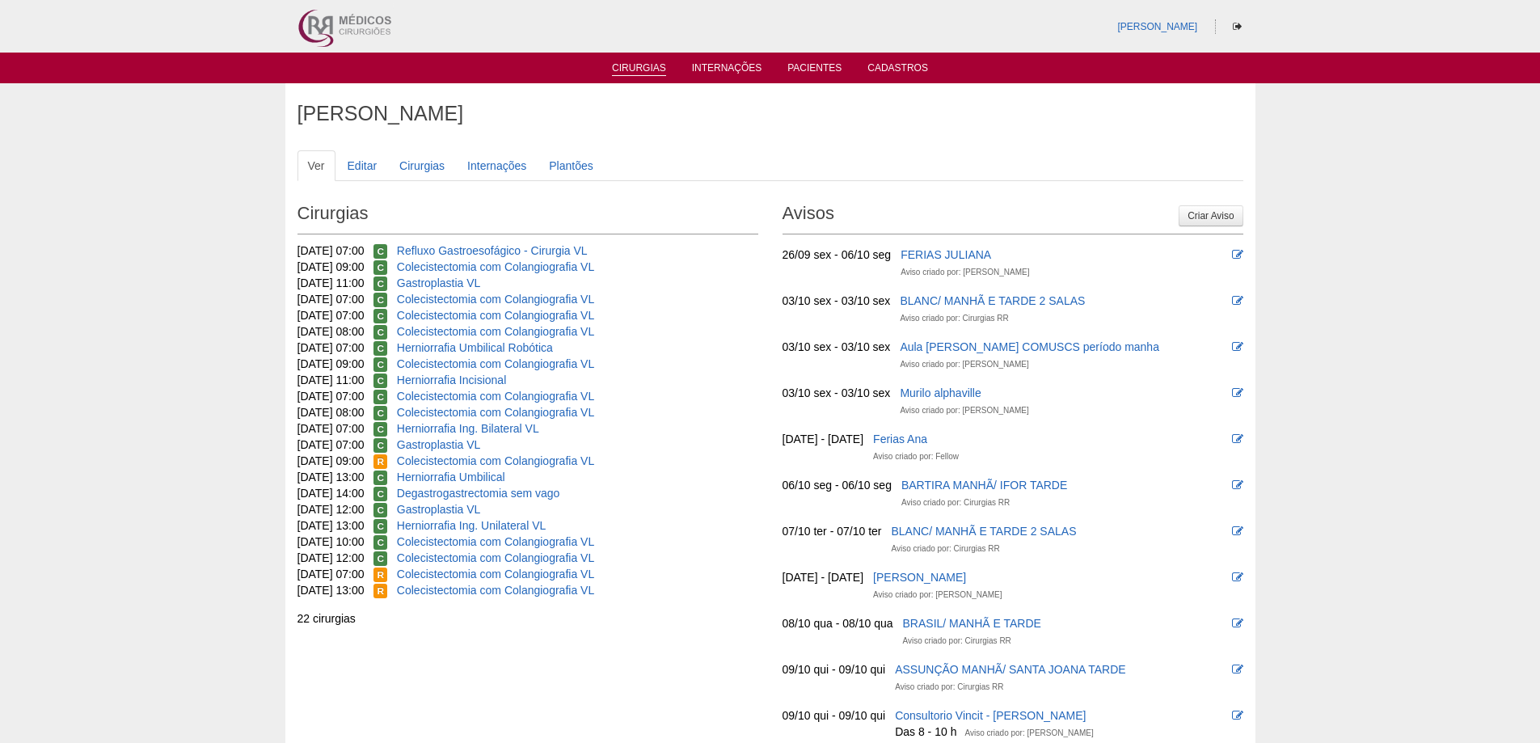
click at [635, 70] on link "Cirurgias" at bounding box center [639, 69] width 54 height 14
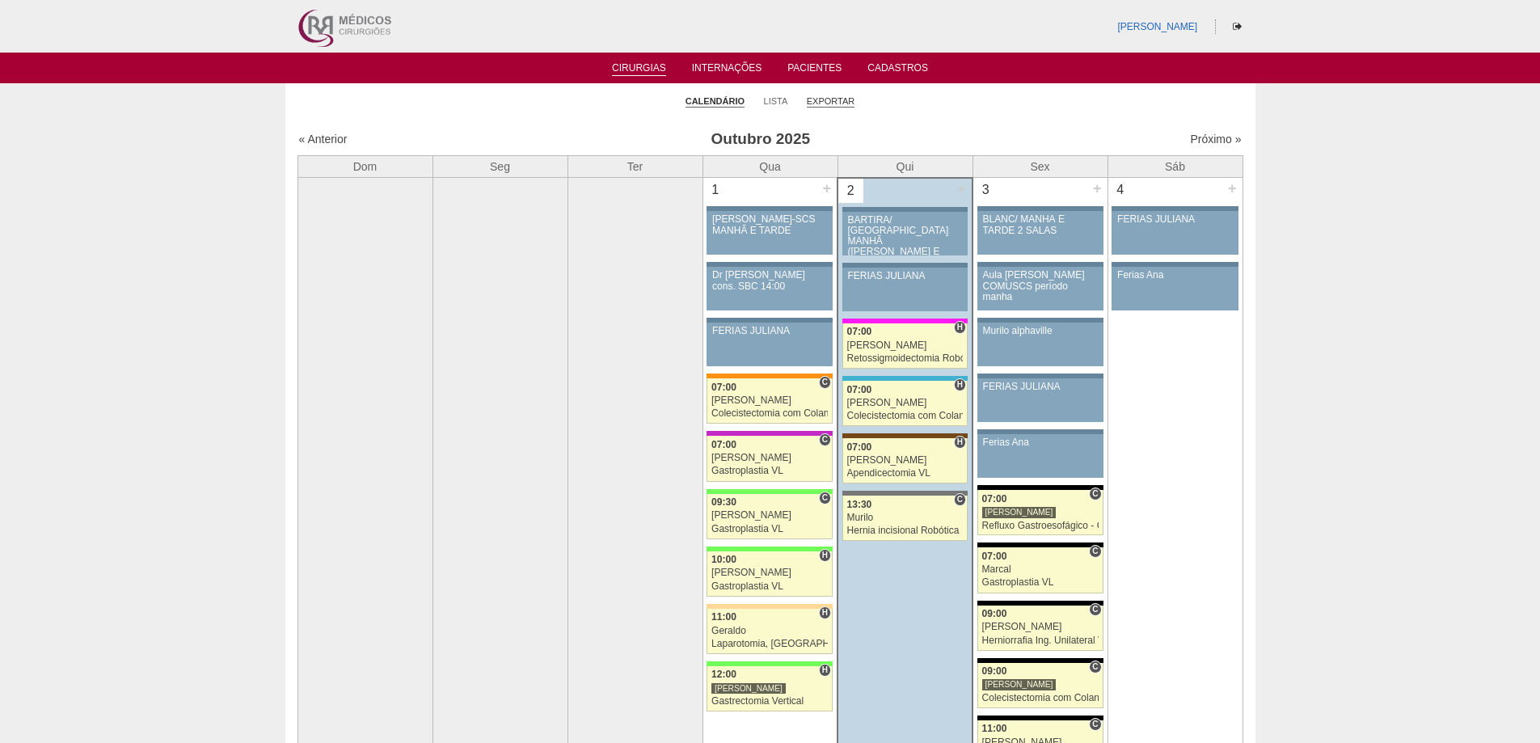
click at [824, 103] on link "Exportar" at bounding box center [831, 101] width 49 height 12
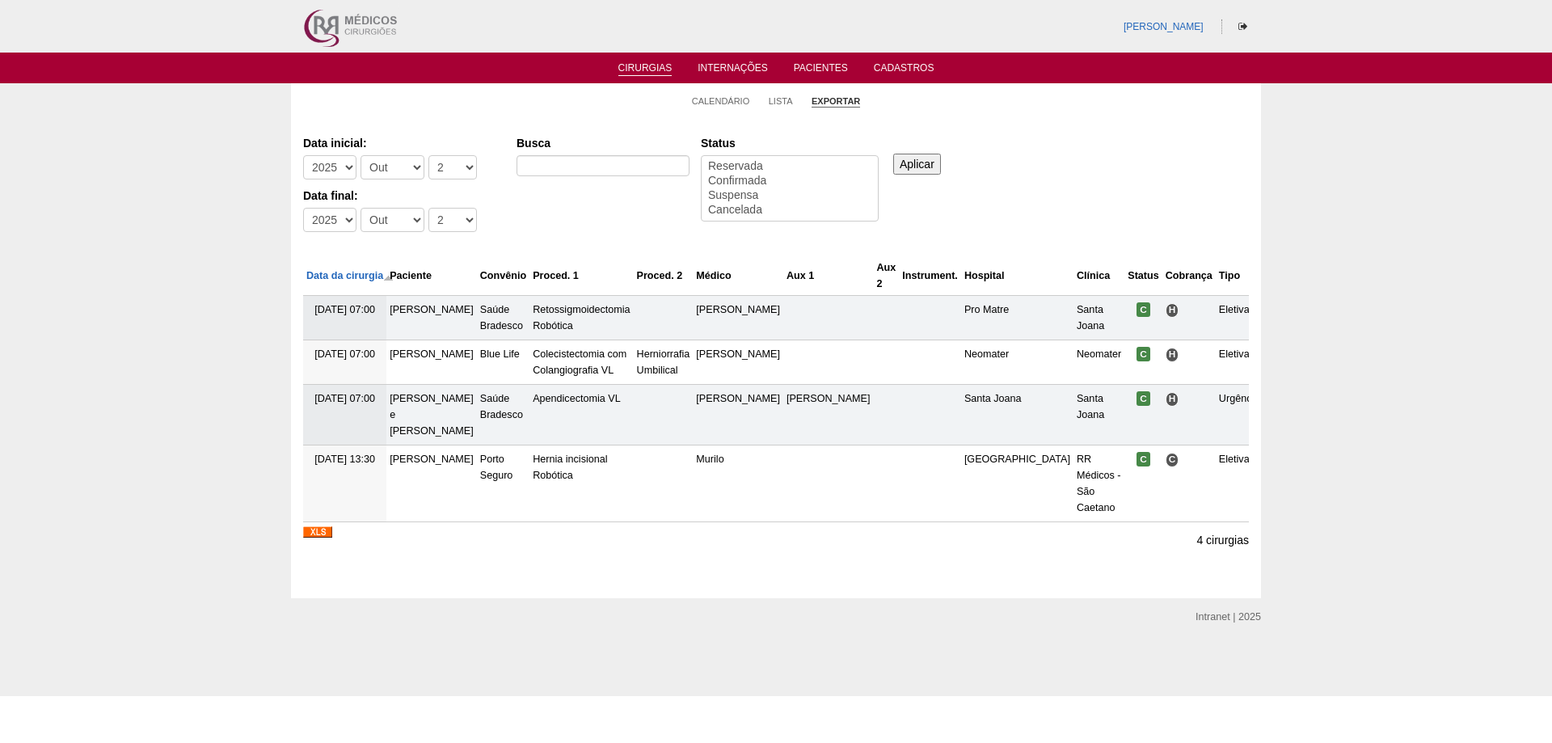
select select
click at [347, 172] on select "-[DEMOGRAPHIC_DATA] 2012 2013 2014 2015 2016 2017 2018 2019 2020 2021 2022 2023…" at bounding box center [329, 167] width 53 height 24
click at [368, 166] on select "-Mês Jan Fev Mar Abr Mai Jun Jul Ago Set Out Nov Dez" at bounding box center [393, 167] width 64 height 24
click at [361, 155] on select "-Mês Jan Fev Mar Abr Mai Jun Jul Ago Set Out Nov Dez" at bounding box center [393, 167] width 64 height 24
click at [398, 168] on select "-Mês Jan Fev Mar Abr Mai Jun Jul Ago Set Out Nov Dez" at bounding box center [393, 167] width 64 height 24
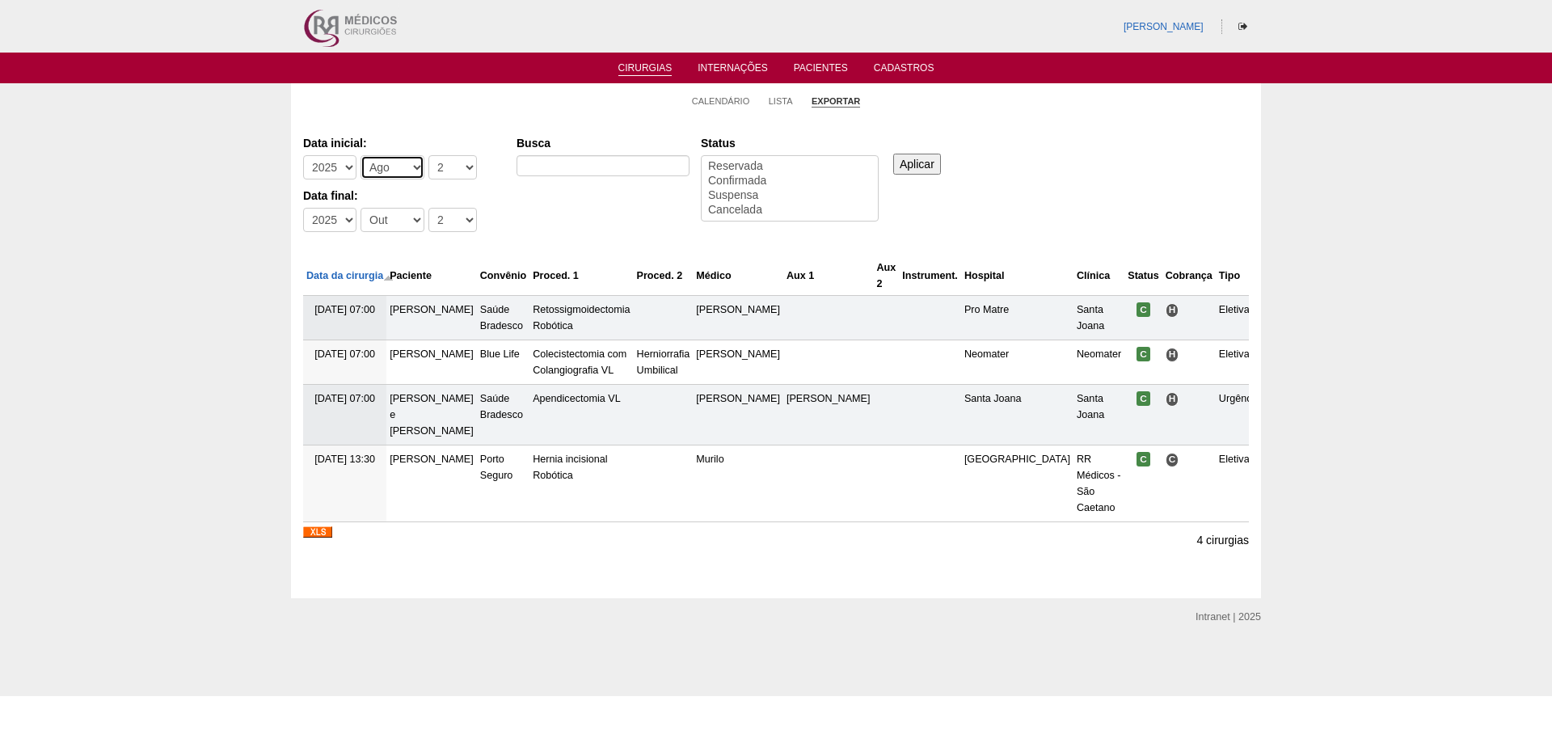
select select "6"
click at [361, 155] on select "-Mês Jan Fev Mar Abr Mai Jun Jul Ago Set Out Nov Dez" at bounding box center [393, 167] width 64 height 24
click at [403, 221] on select "-Mês Jan Fev Mar Abr Mai Jun Jul Ago Set Out Nov Dez" at bounding box center [393, 220] width 64 height 24
select select "9"
click at [361, 208] on select "-Mês Jan Fev Mar Abr Mai Jun Jul Ago Set Out Nov Dez" at bounding box center [393, 220] width 64 height 24
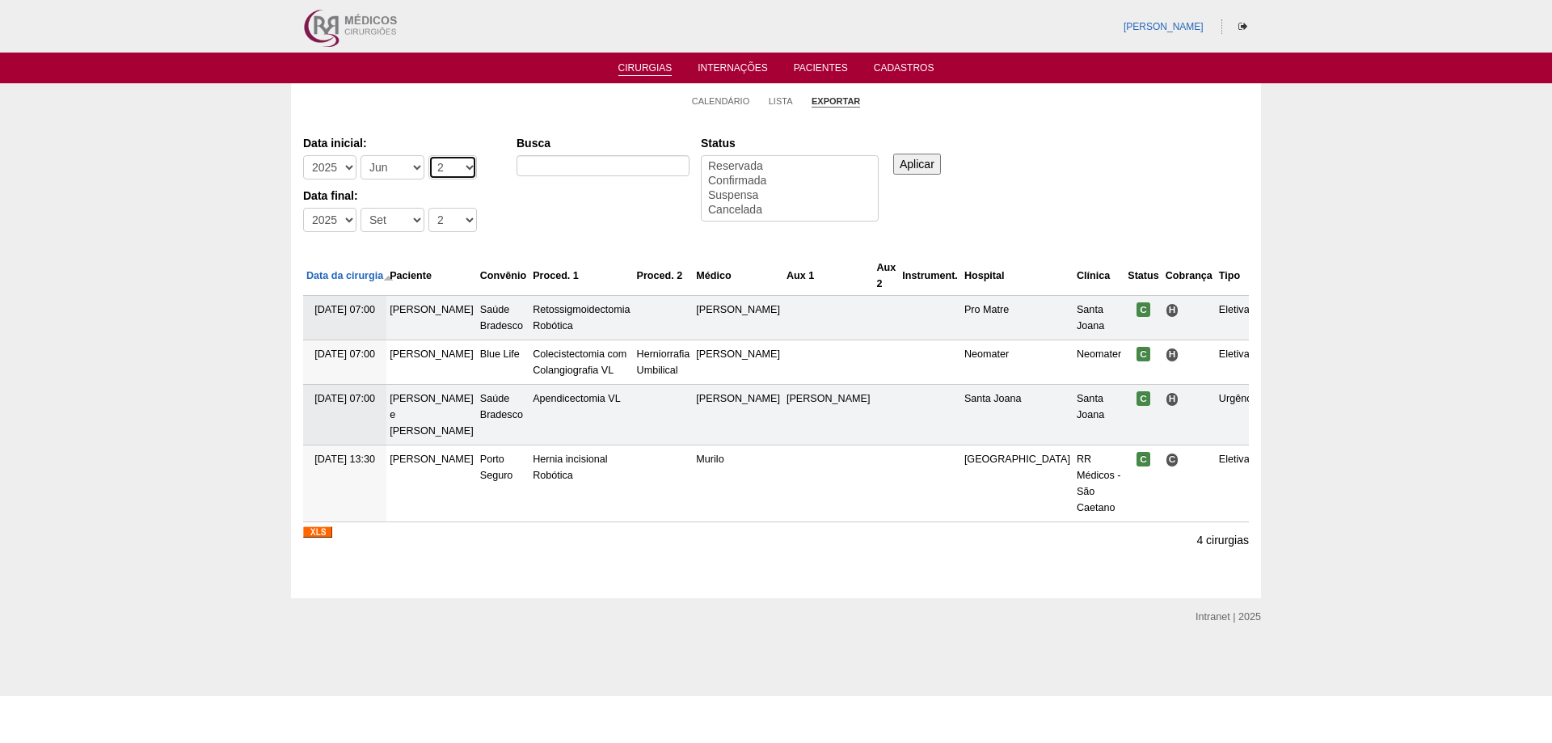
click at [448, 165] on select "-Dia 1 2 3 4 5 6 7 8 9 10 11 12 13 14 15 16 17 18 19 20 21 22 23 24 25 26 27 28…" at bounding box center [453, 167] width 49 height 24
select select "1"
click at [429, 155] on select "-Dia 1 2 3 4 5 6 7 8 9 10 11 12 13 14 15 16 17 18 19 20 21 22 23 24 25 26 27 28…" at bounding box center [453, 167] width 49 height 24
click at [435, 225] on select "-Dia 1 2 3 4 5 6 7 8 9 10 11 12 13 14 15 16 17 18 19 20 21 22 23 24 25 26 27 28…" at bounding box center [453, 220] width 49 height 24
select select "30"
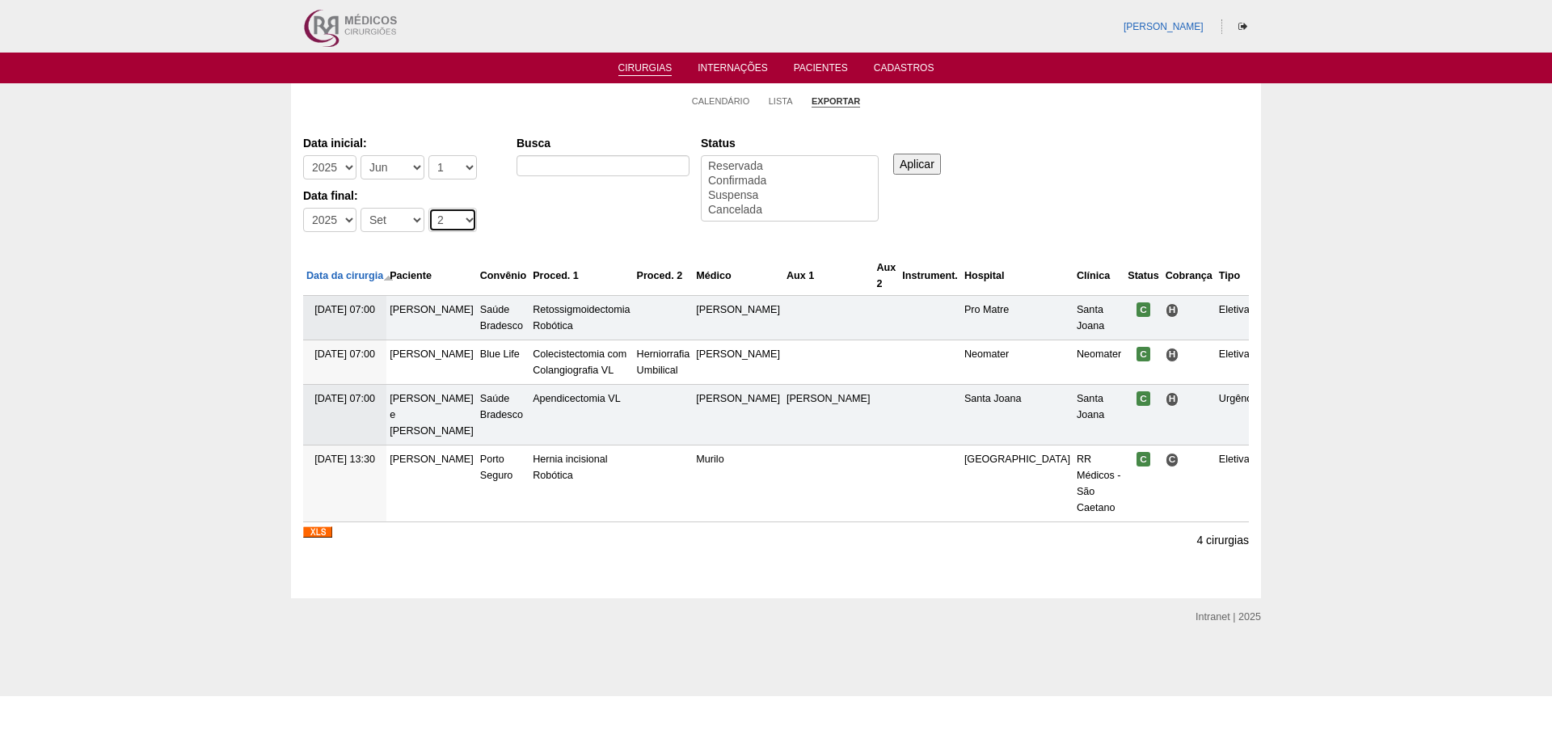
click at [429, 208] on select "-Dia 1 2 3 4 5 6 7 8 9 10 11 12 13 14 15 16 17 18 19 20 21 22 23 24 25 26 27 28…" at bounding box center [453, 220] width 49 height 24
click at [929, 160] on input "Aplicar" at bounding box center [917, 164] width 48 height 21
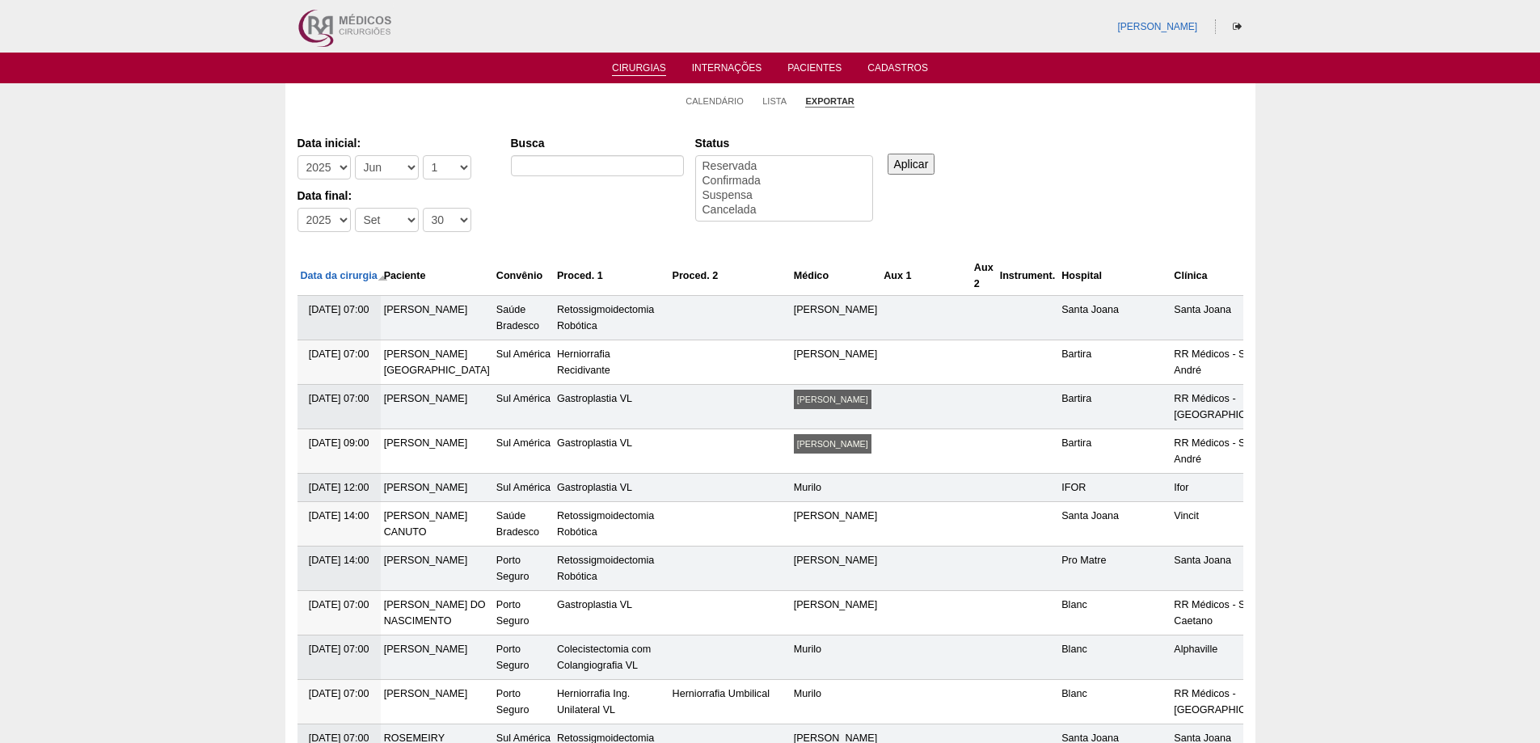
select select
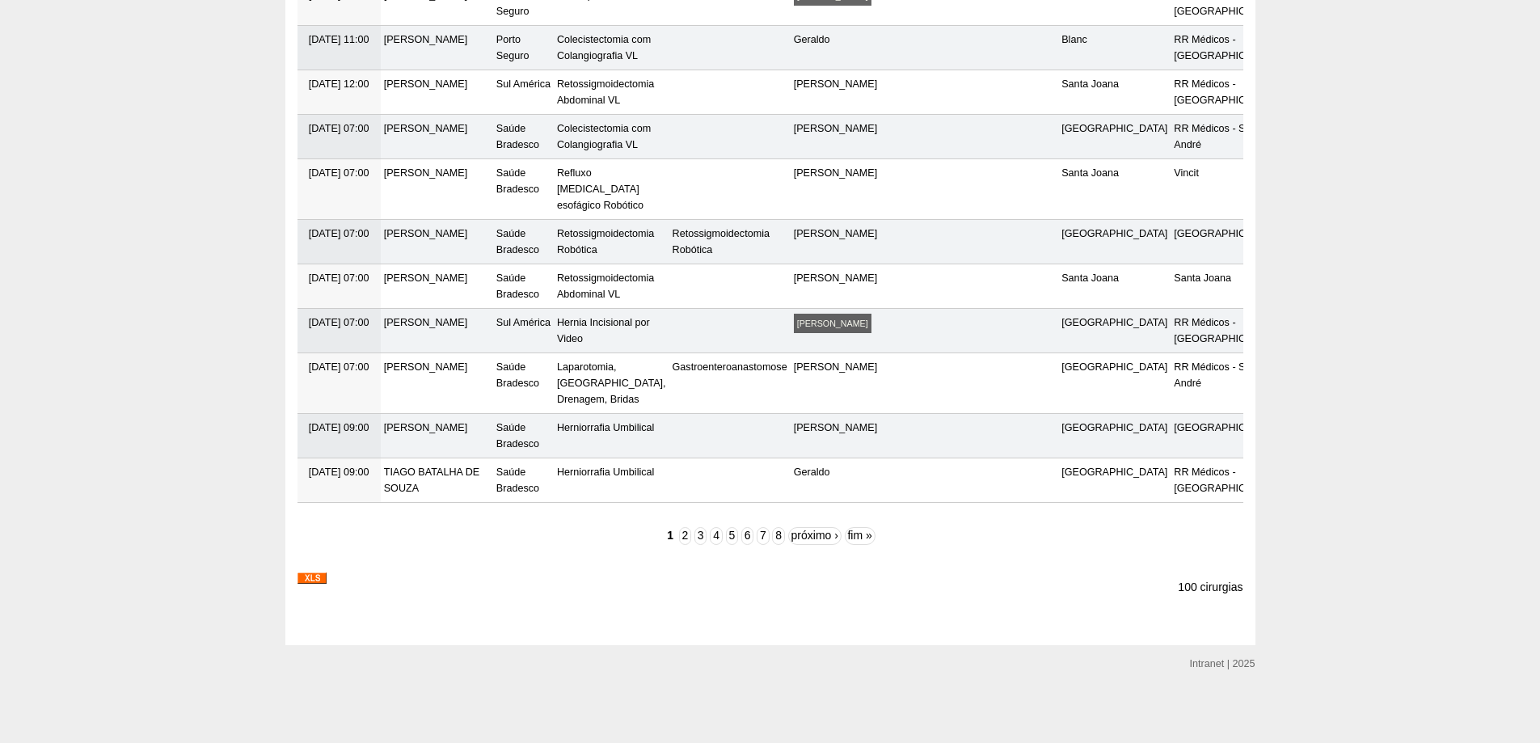
scroll to position [5614, 0]
click at [317, 583] on img at bounding box center [312, 577] width 29 height 11
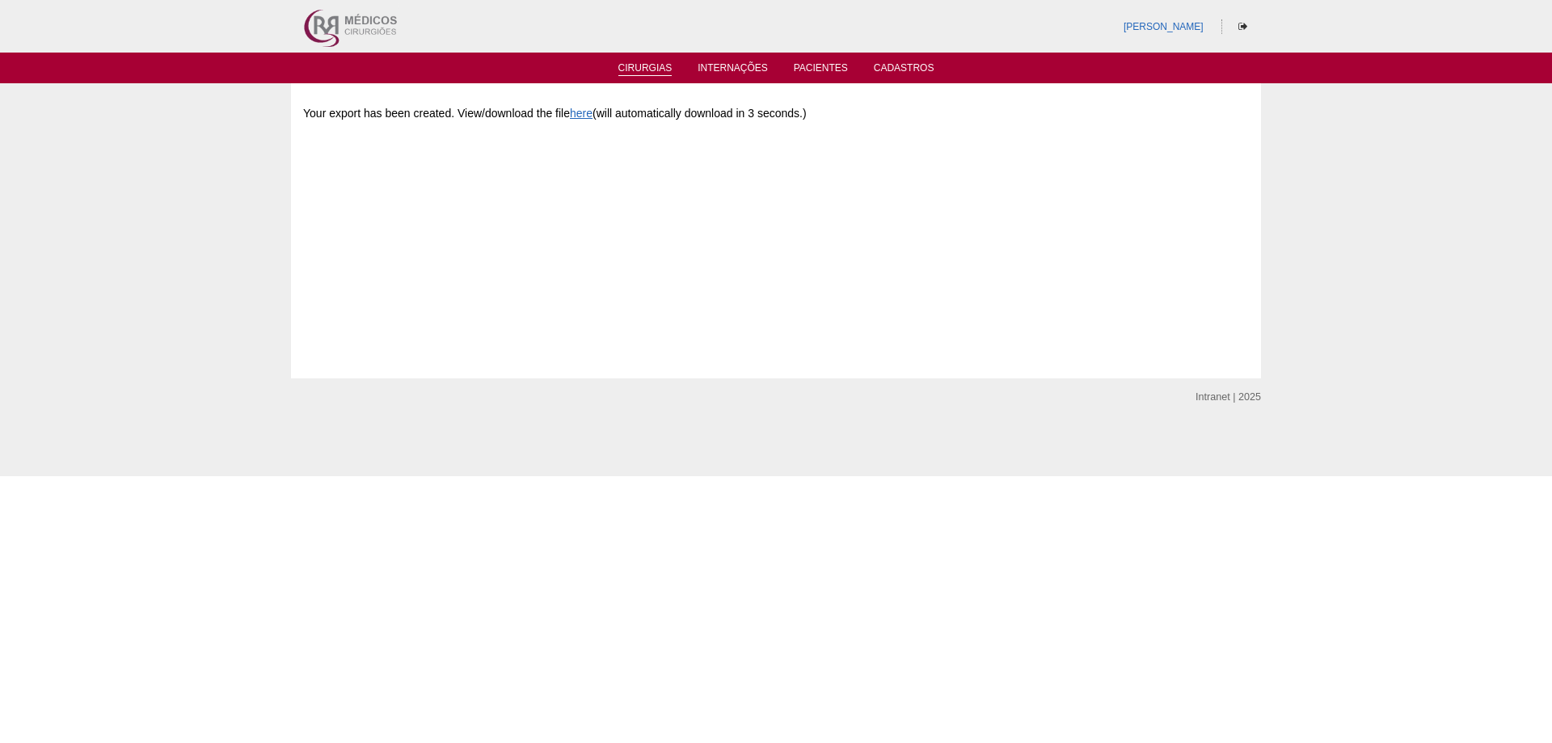
click at [636, 64] on link "Cirurgias" at bounding box center [646, 69] width 54 height 14
